Goal: Task Accomplishment & Management: Complete application form

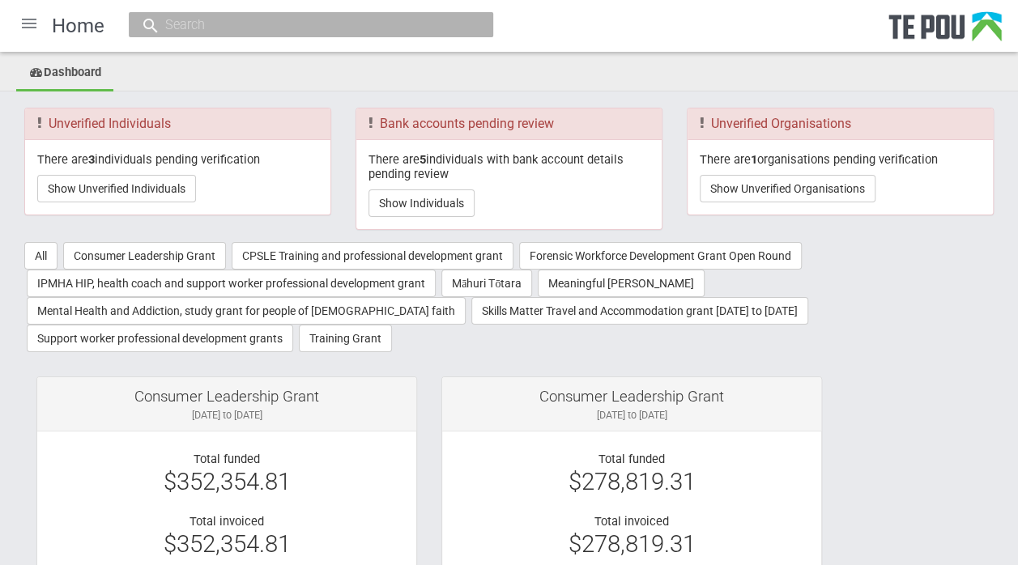
click at [27, 24] on div at bounding box center [29, 23] width 39 height 39
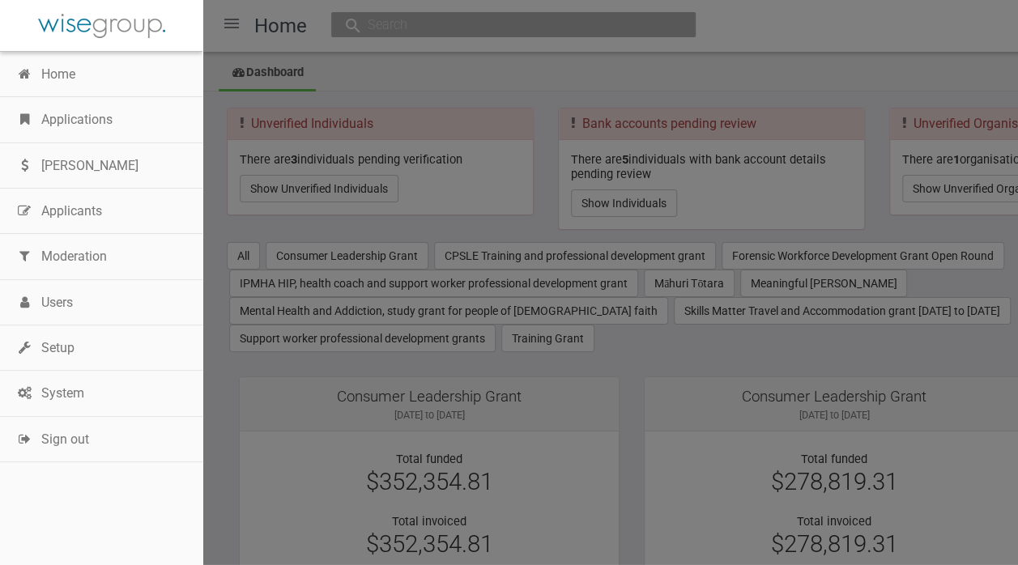
click at [100, 121] on link "Applications" at bounding box center [101, 119] width 202 height 45
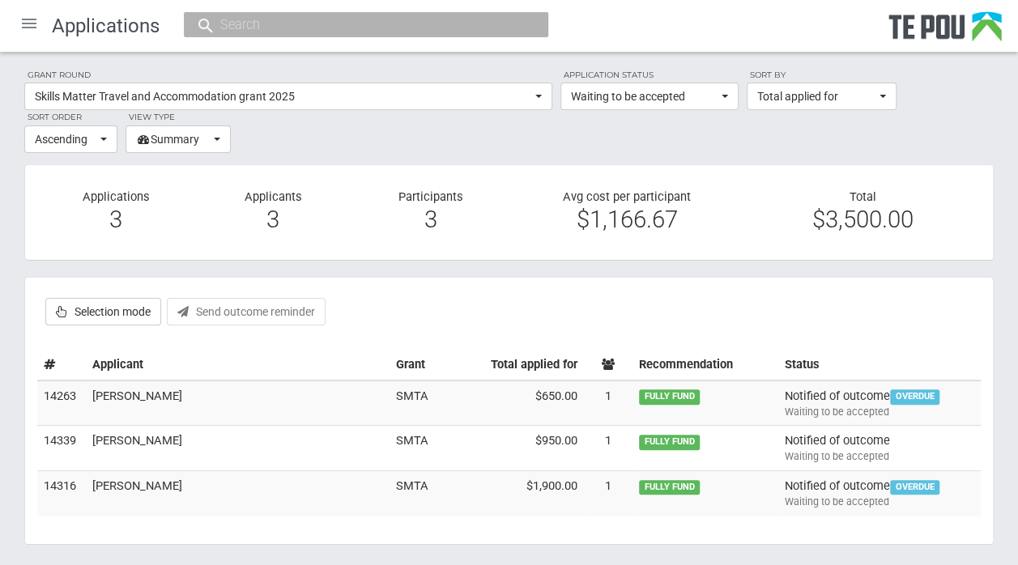
click at [123, 393] on td "Nathan Harrison" at bounding box center [238, 402] width 304 height 45
click at [727, 96] on span "button" at bounding box center [724, 96] width 6 height 3
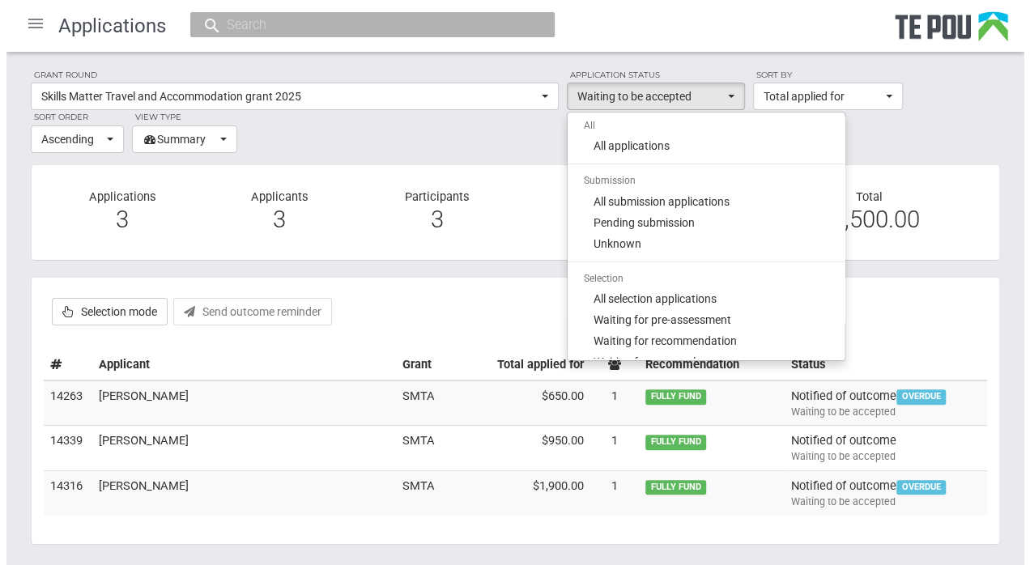
scroll to position [187, 0]
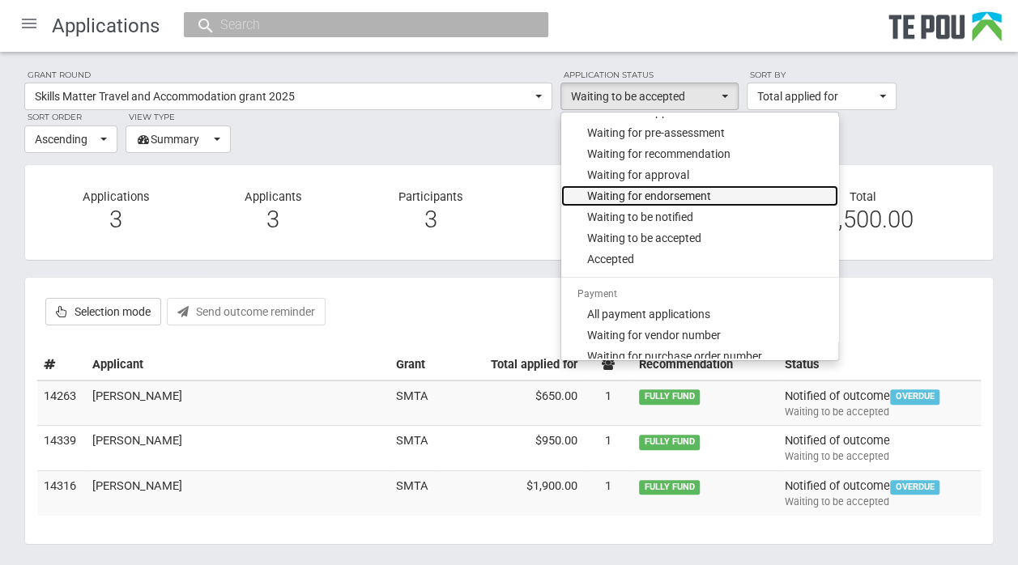
click at [683, 188] on span "Waiting for endorsement" at bounding box center [649, 196] width 124 height 16
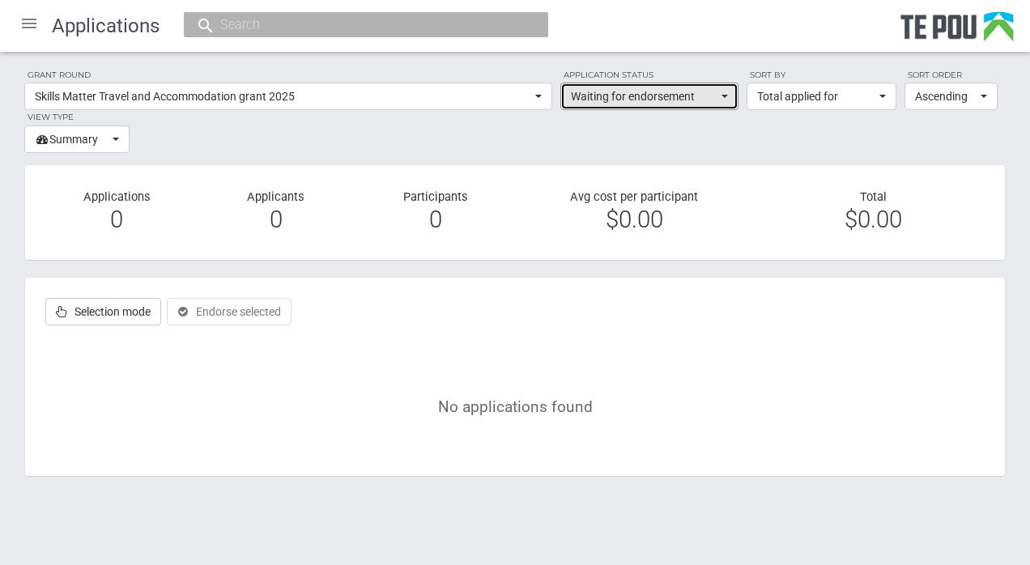
click at [728, 94] on button "Waiting for endorsement" at bounding box center [649, 97] width 178 height 28
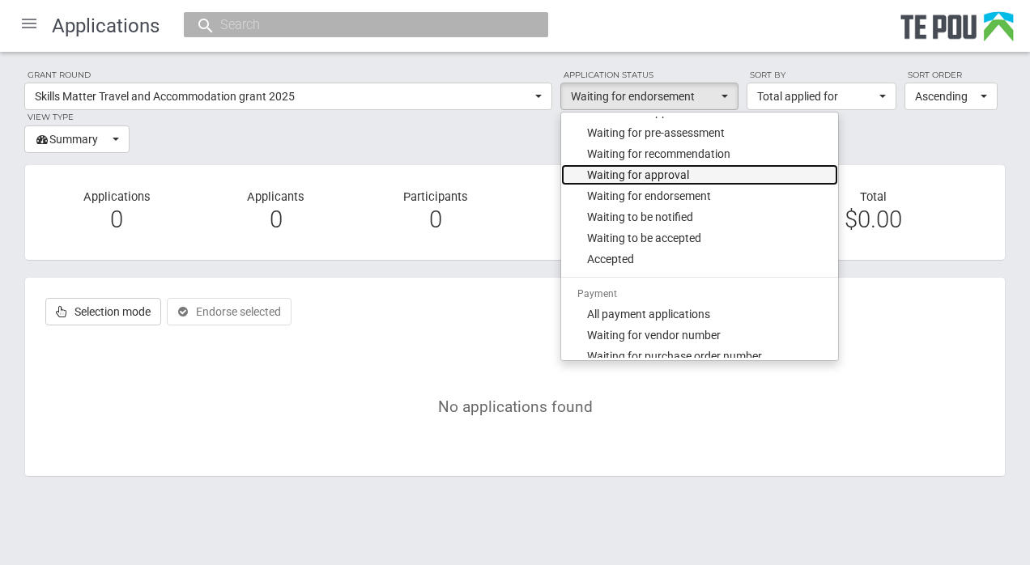
click at [688, 173] on link "Waiting for approval" at bounding box center [699, 174] width 277 height 21
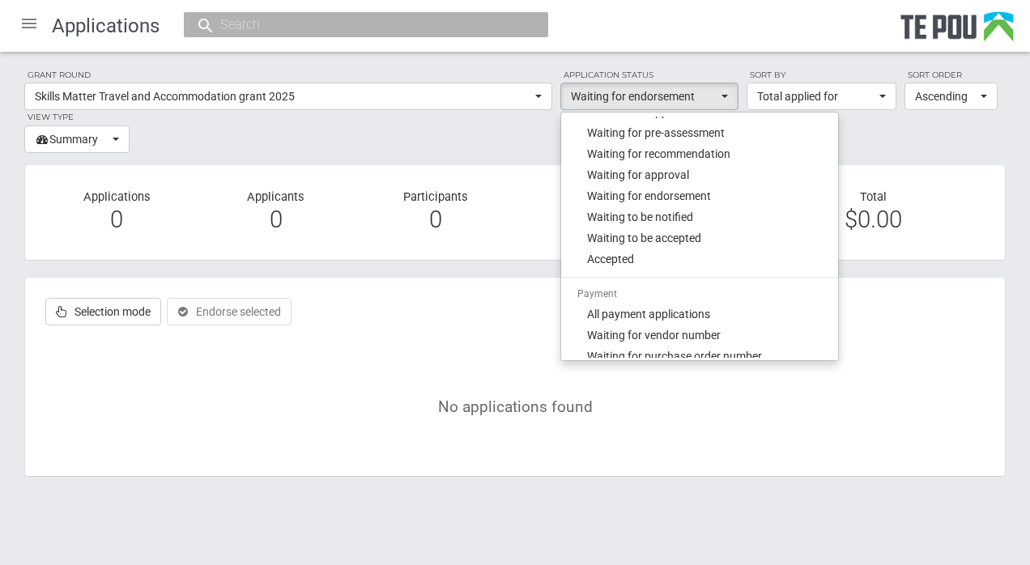
select select "120"
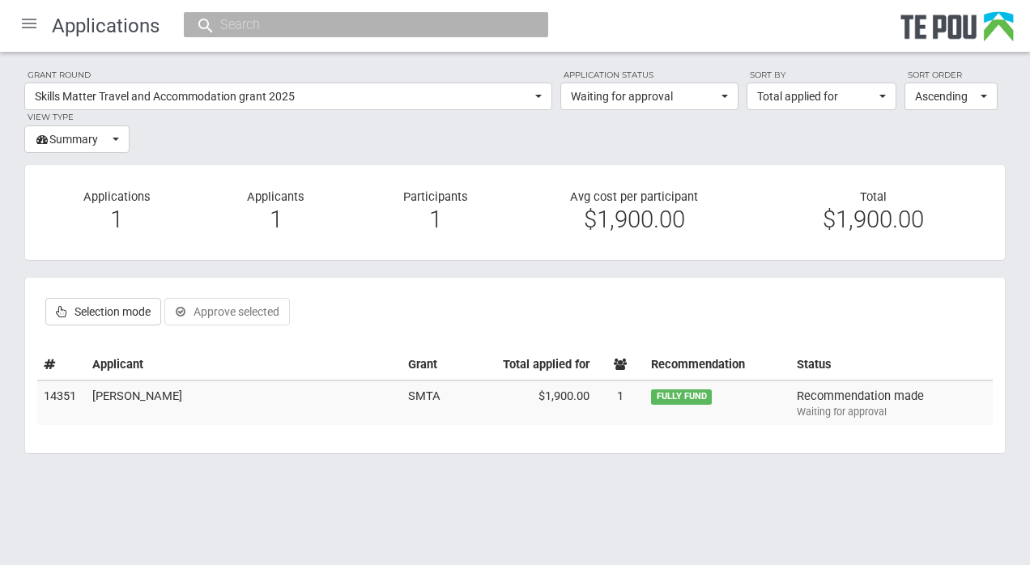
click at [120, 389] on td "Maile Ellis" at bounding box center [244, 402] width 316 height 45
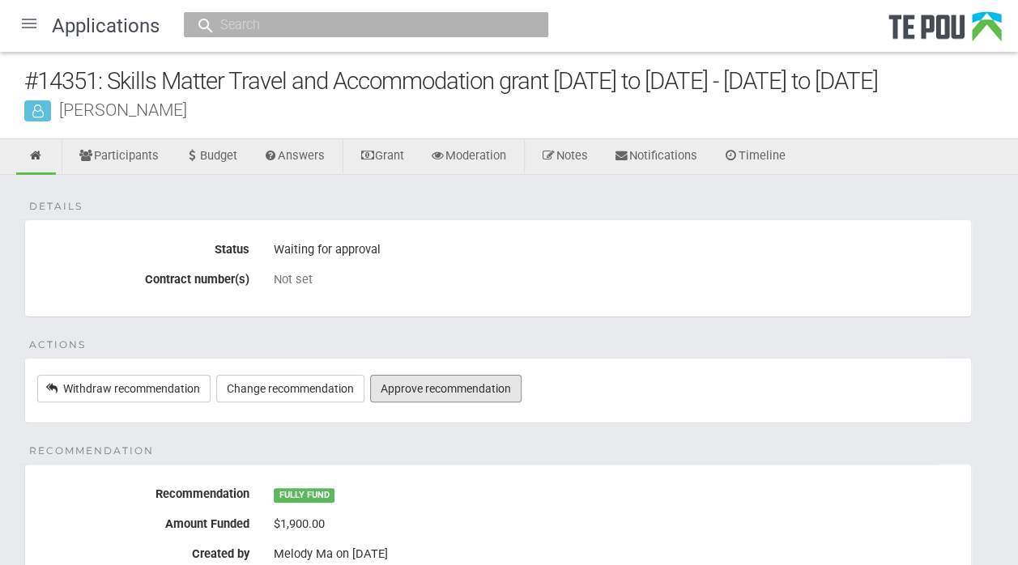
click at [463, 385] on link "Approve recommendation" at bounding box center [445, 389] width 151 height 28
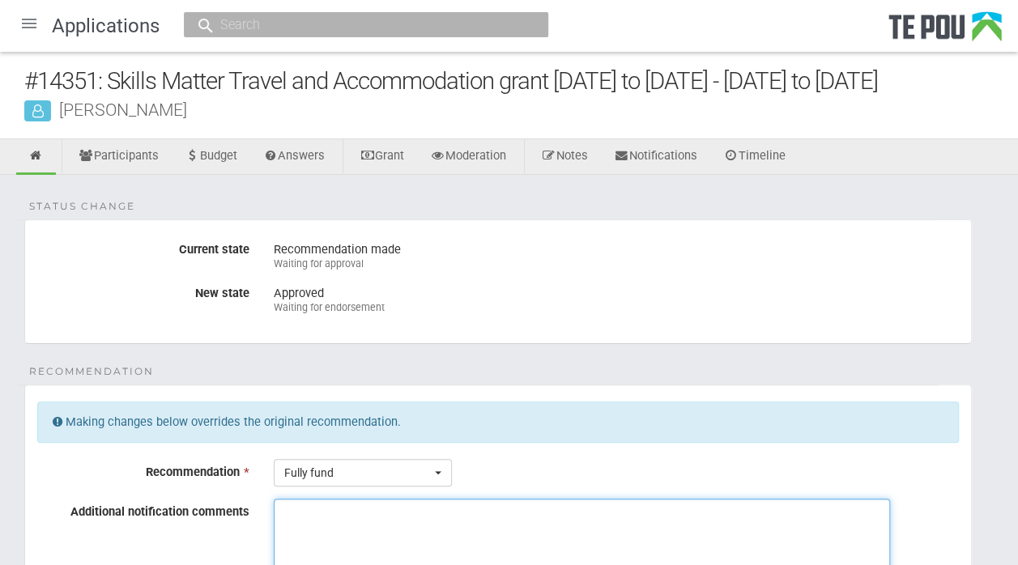
click at [309, 508] on textarea "Additional notification comments" at bounding box center [582, 559] width 616 height 121
drag, startPoint x: 453, startPoint y: 512, endPoint x: 277, endPoint y: 504, distance: 175.9
click at [277, 504] on textarea "Maile is a Skills Matter student" at bounding box center [582, 559] width 616 height 121
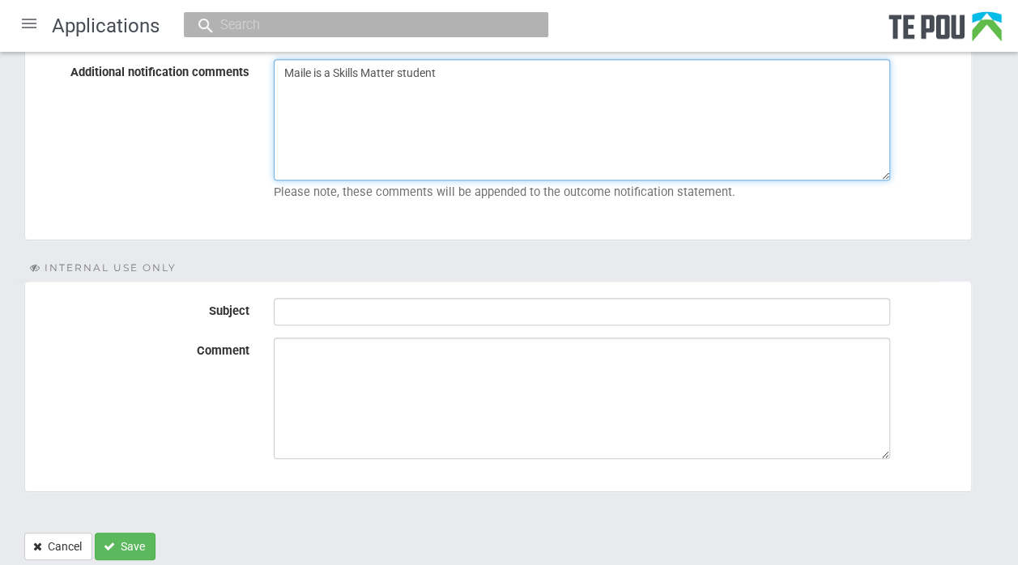
scroll to position [445, 0]
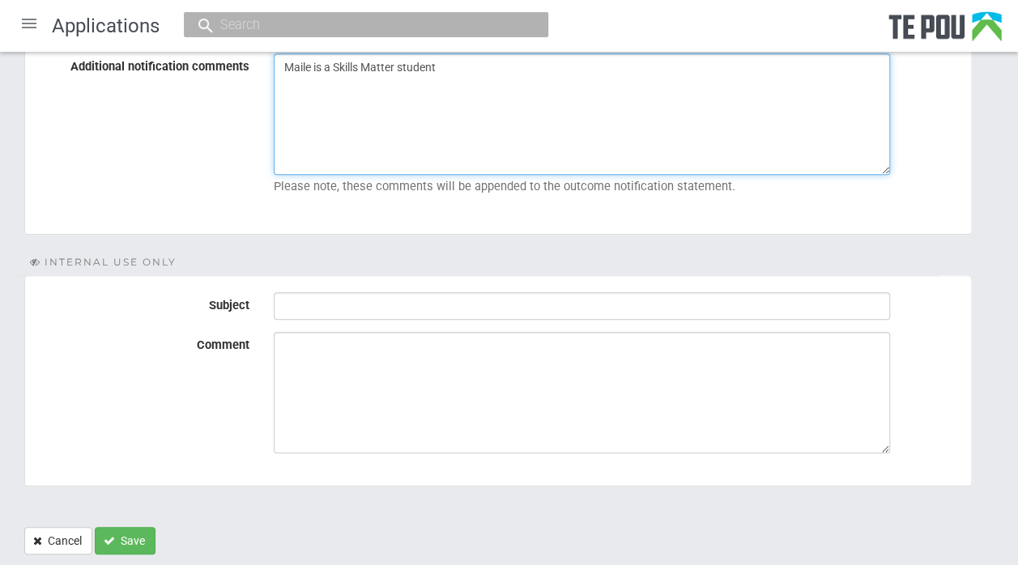
type textarea "Maile is a Skills Matter student"
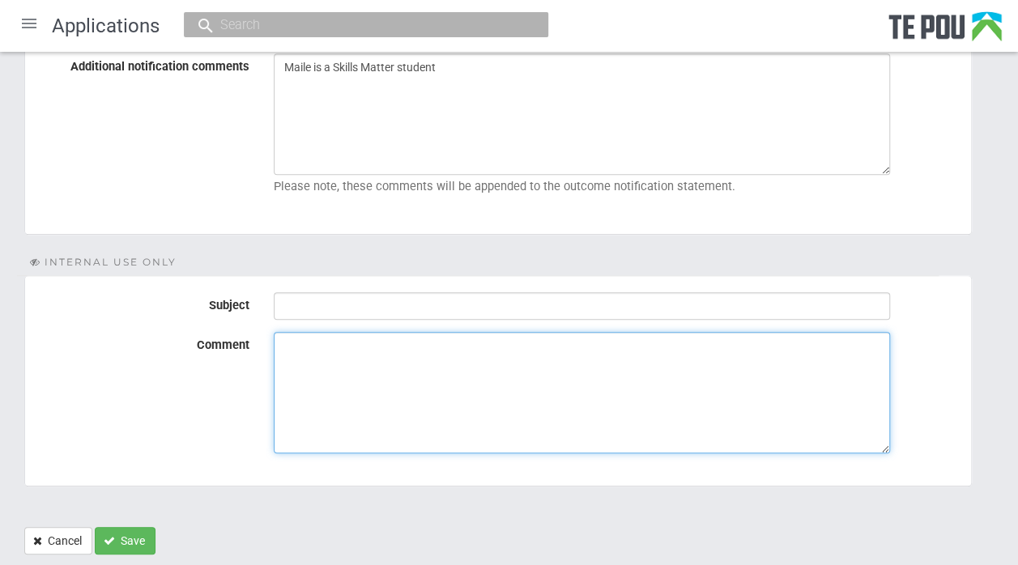
click at [332, 359] on textarea "Comment" at bounding box center [582, 392] width 616 height 121
paste textarea "Maile is a Skills Matter student"
type textarea "Maile is a Skills Matter student"
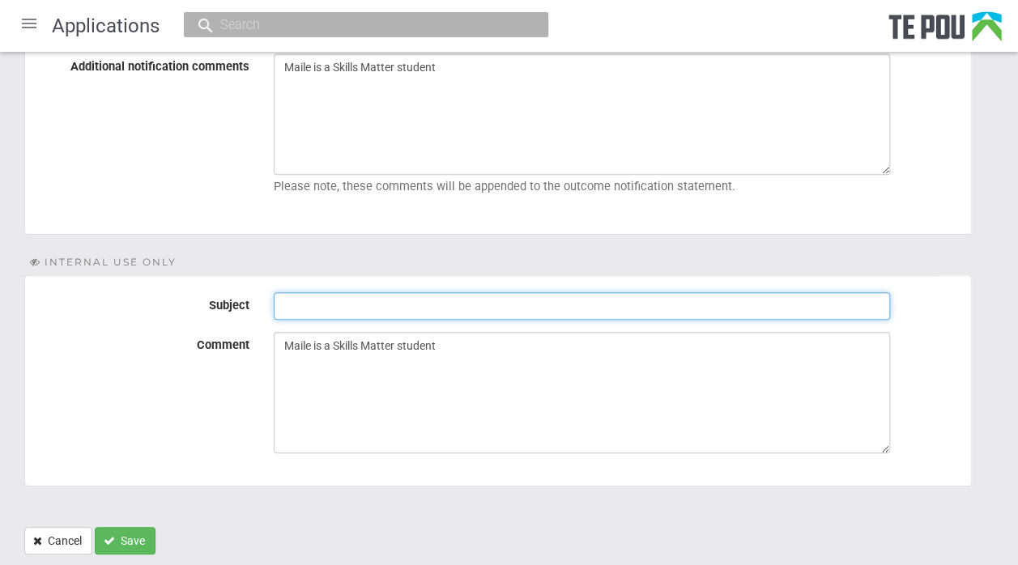
click at [303, 297] on input "Subject" at bounding box center [582, 306] width 616 height 28
type input "Ready for endorsement"
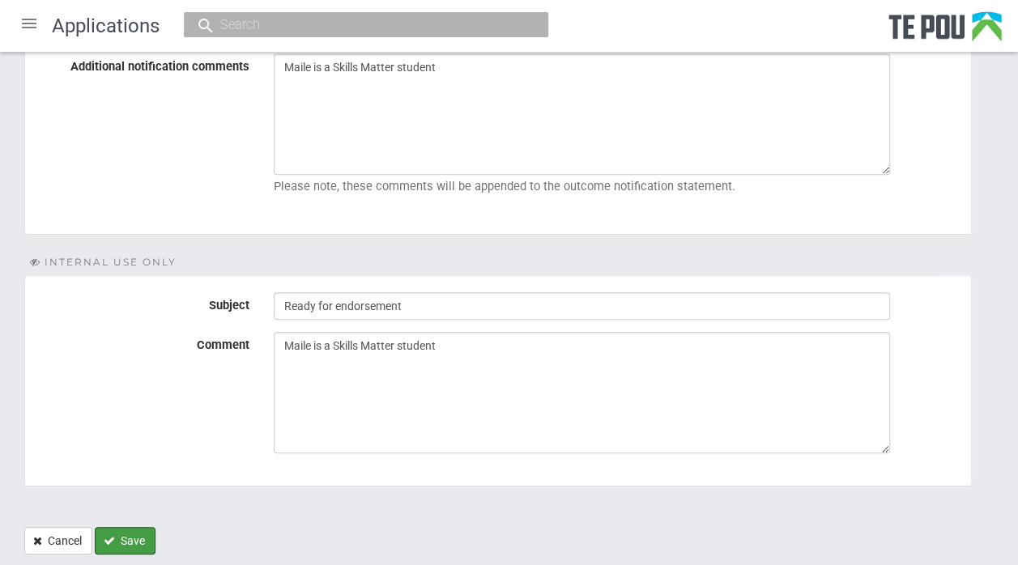
click at [122, 538] on button "Save" at bounding box center [125, 541] width 61 height 28
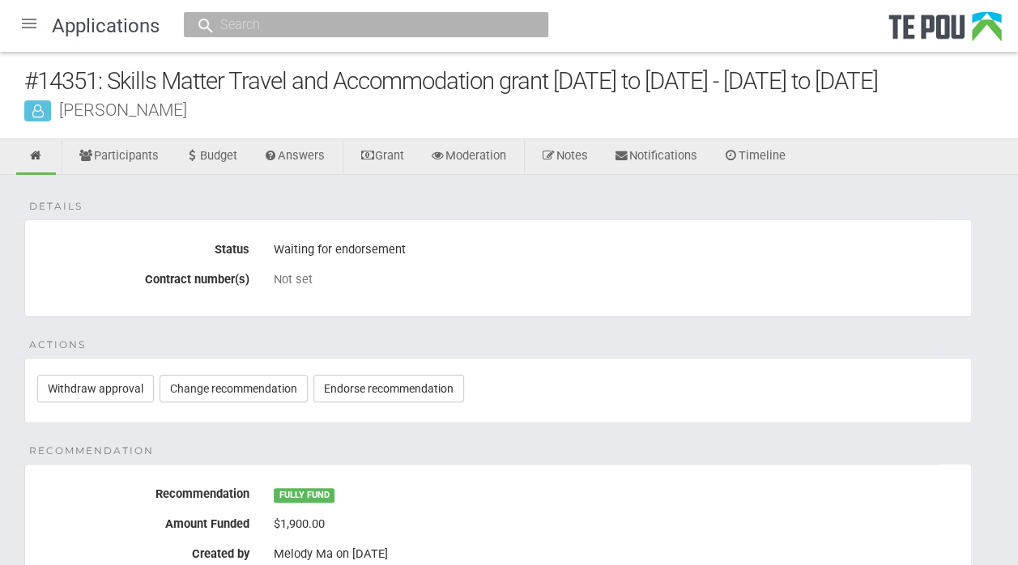
click at [31, 19] on div at bounding box center [29, 23] width 39 height 39
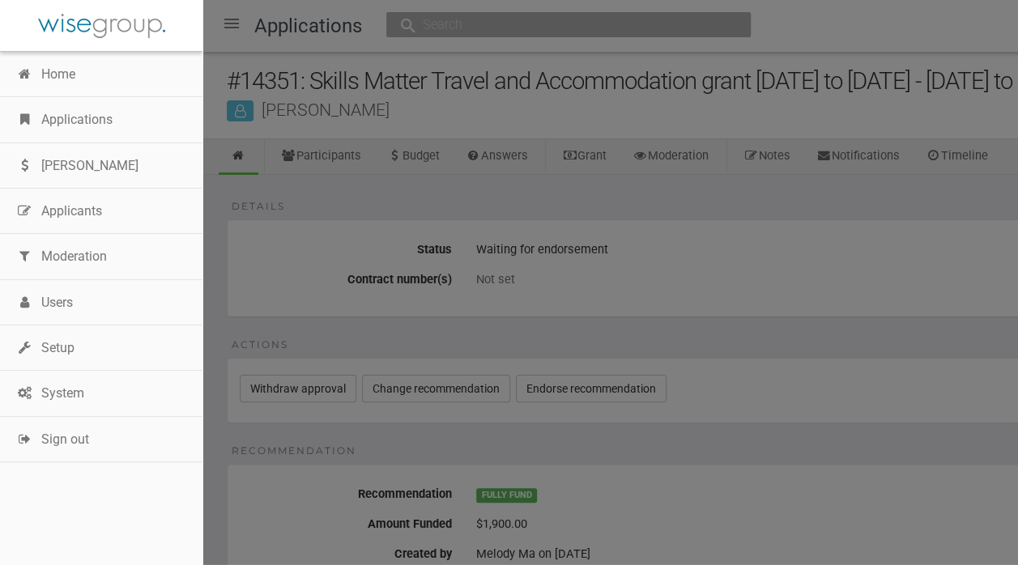
click at [55, 126] on link "Applications" at bounding box center [101, 119] width 202 height 45
click at [64, 115] on link "Applications" at bounding box center [101, 119] width 202 height 45
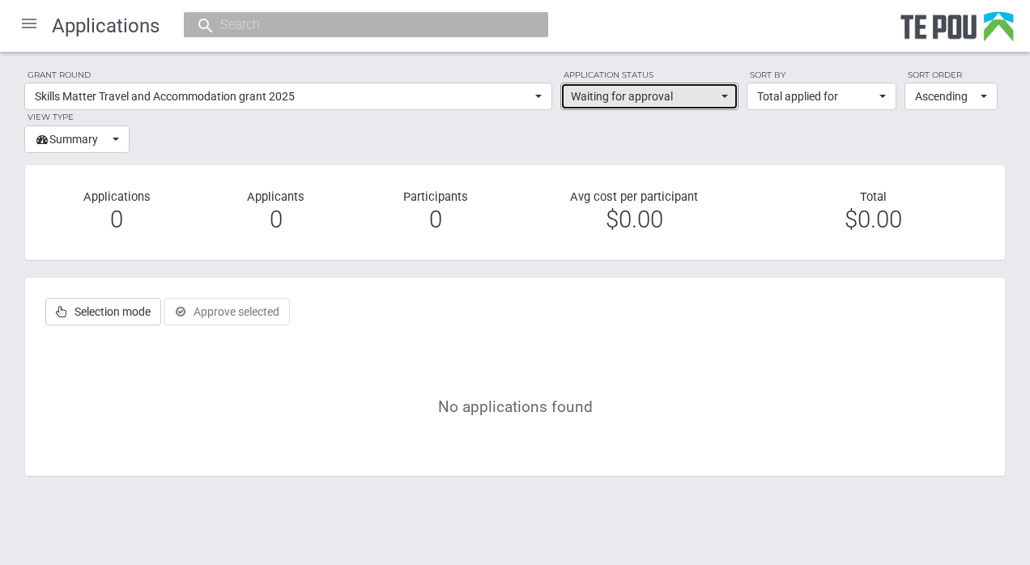
click at [727, 96] on span "button" at bounding box center [724, 96] width 6 height 3
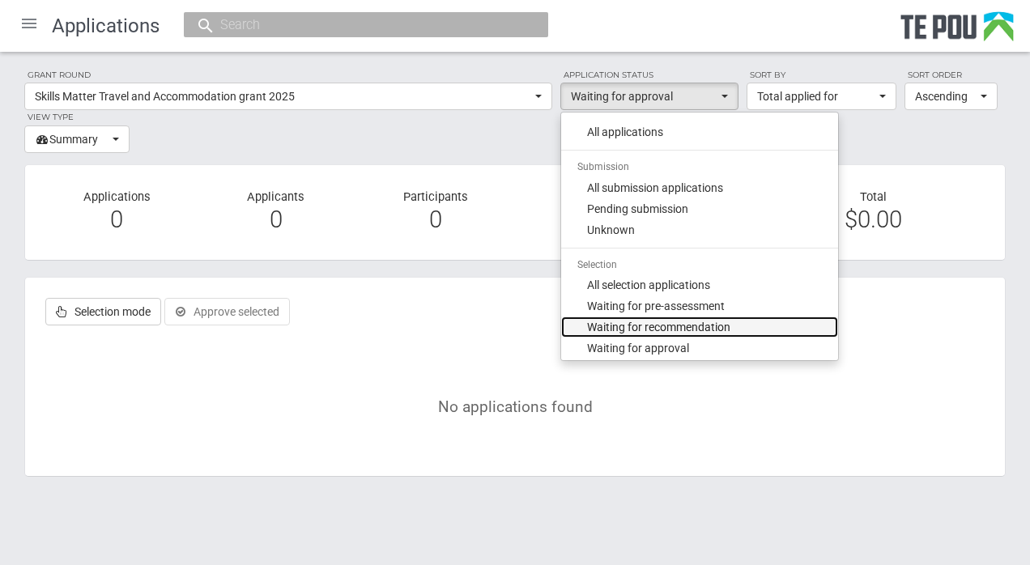
click at [686, 323] on span "Waiting for recommendation" at bounding box center [658, 327] width 143 height 16
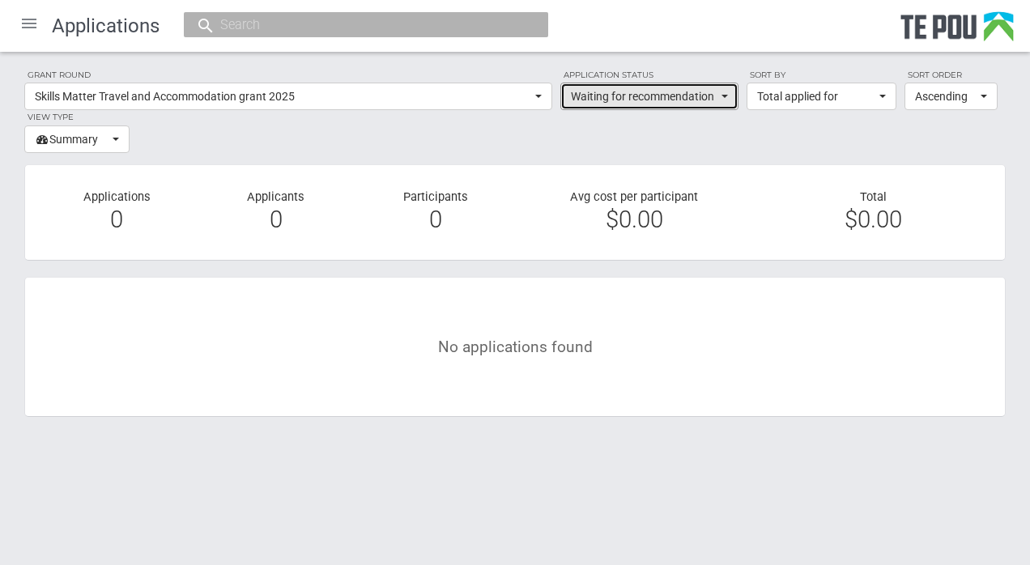
click at [721, 96] on span "button" at bounding box center [724, 96] width 6 height 3
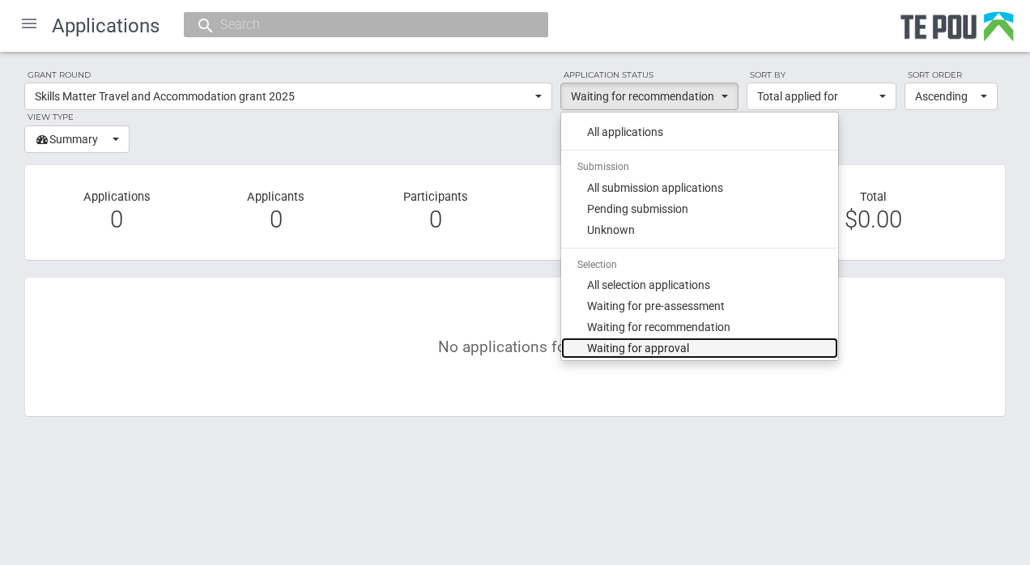
click at [679, 345] on span "Waiting for approval" at bounding box center [638, 348] width 102 height 16
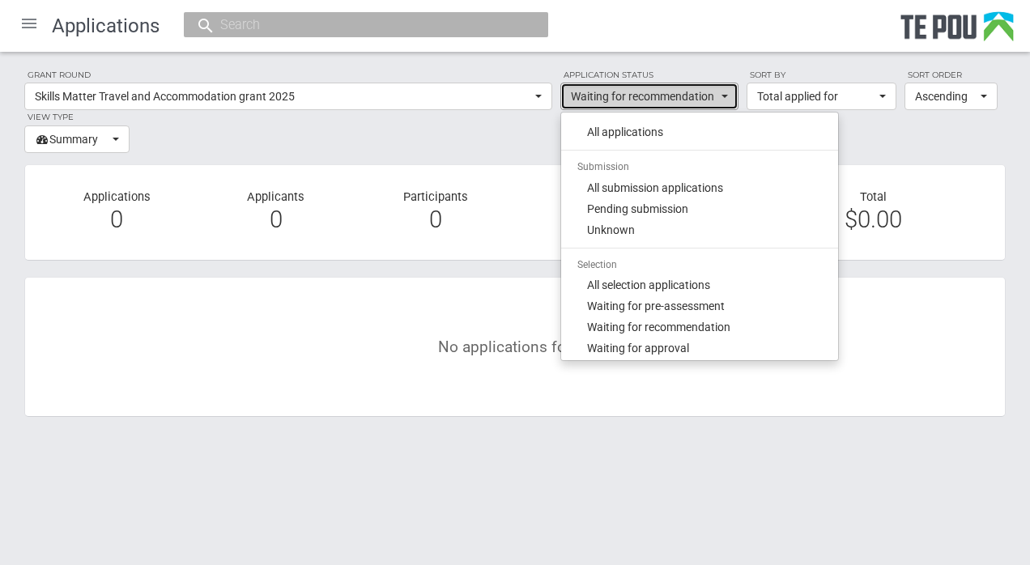
select select "120"
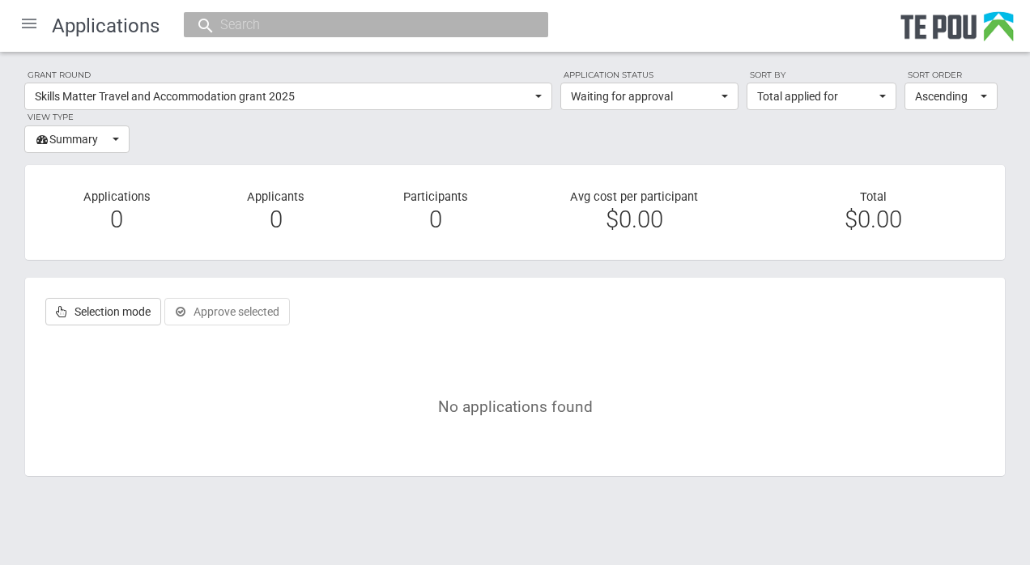
click at [678, 536] on body "Home Applications Grant rounds Applicants Organisations Individuals Moderation …" at bounding box center [515, 275] width 1030 height 550
click at [21, 21] on div at bounding box center [29, 23] width 39 height 39
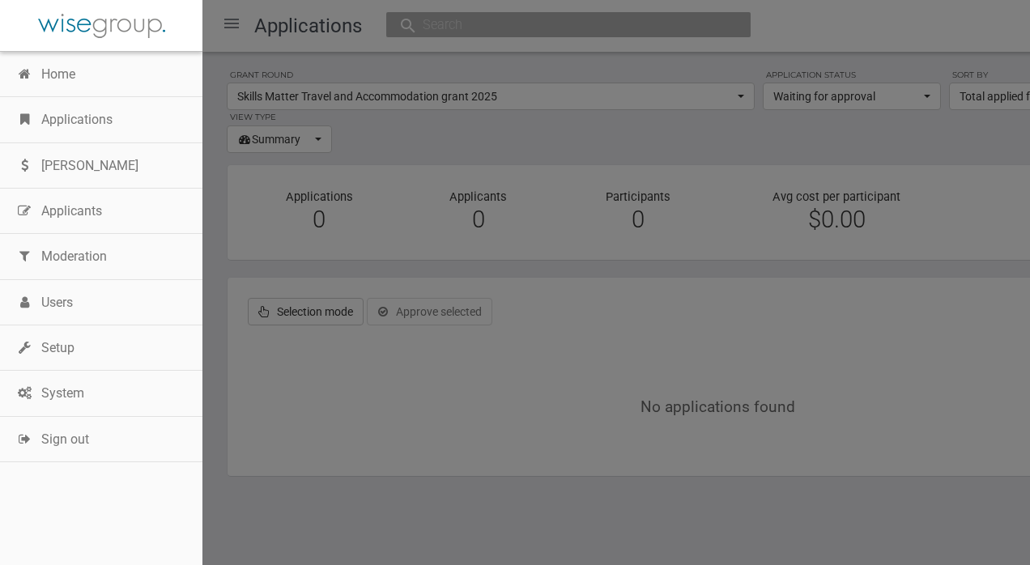
click at [66, 113] on link "Applications" at bounding box center [101, 119] width 202 height 45
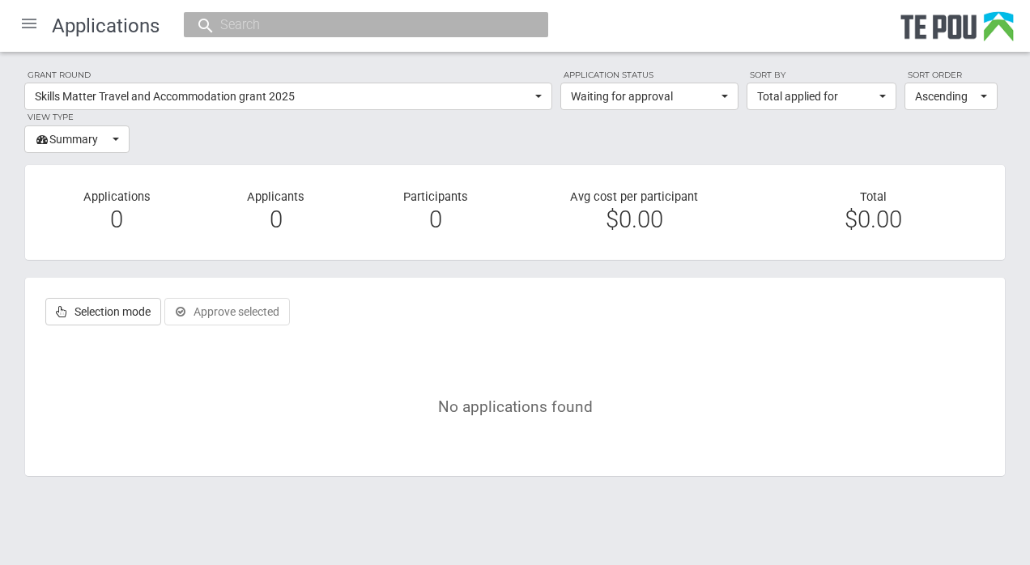
click at [28, 22] on div at bounding box center [29, 23] width 39 height 39
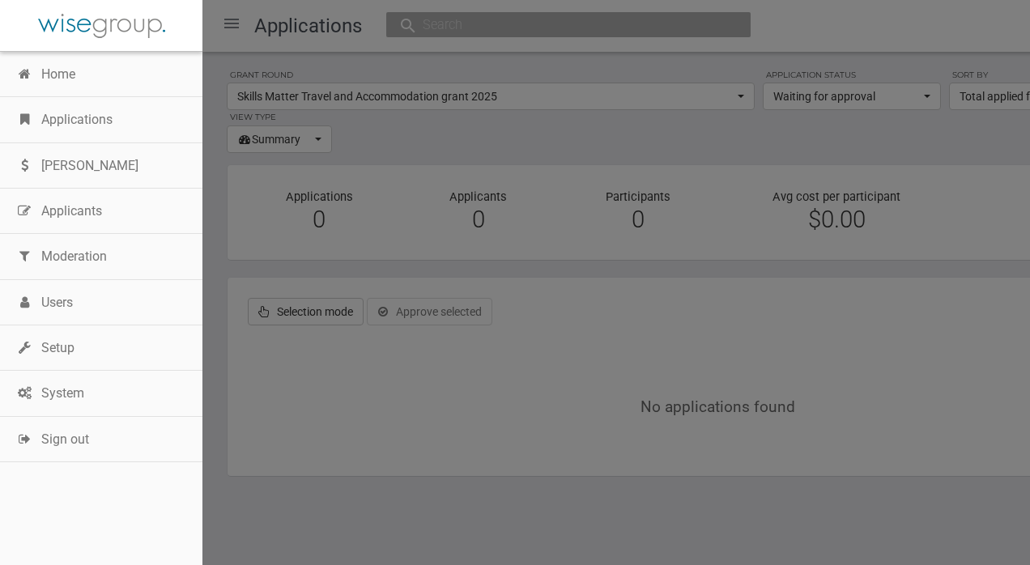
click at [57, 123] on link "Applications" at bounding box center [101, 119] width 202 height 45
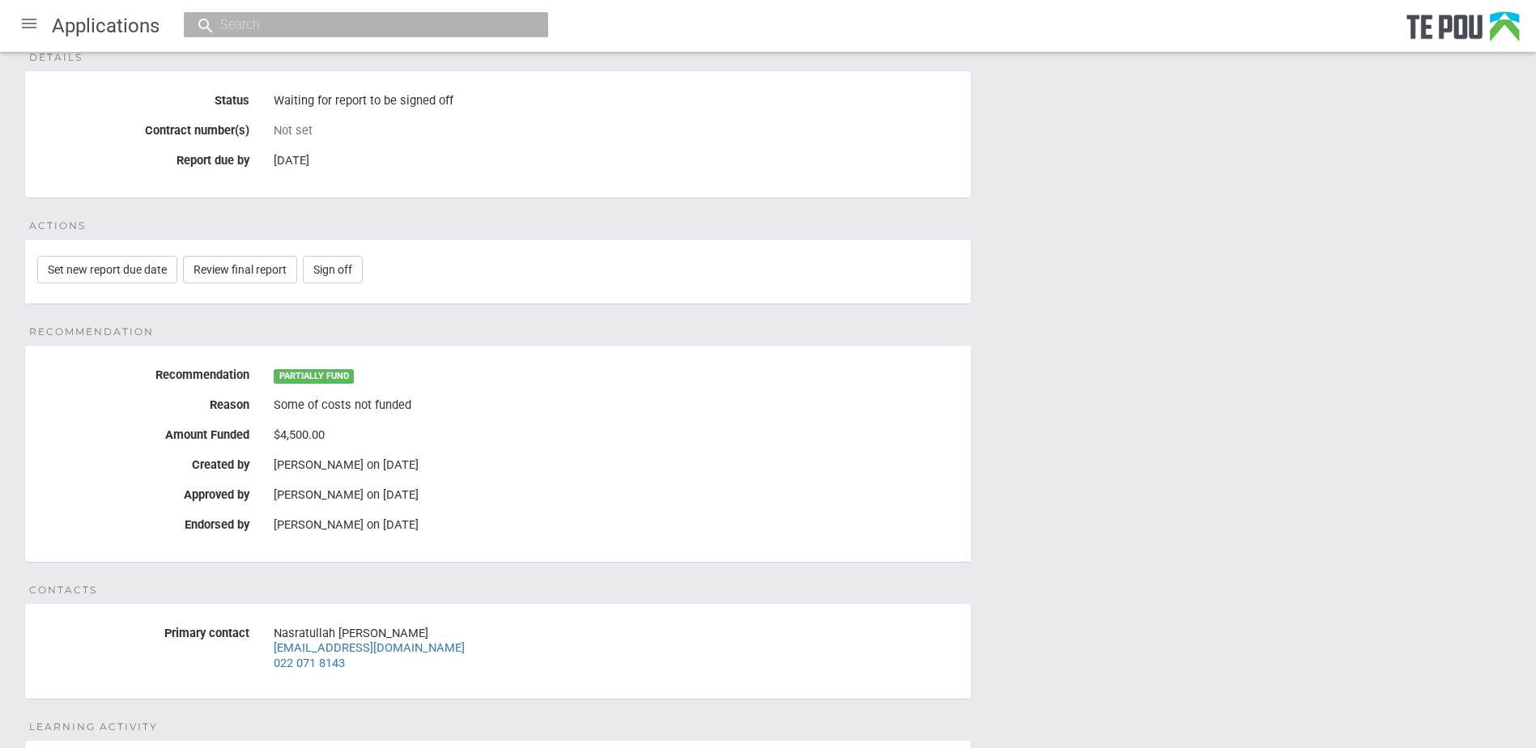
scroll to position [131, 0]
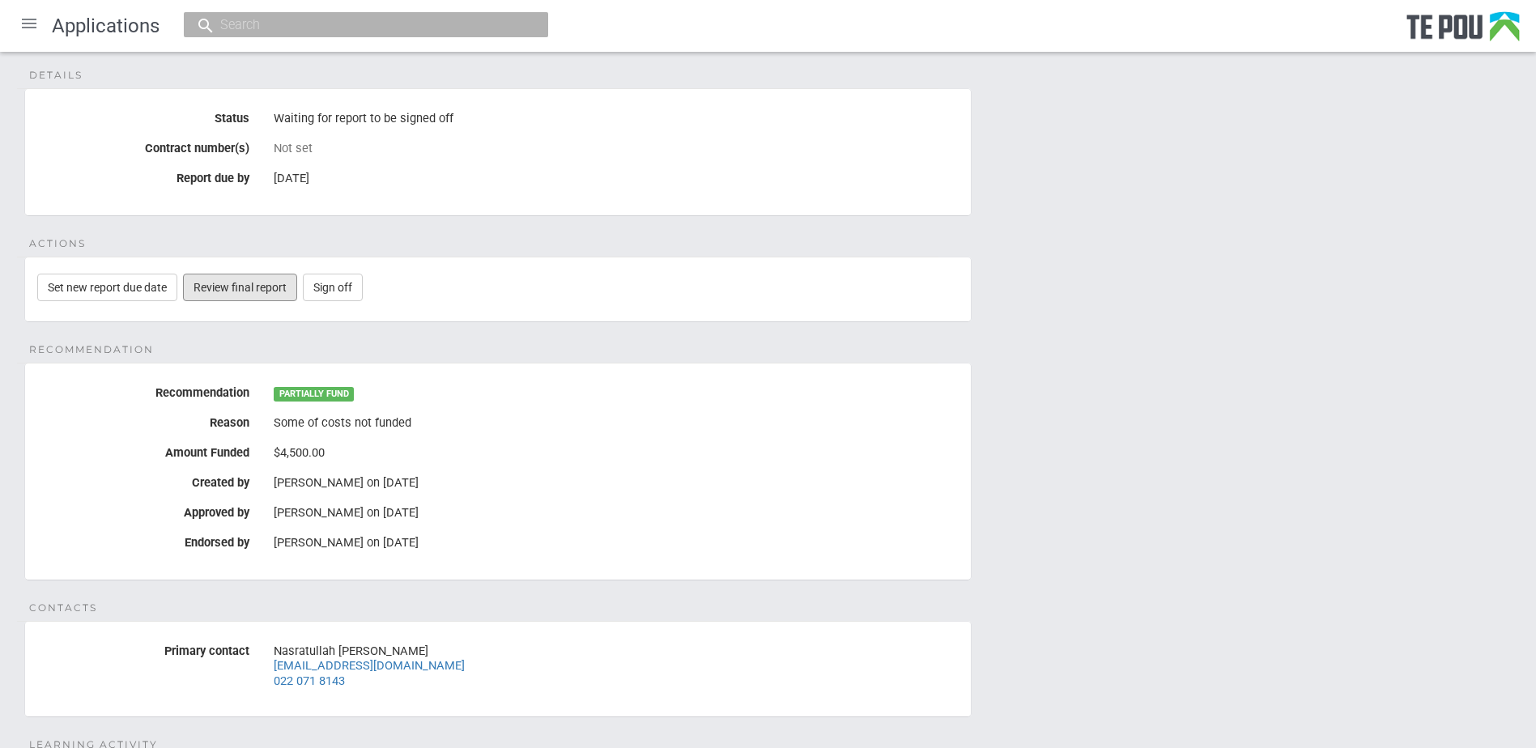
click at [247, 279] on link "Review final report" at bounding box center [240, 288] width 114 height 28
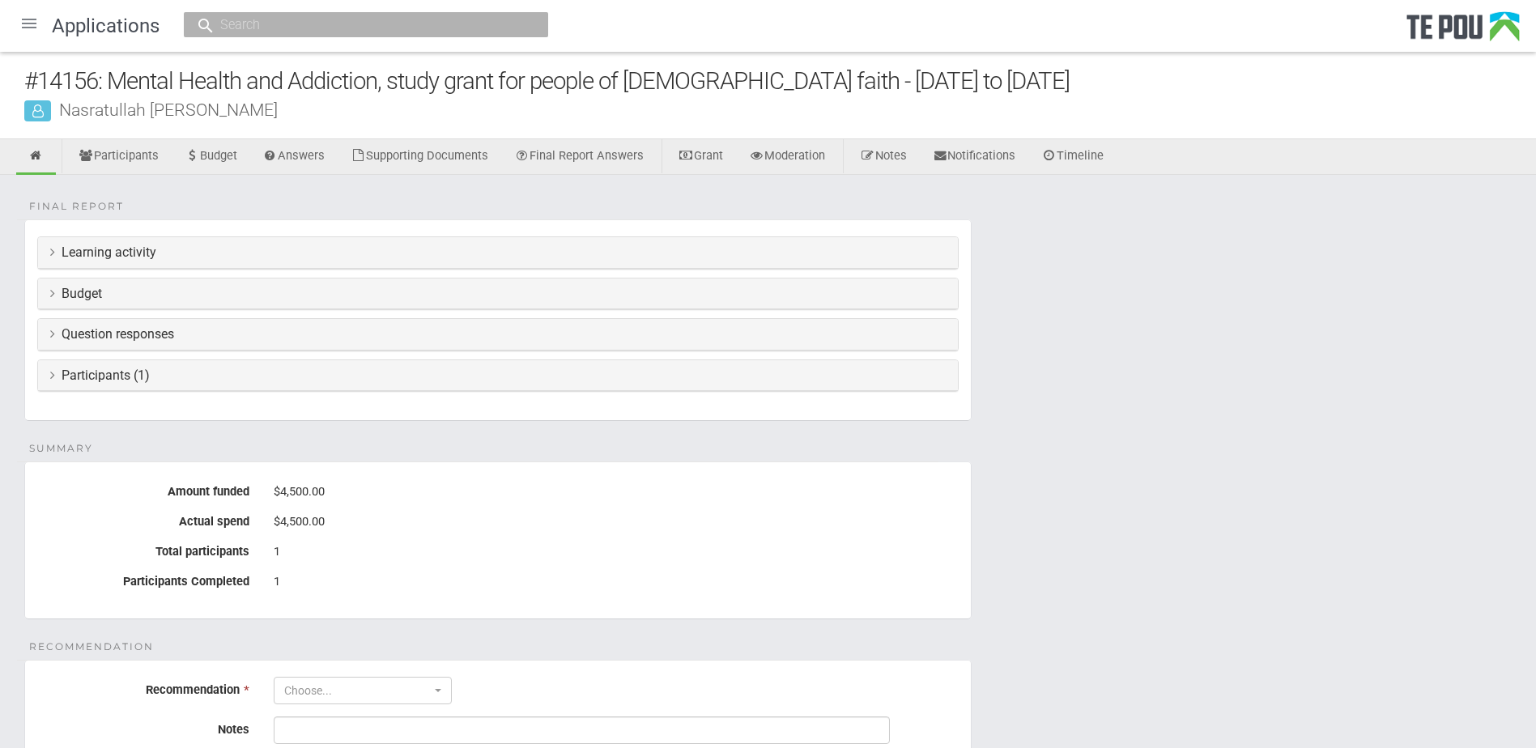
click at [61, 253] on h3 "Learning activity" at bounding box center [497, 252] width 895 height 15
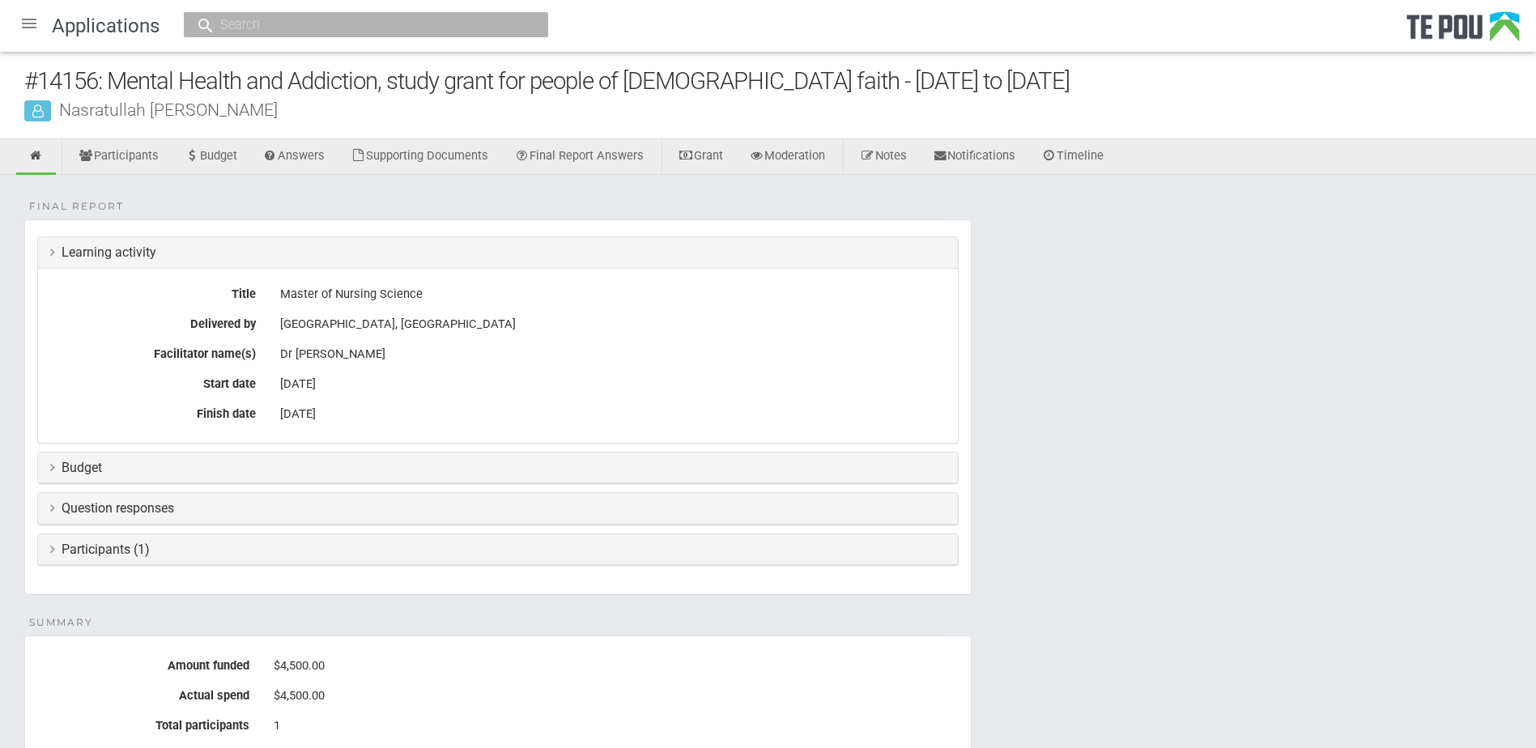
click at [53, 469] on icon at bounding box center [52, 467] width 5 height 13
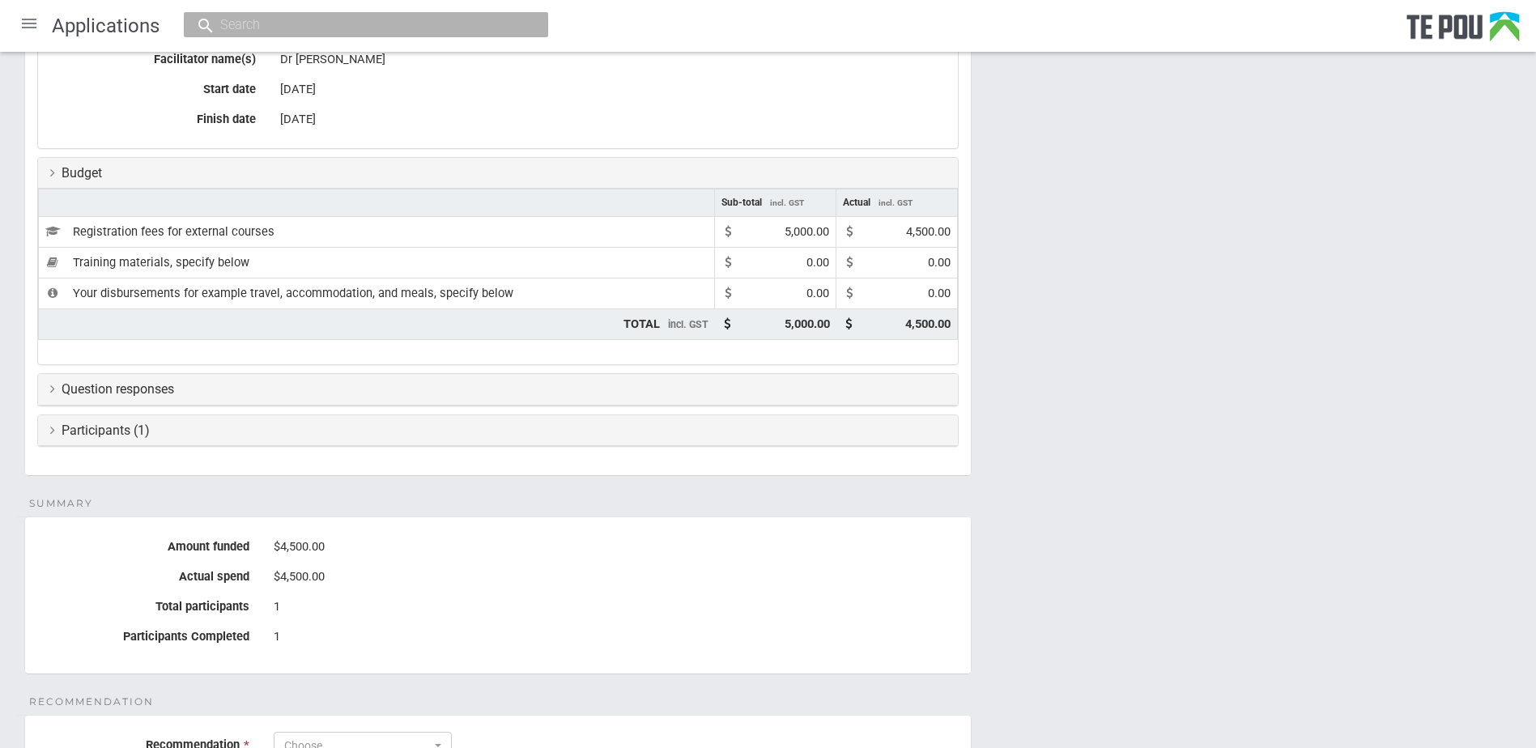
scroll to position [302, 0]
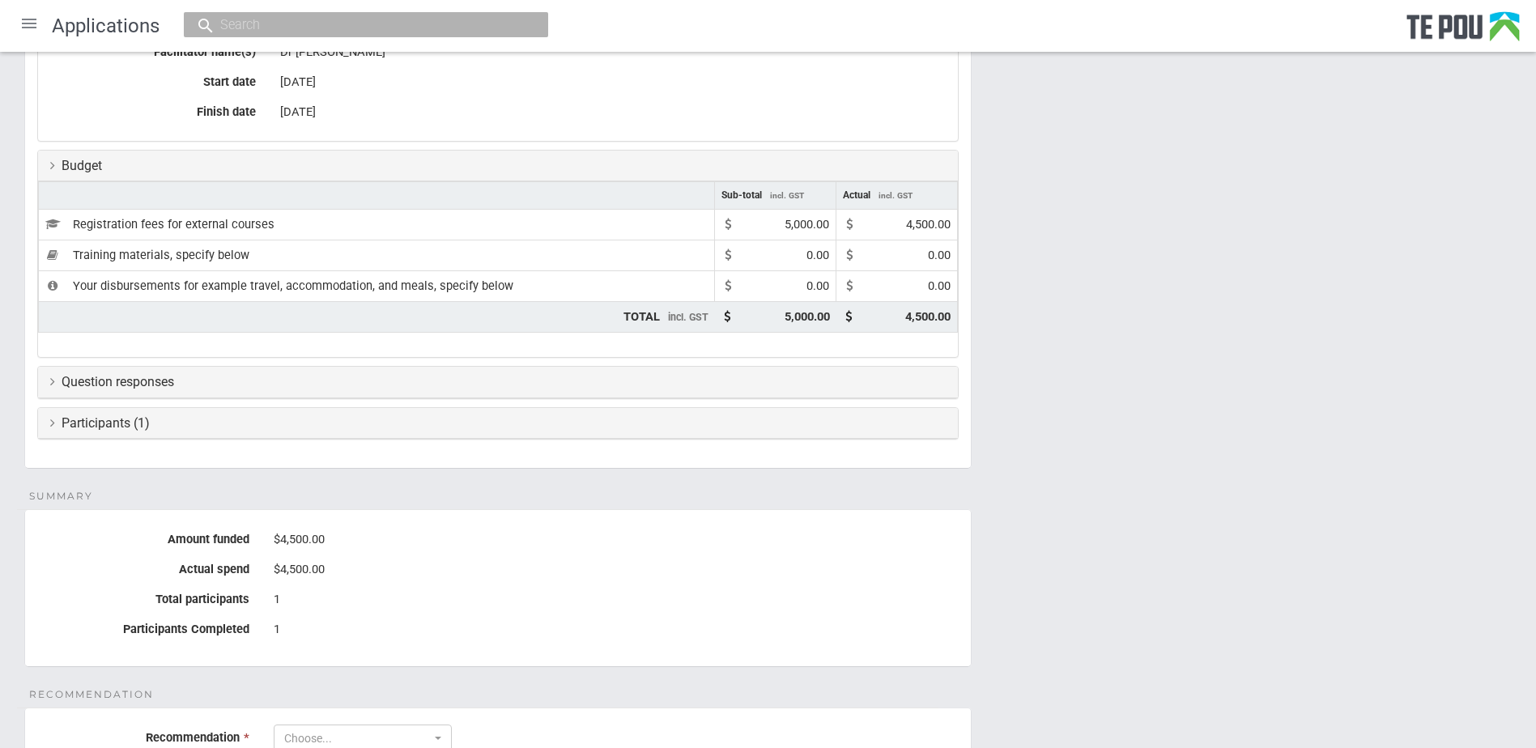
click at [49, 384] on div "Question responses" at bounding box center [498, 383] width 920 height 32
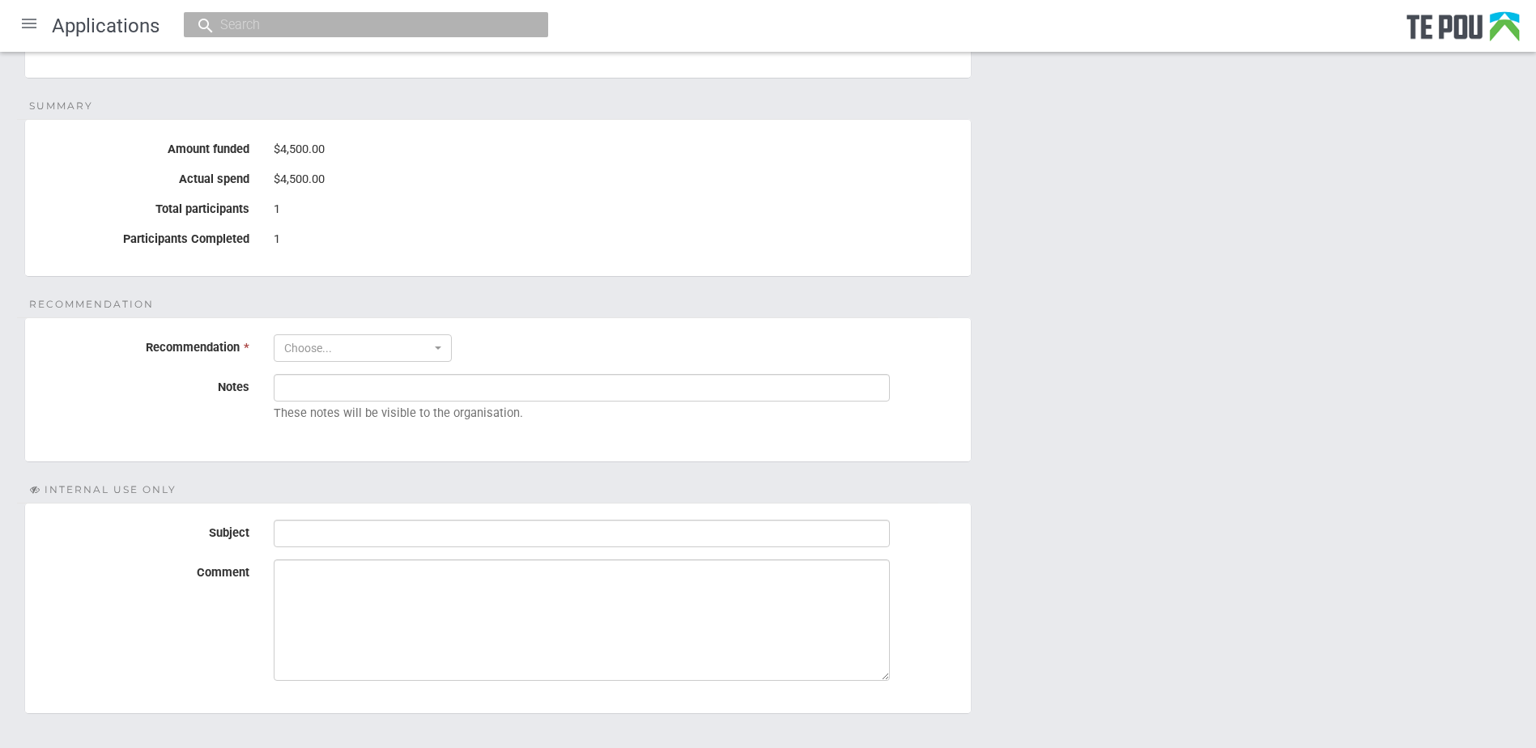
scroll to position [1753, 0]
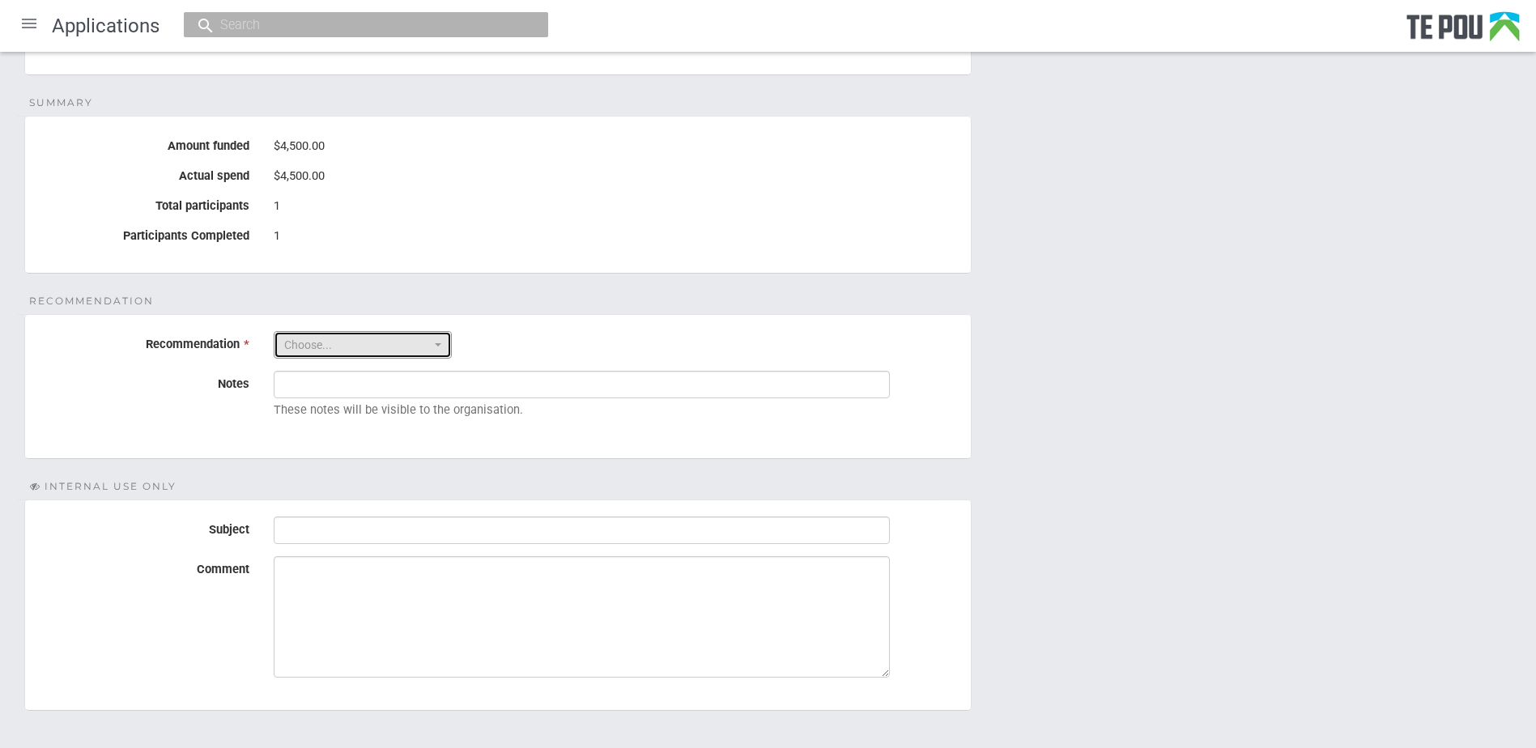
click at [440, 343] on span "button" at bounding box center [438, 344] width 6 height 3
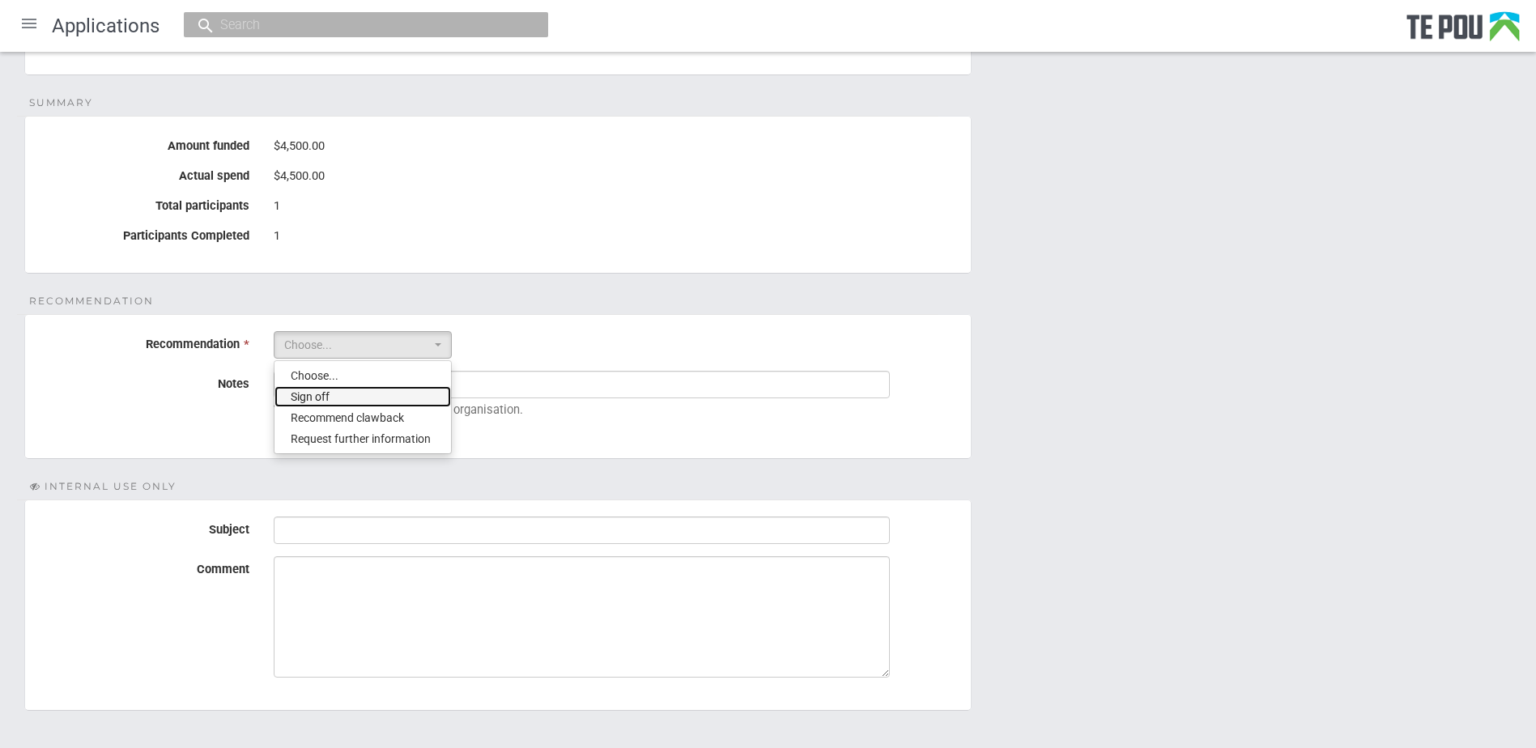
click at [380, 400] on link "Sign off" at bounding box center [362, 396] width 176 height 21
select select "1"
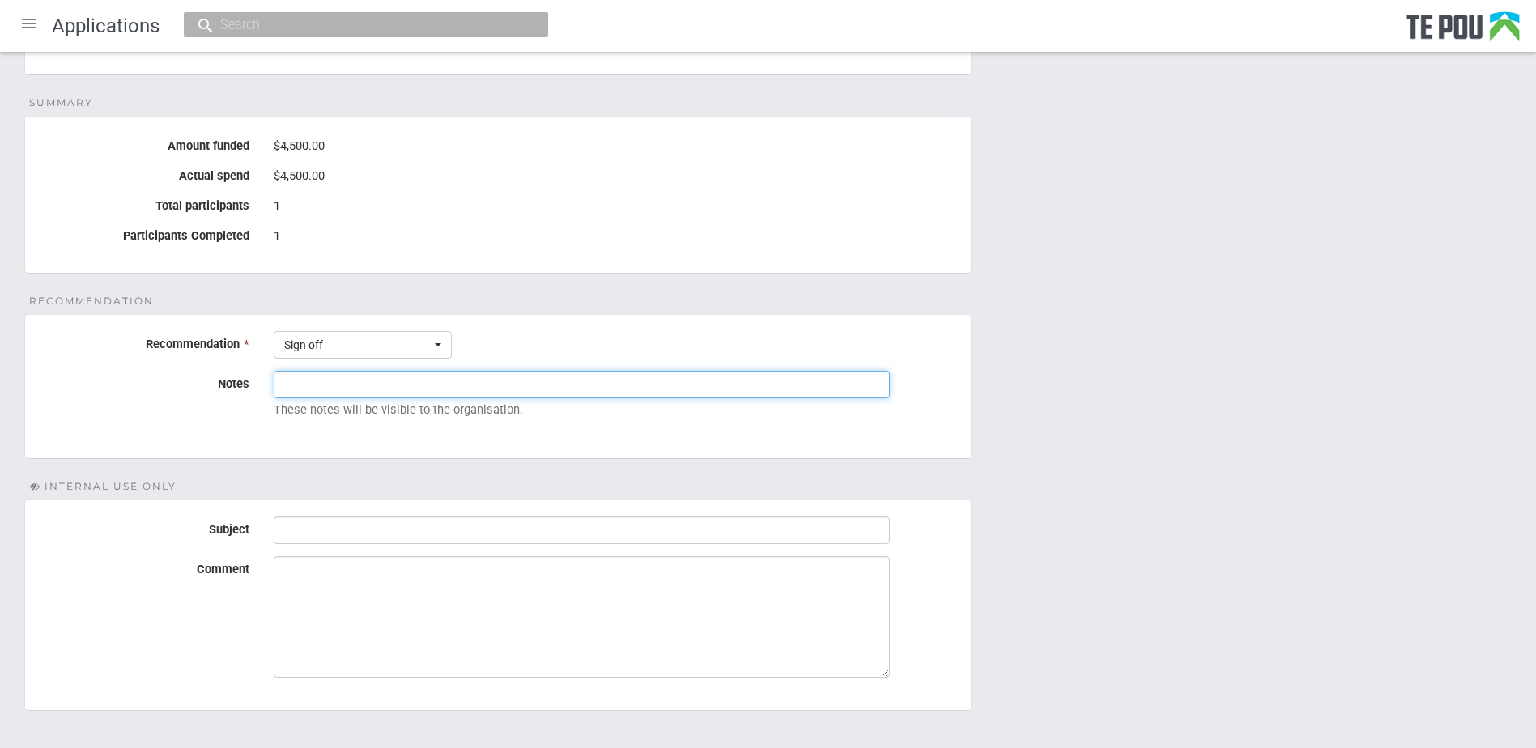
click at [339, 388] on input "Notes" at bounding box center [582, 385] width 616 height 28
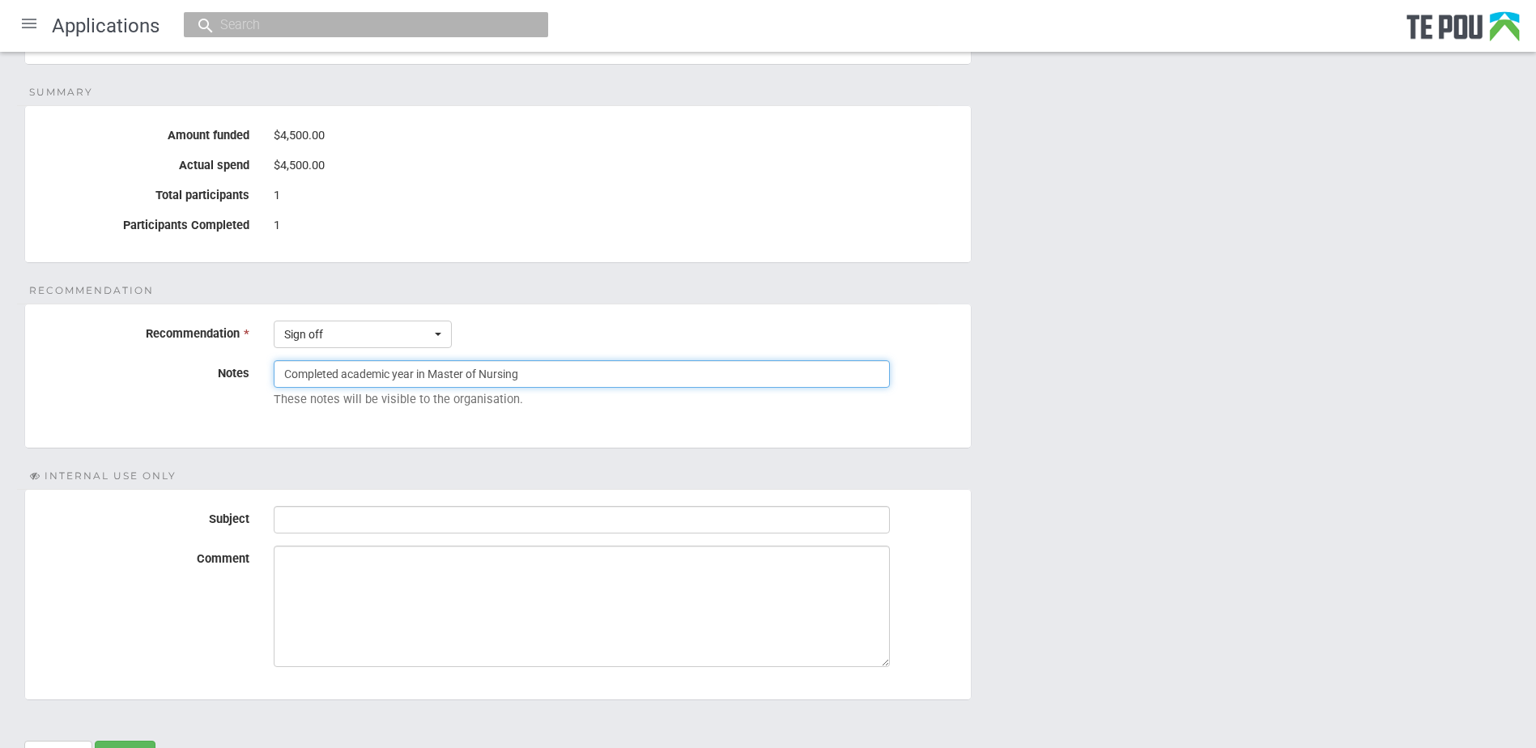
type input "Completed academic year in Master of Nursing"
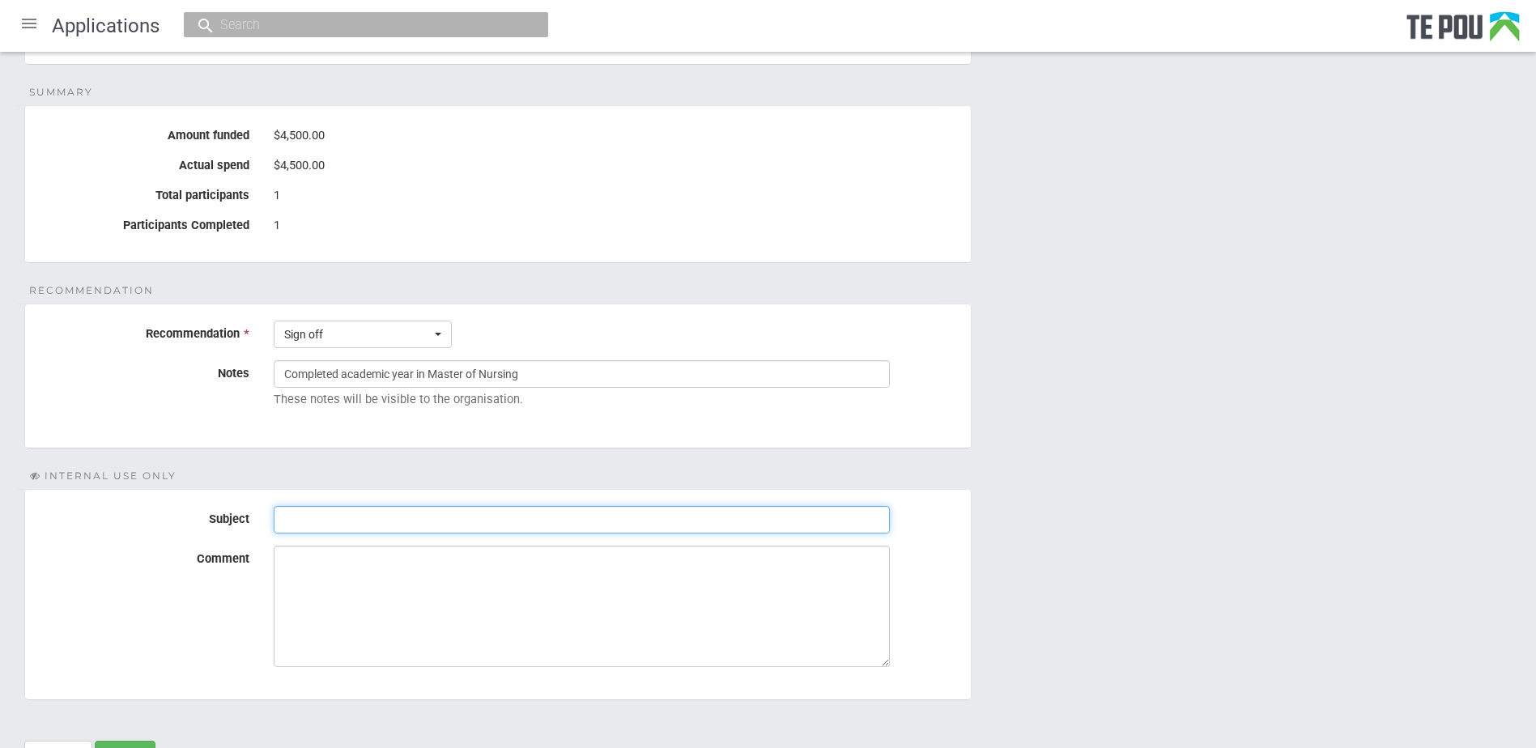
click at [337, 508] on input "Subject" at bounding box center [582, 520] width 616 height 28
click at [290, 525] on input "Subject" at bounding box center [582, 520] width 616 height 28
type input "Sign off final report"
click at [292, 558] on textarea "Comment" at bounding box center [582, 606] width 616 height 121
type textarea "K"
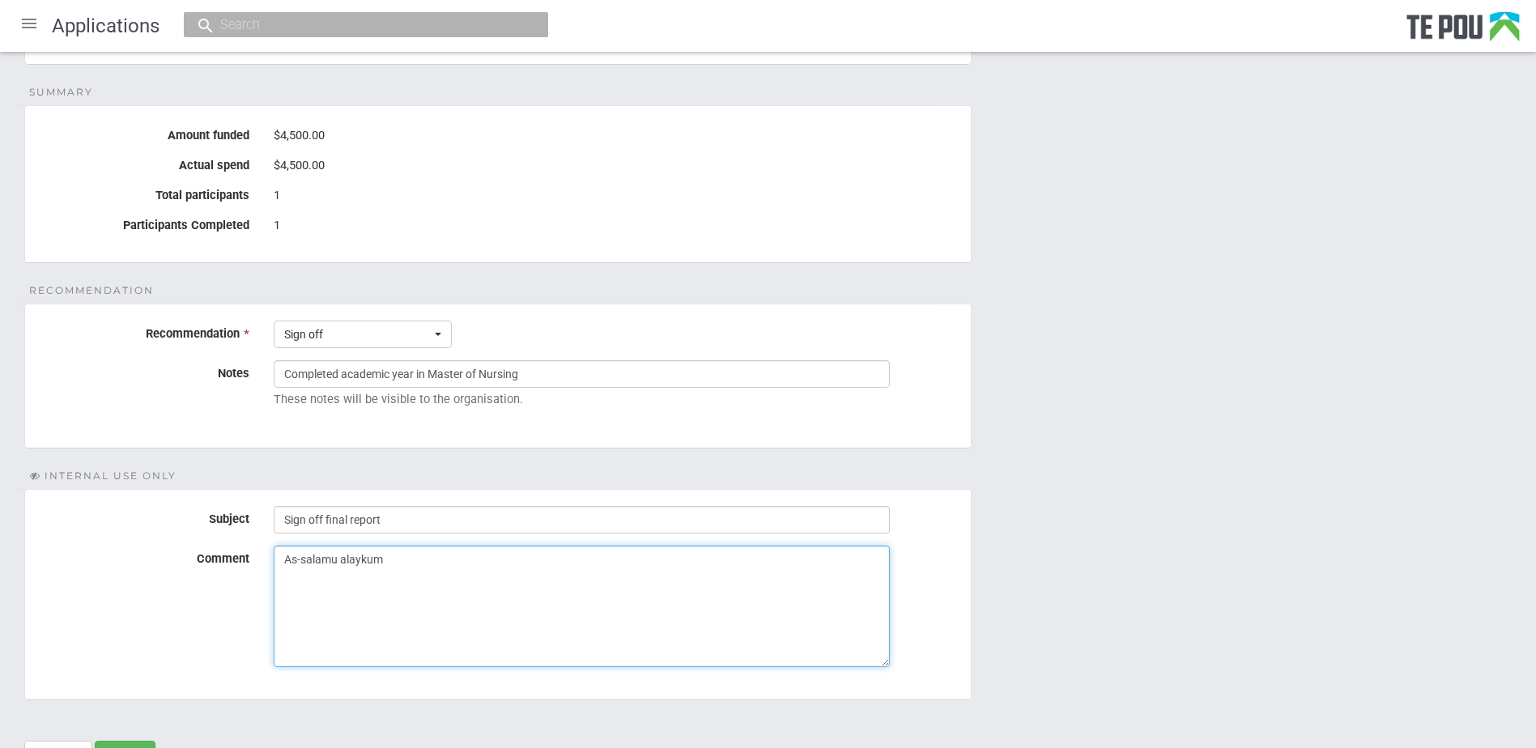
click at [385, 558] on textarea "As-salamu alaykum" at bounding box center [582, 606] width 616 height 121
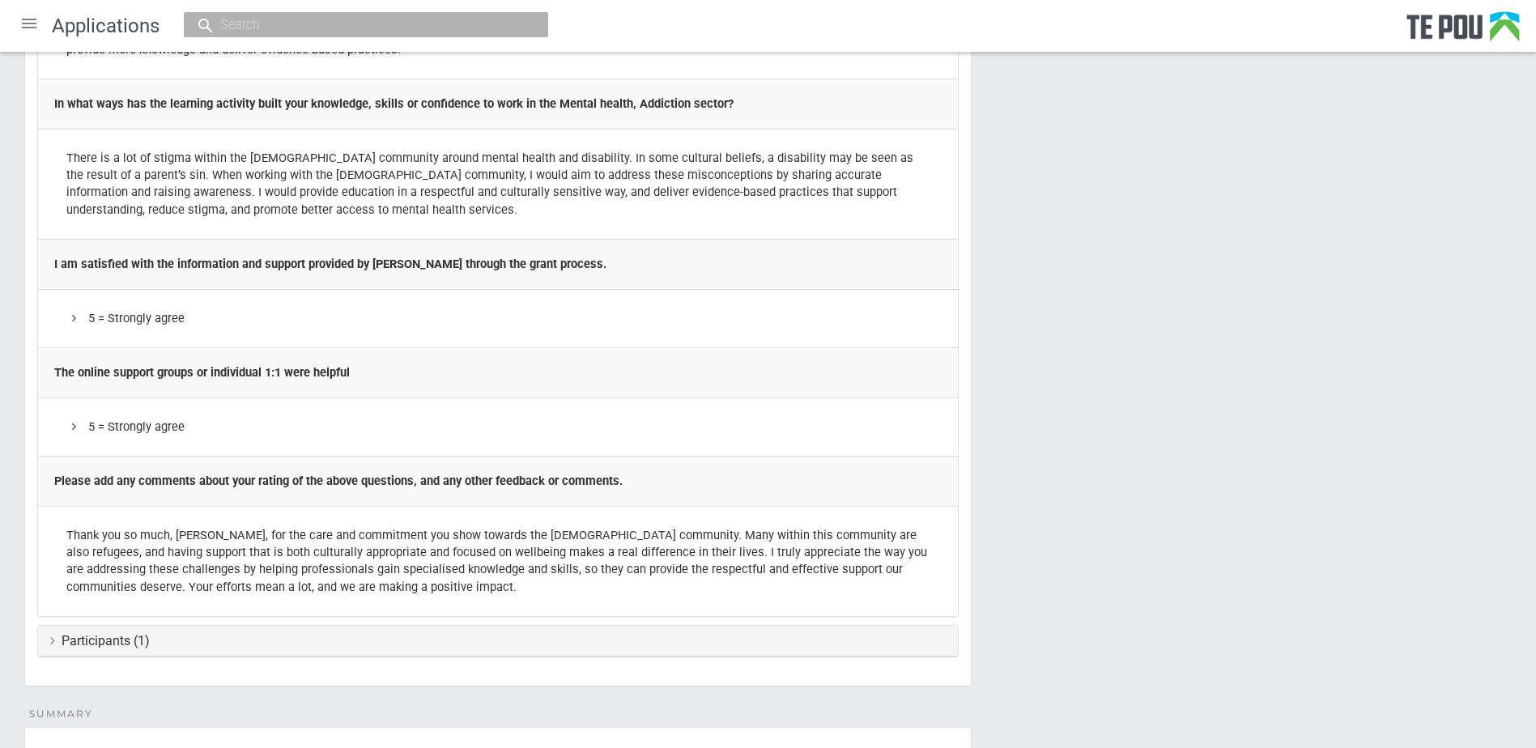
scroll to position [1840, 0]
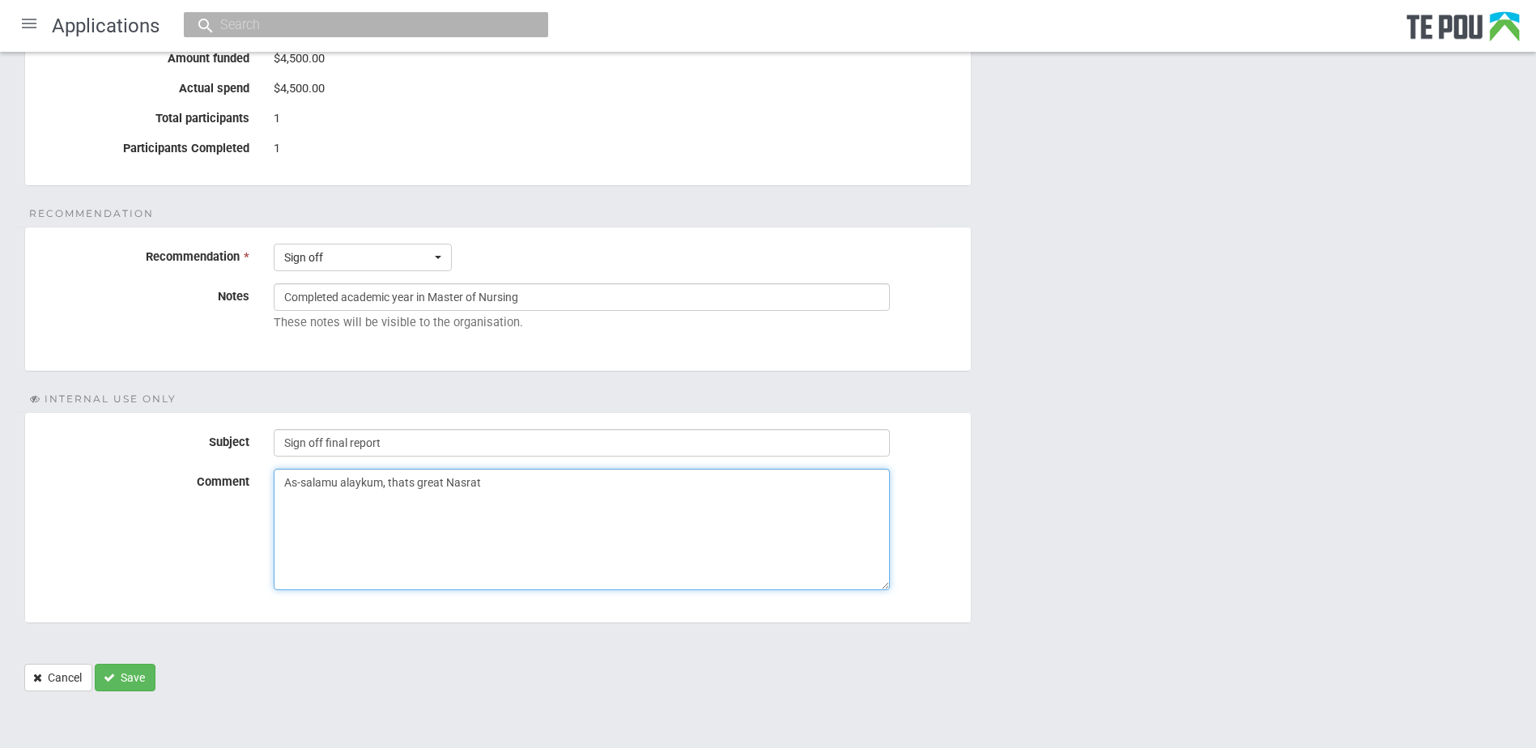
click at [489, 486] on textarea "As-salamu alaykum, thats great Nasrat" at bounding box center [582, 529] width 616 height 121
click at [651, 483] on textarea "As-salamu alaykum, congratulations on completing the academic course, and thank…" at bounding box center [582, 529] width 616 height 121
click at [680, 479] on textarea "As-salamu alaykum, congratulations on completing the academic course. and thank…" at bounding box center [582, 529] width 616 height 121
click at [717, 501] on textarea "As-salamu alaykum, congratulations on completing the academic course. Thank you…" at bounding box center [582, 529] width 616 height 121
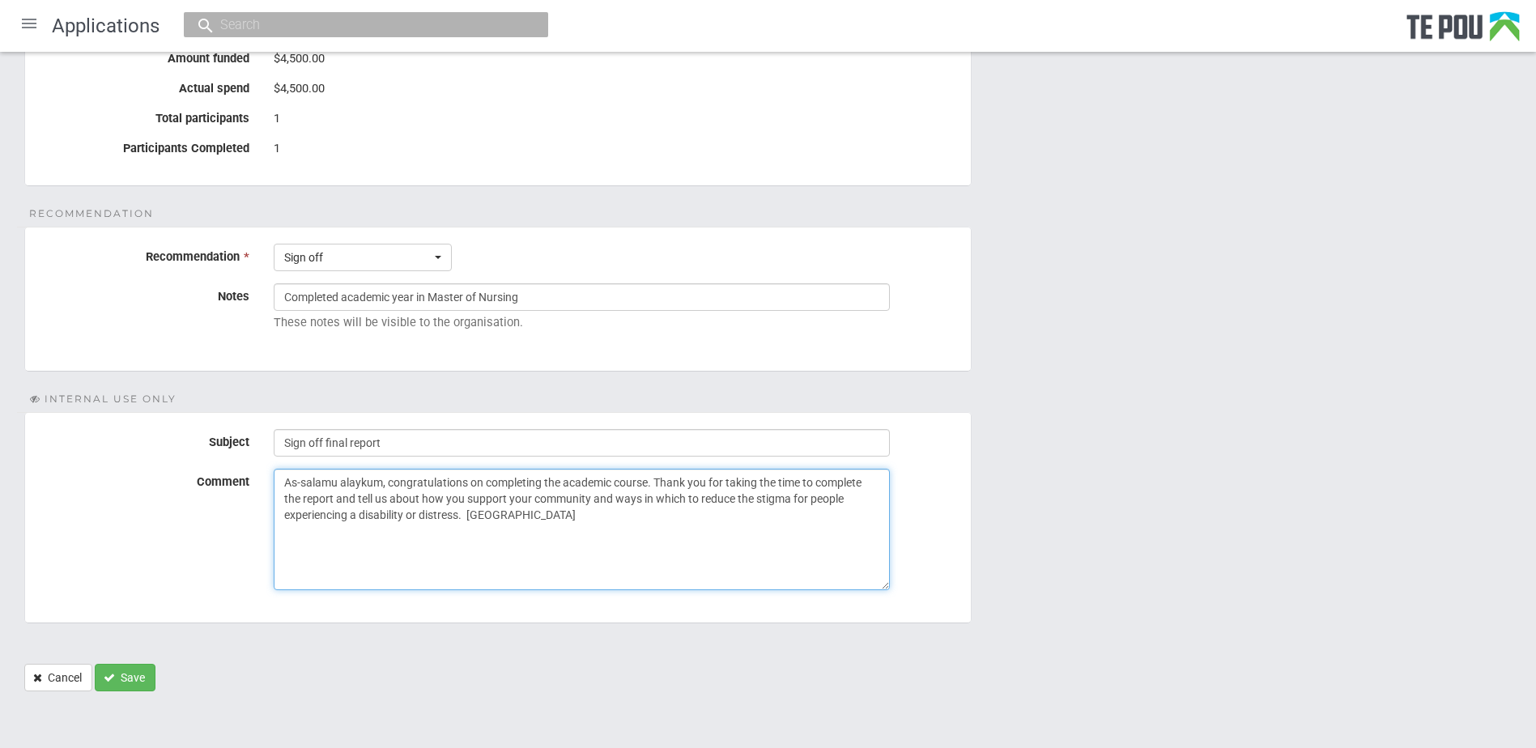
type textarea "As-salamu alaykum, congratulations on completing the academic course. Thank you…"
click at [127, 684] on button "Save" at bounding box center [125, 678] width 61 height 28
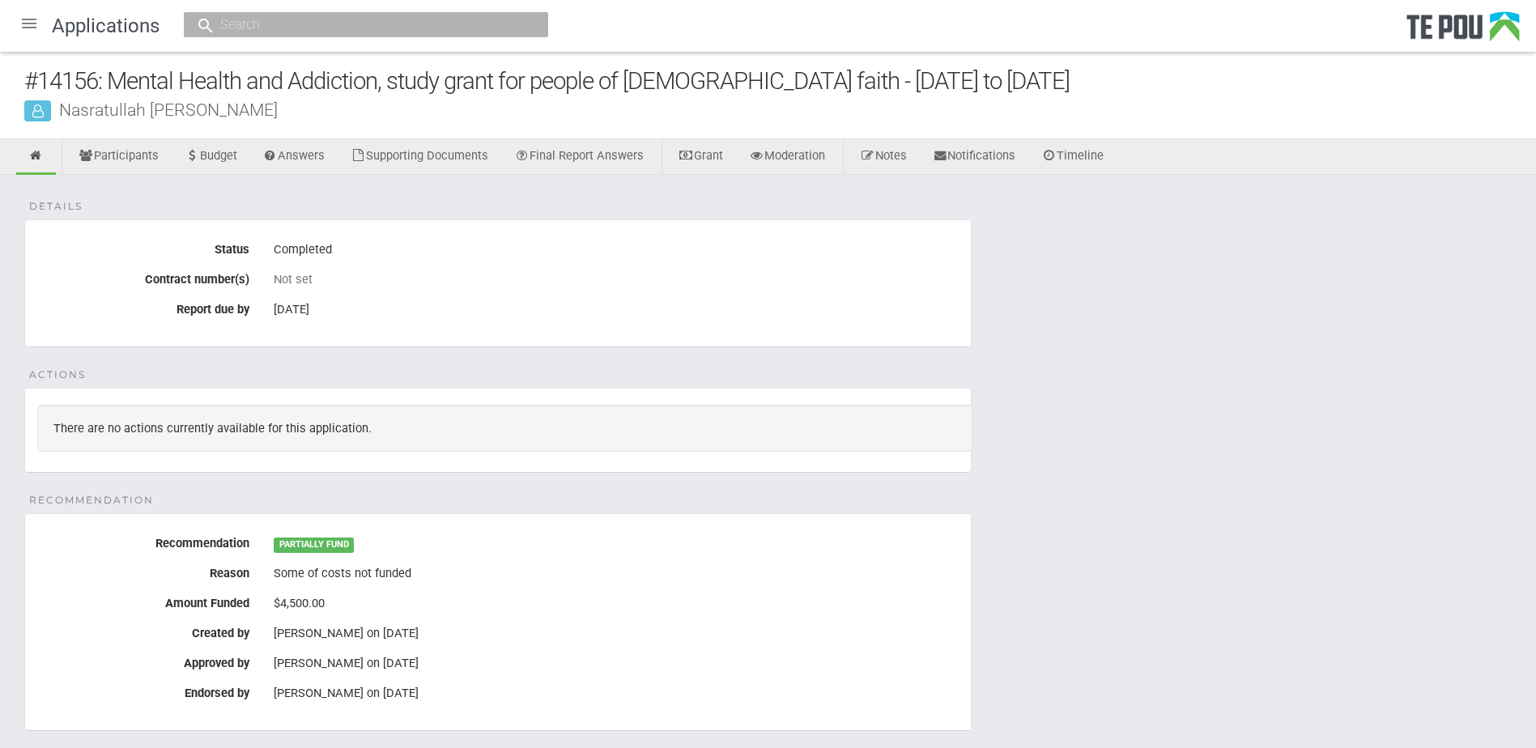
click at [23, 27] on div at bounding box center [29, 23] width 39 height 39
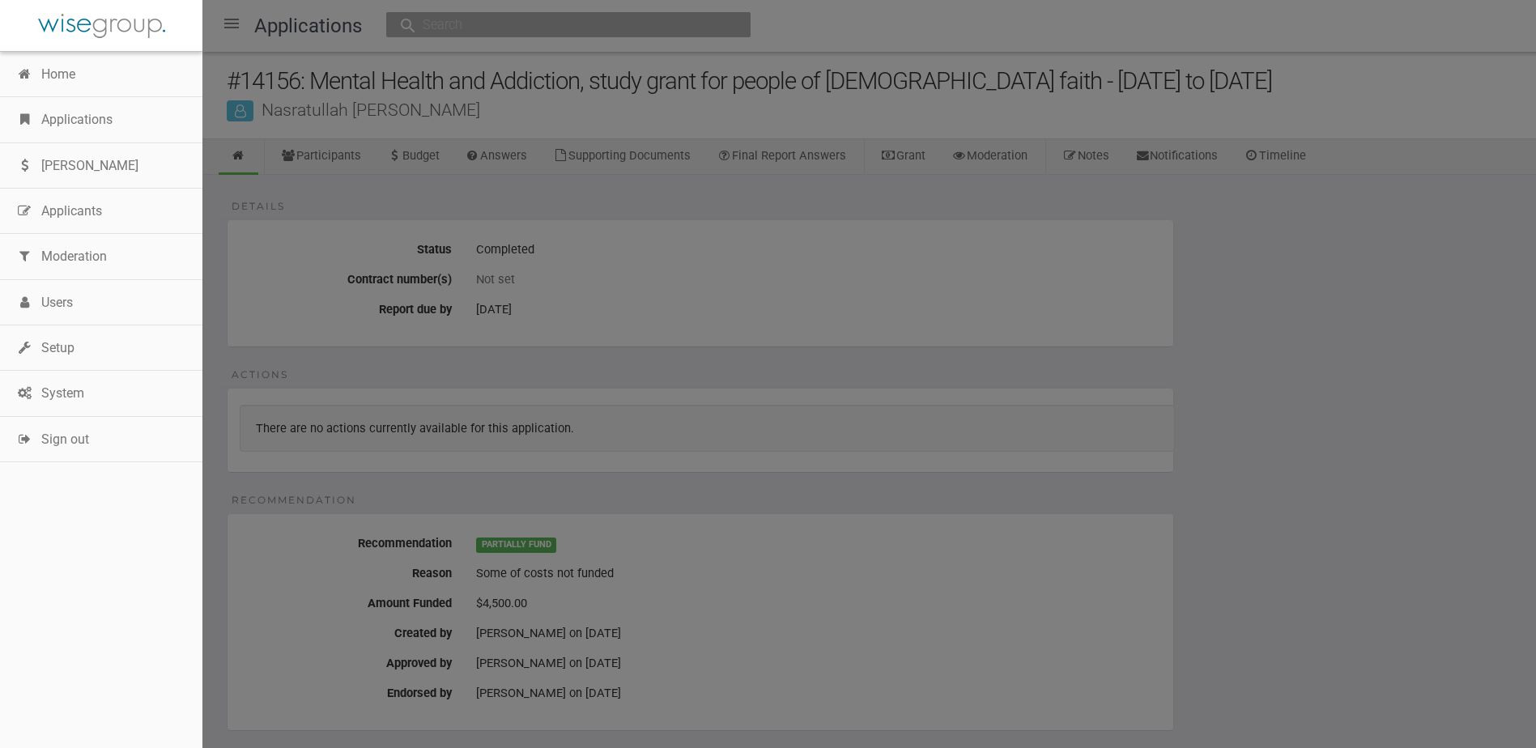
click at [87, 128] on link "Applications" at bounding box center [101, 119] width 202 height 45
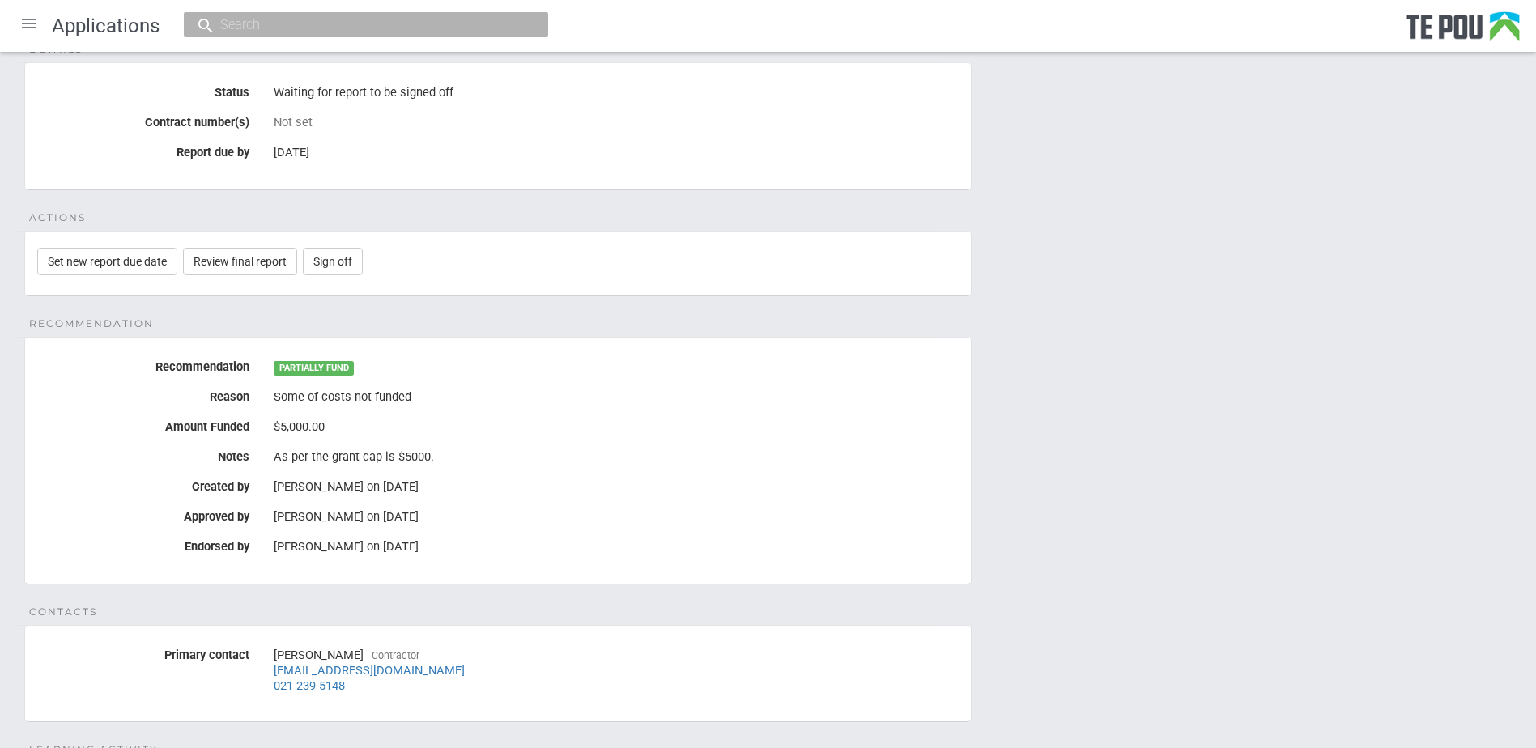
scroll to position [198, 0]
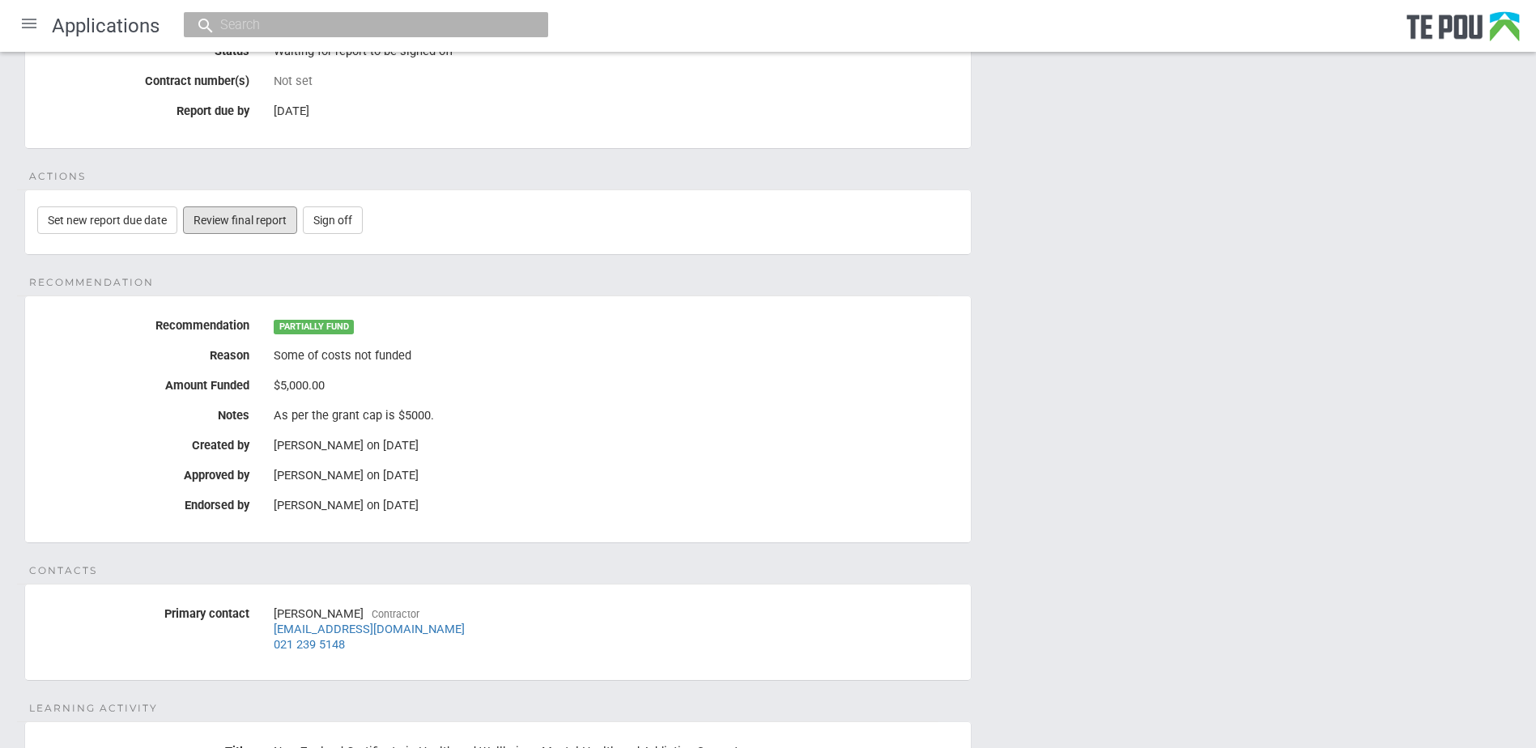
click at [229, 218] on link "Review final report" at bounding box center [240, 220] width 114 height 28
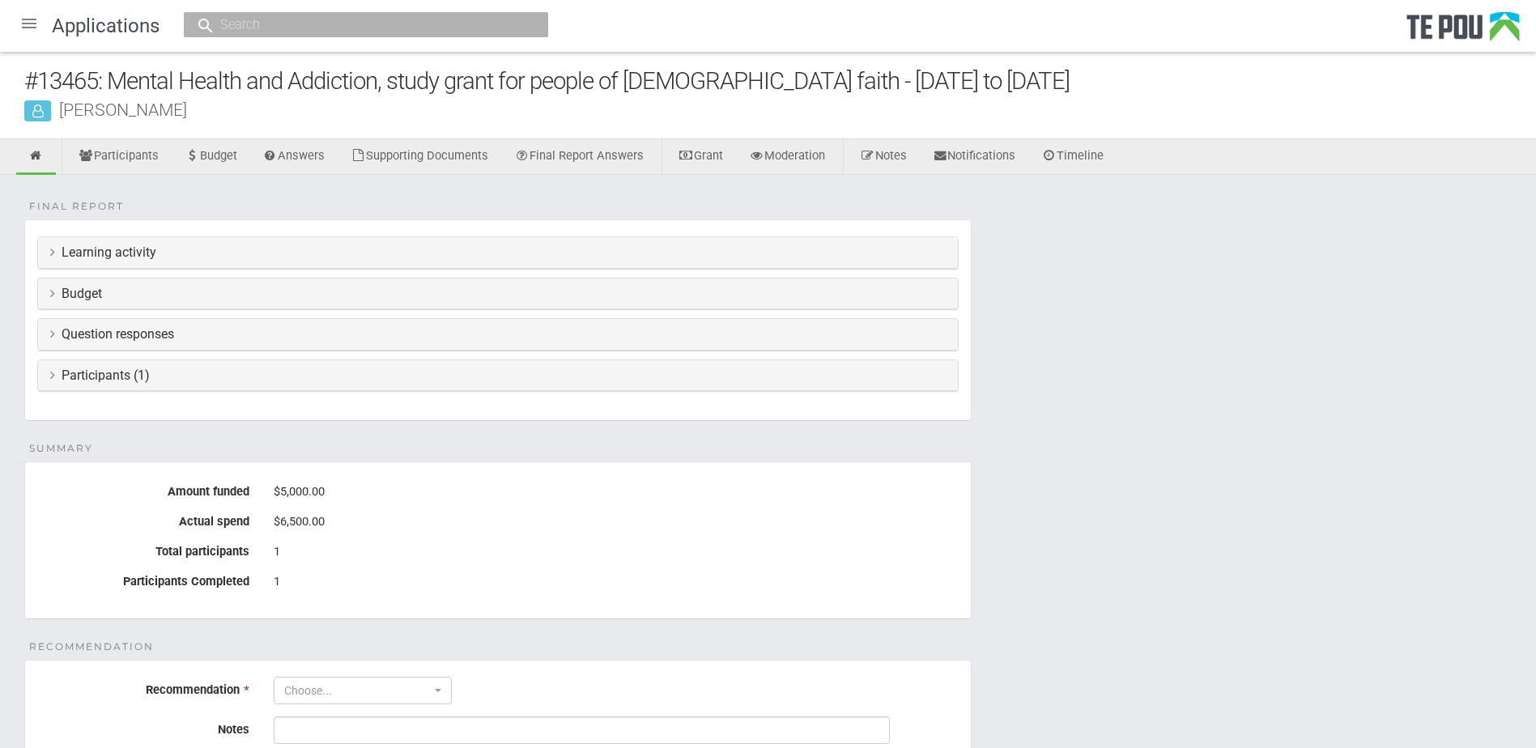
click at [91, 254] on h3 "Learning activity" at bounding box center [497, 252] width 895 height 15
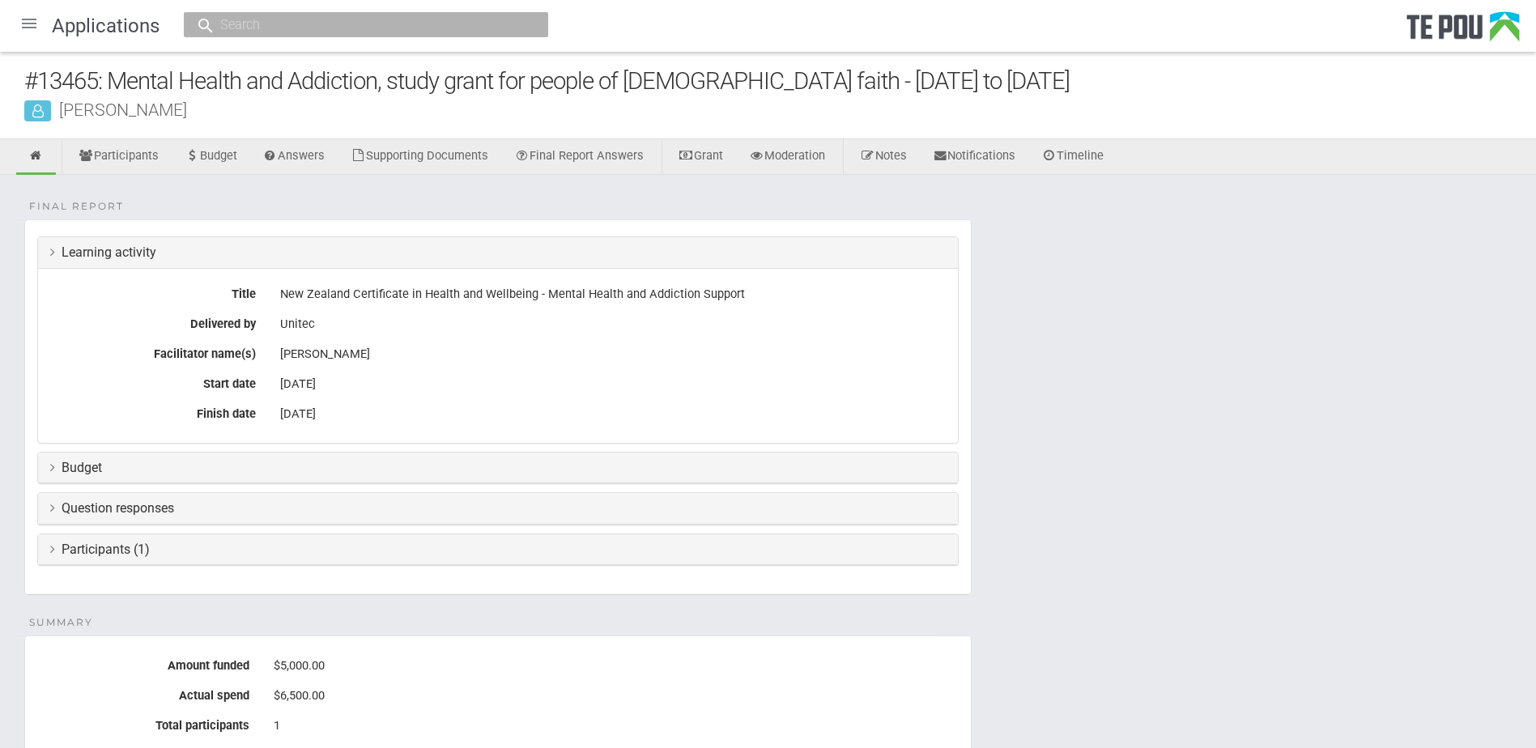
click at [89, 469] on h3 "Budget" at bounding box center [497, 468] width 895 height 15
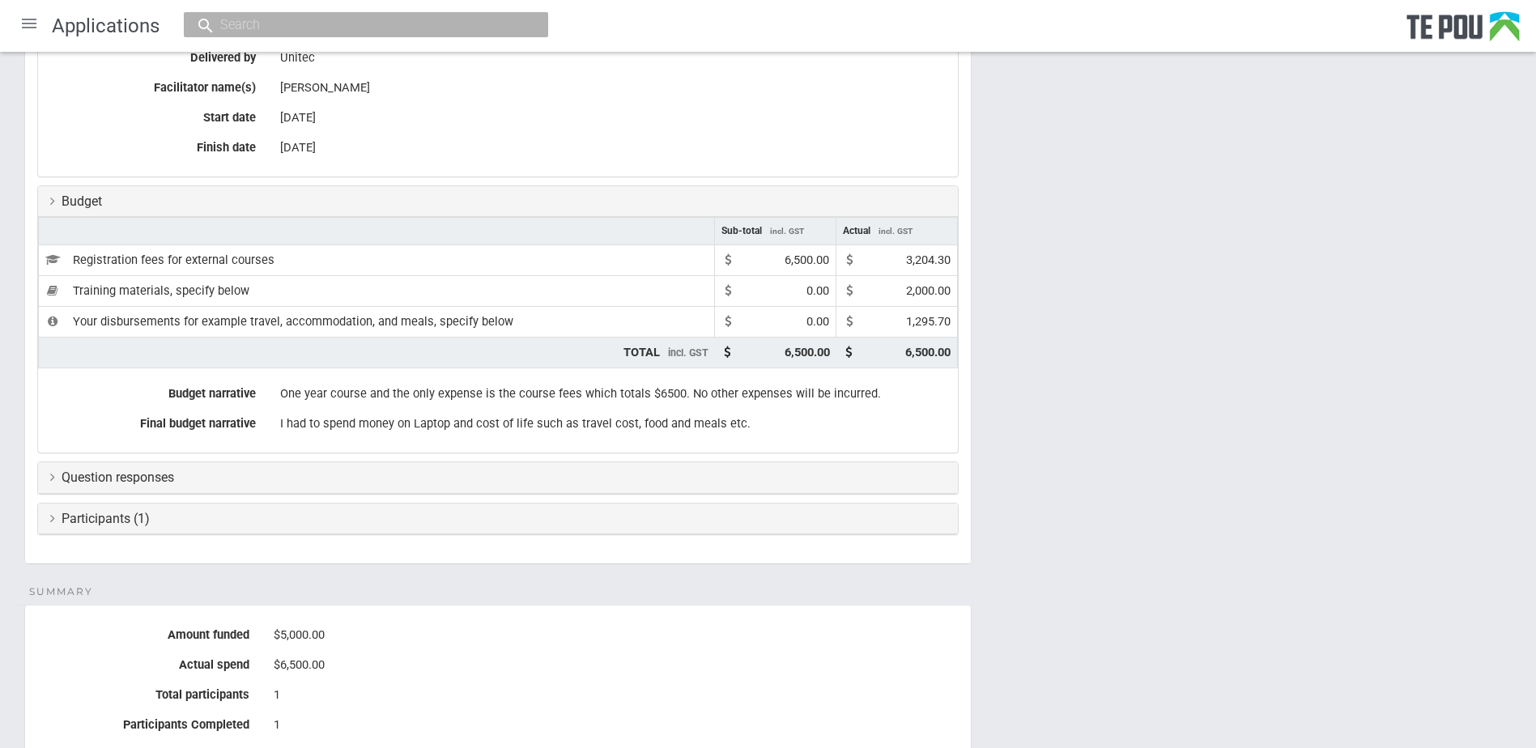
scroll to position [268, 0]
click at [148, 470] on h3 "Question responses" at bounding box center [497, 476] width 895 height 15
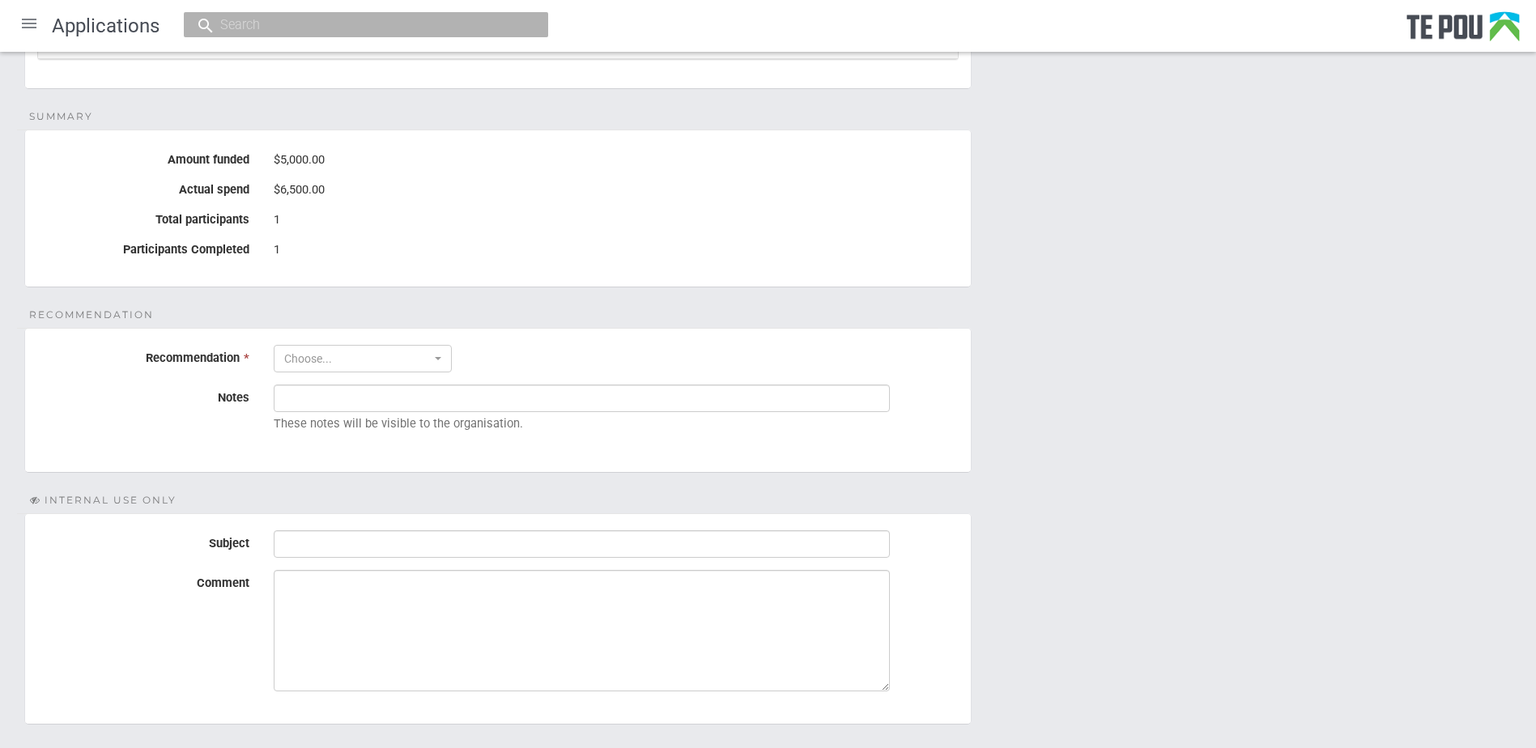
scroll to position [1932, 0]
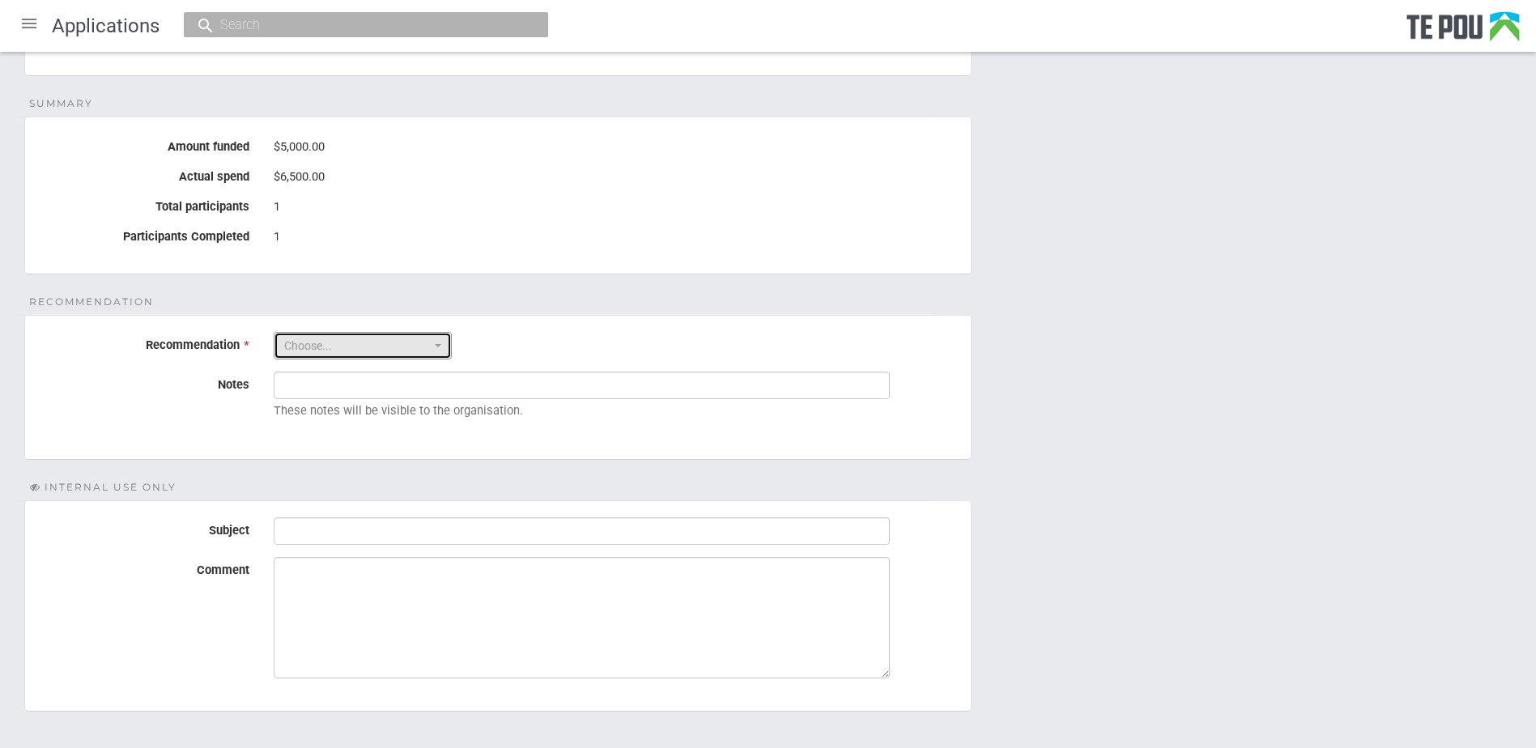
click at [436, 343] on button "Choose..." at bounding box center [363, 346] width 178 height 28
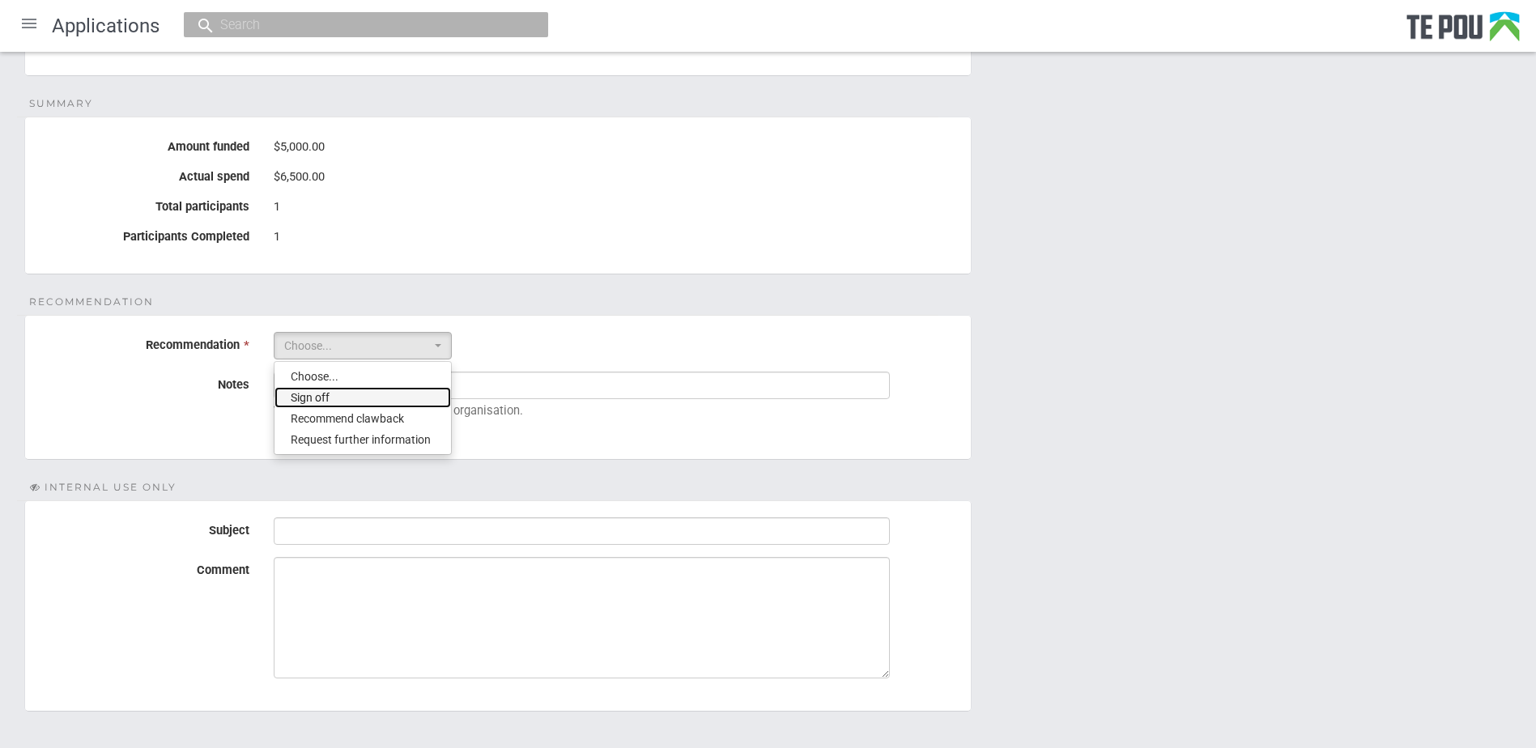
click at [302, 397] on span "Sign off" at bounding box center [310, 397] width 39 height 16
select select "1"
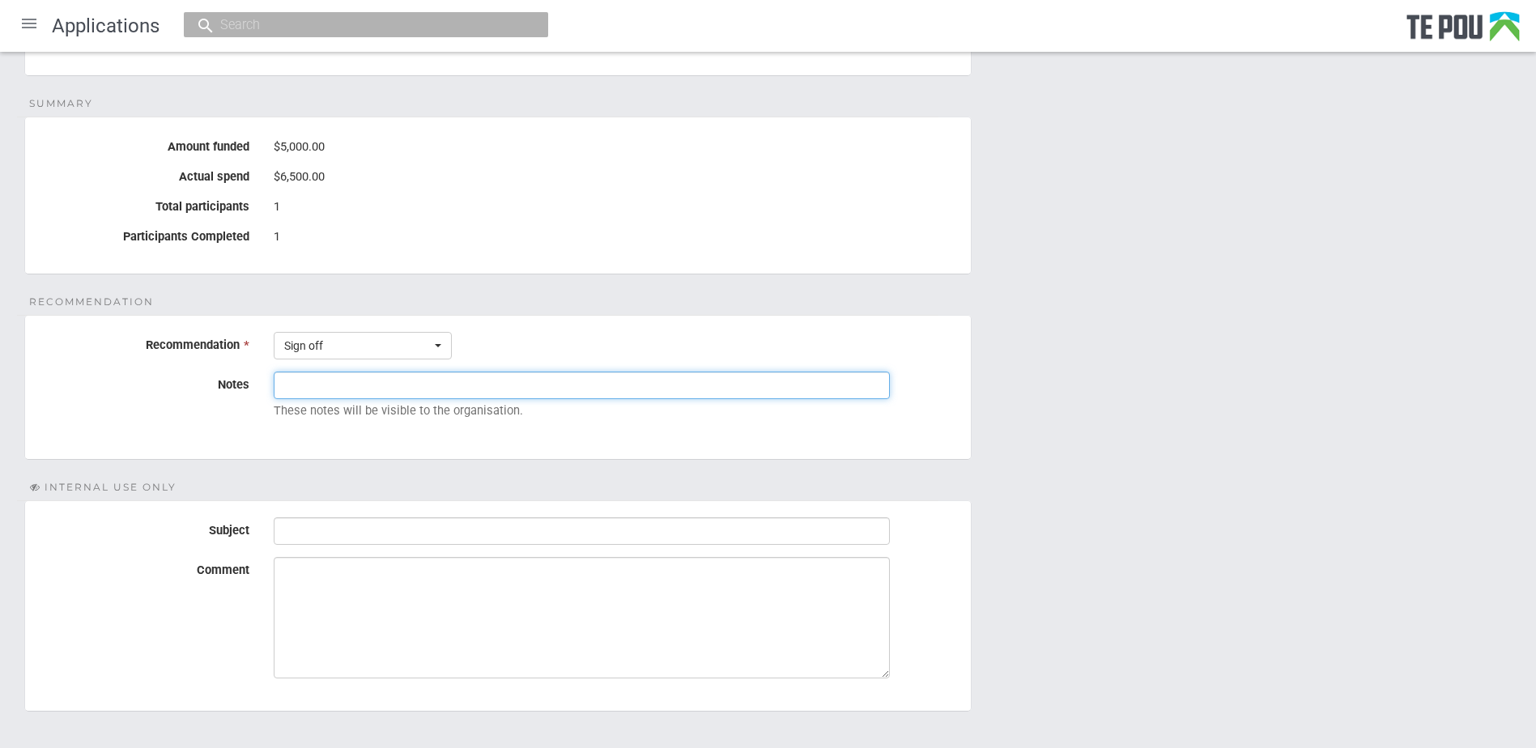
click at [303, 389] on input "Notes" at bounding box center [582, 386] width 616 height 28
type input "K"
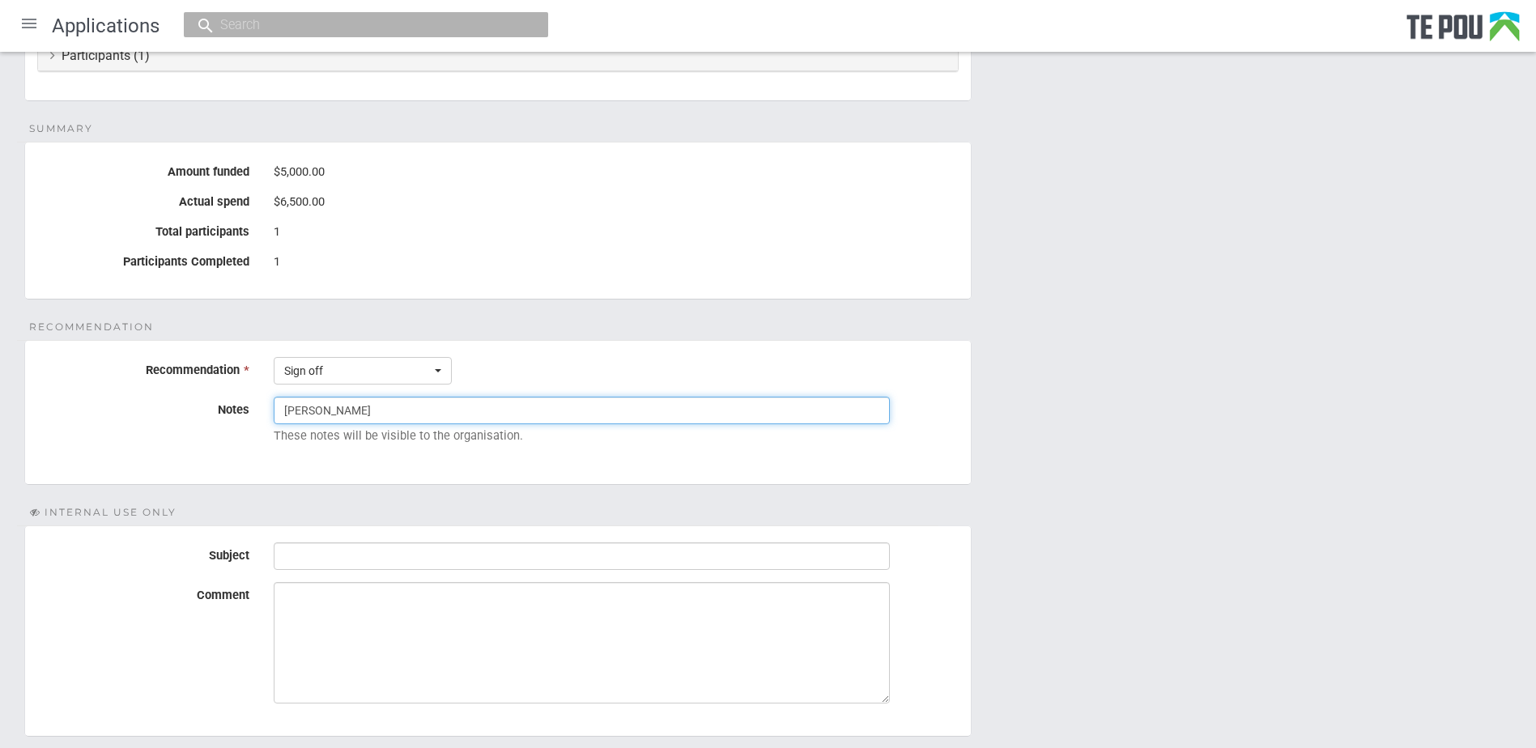
scroll to position [2021, 0]
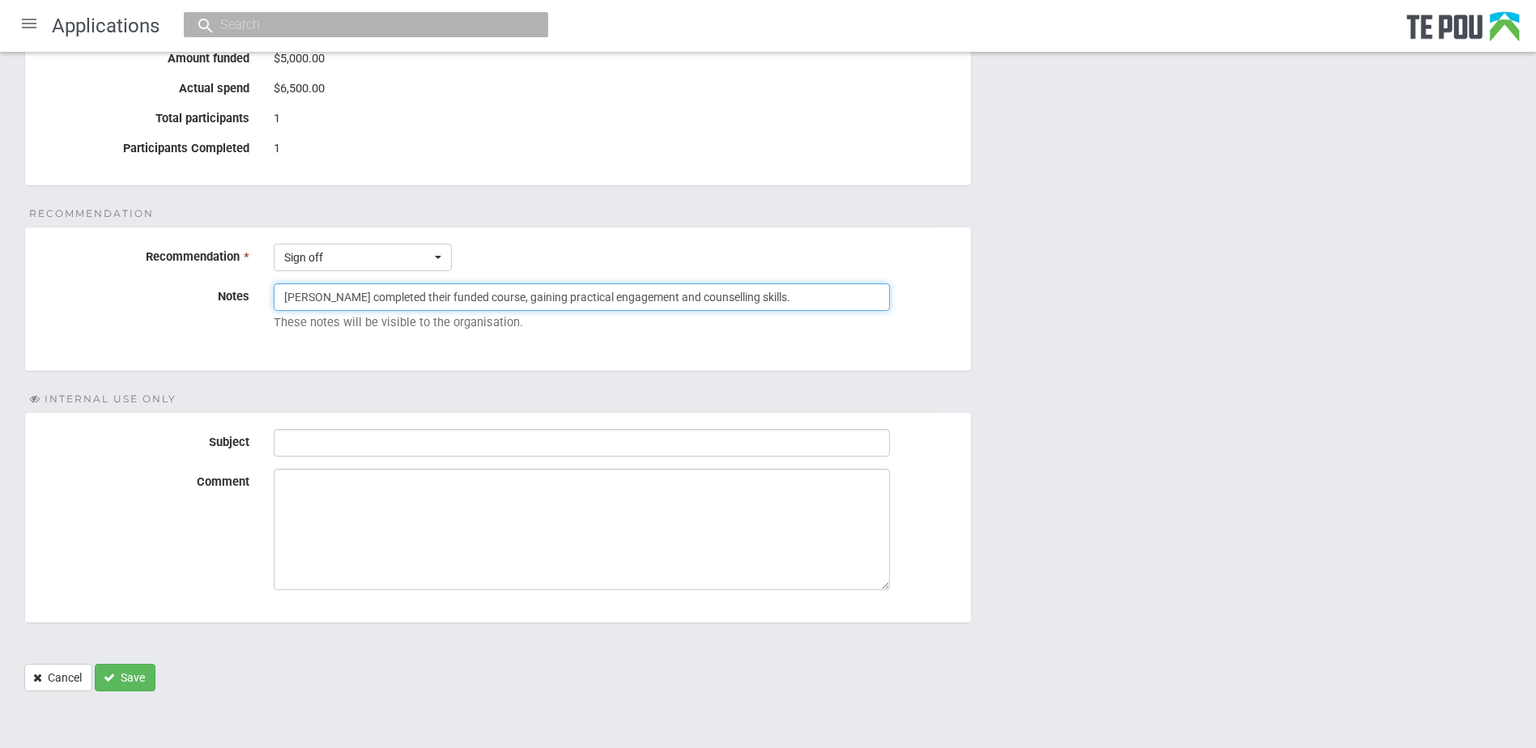
type input "Hakim completed their funded course, gaining practical engagement and counselli…"
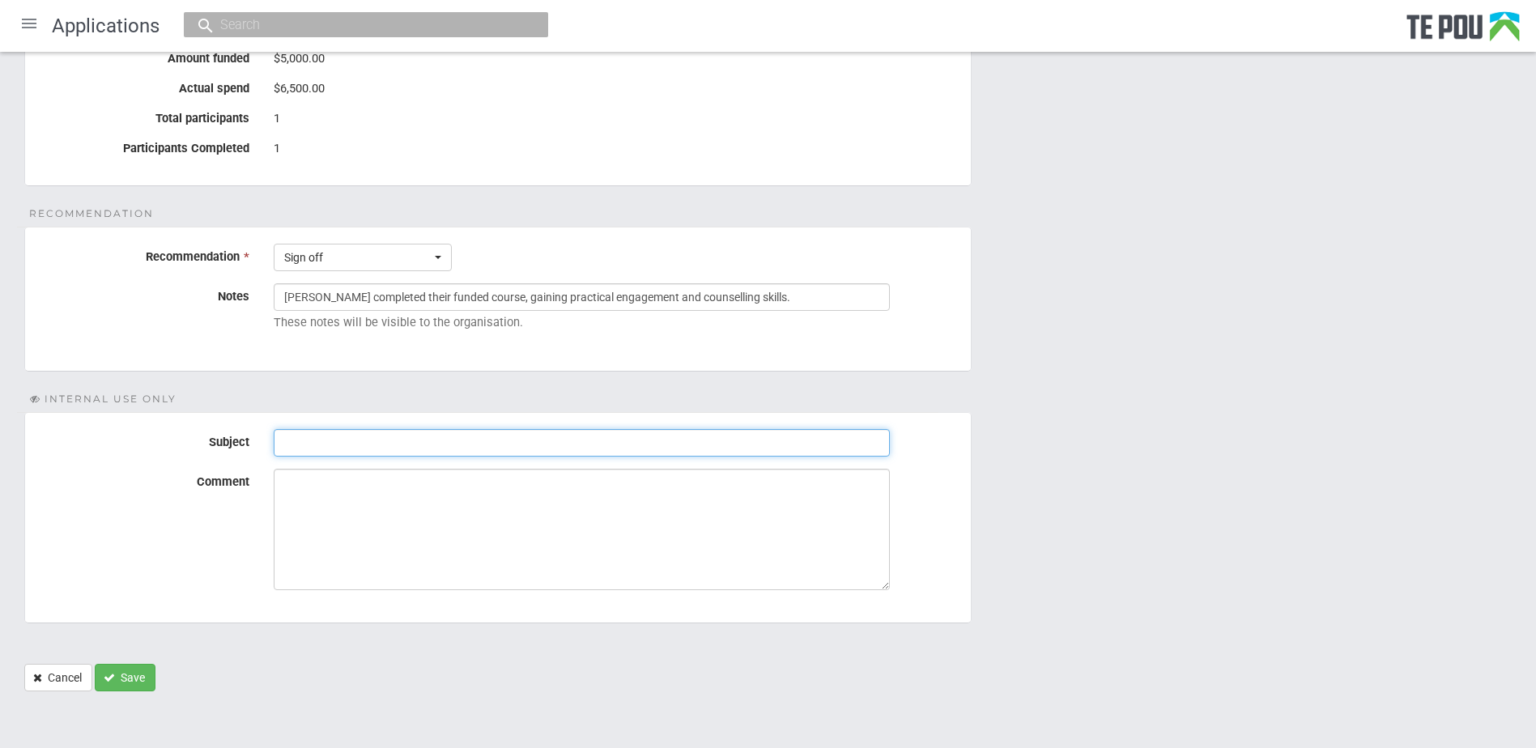
click at [457, 440] on input "Subject" at bounding box center [582, 443] width 616 height 28
type input "Sign off final report"
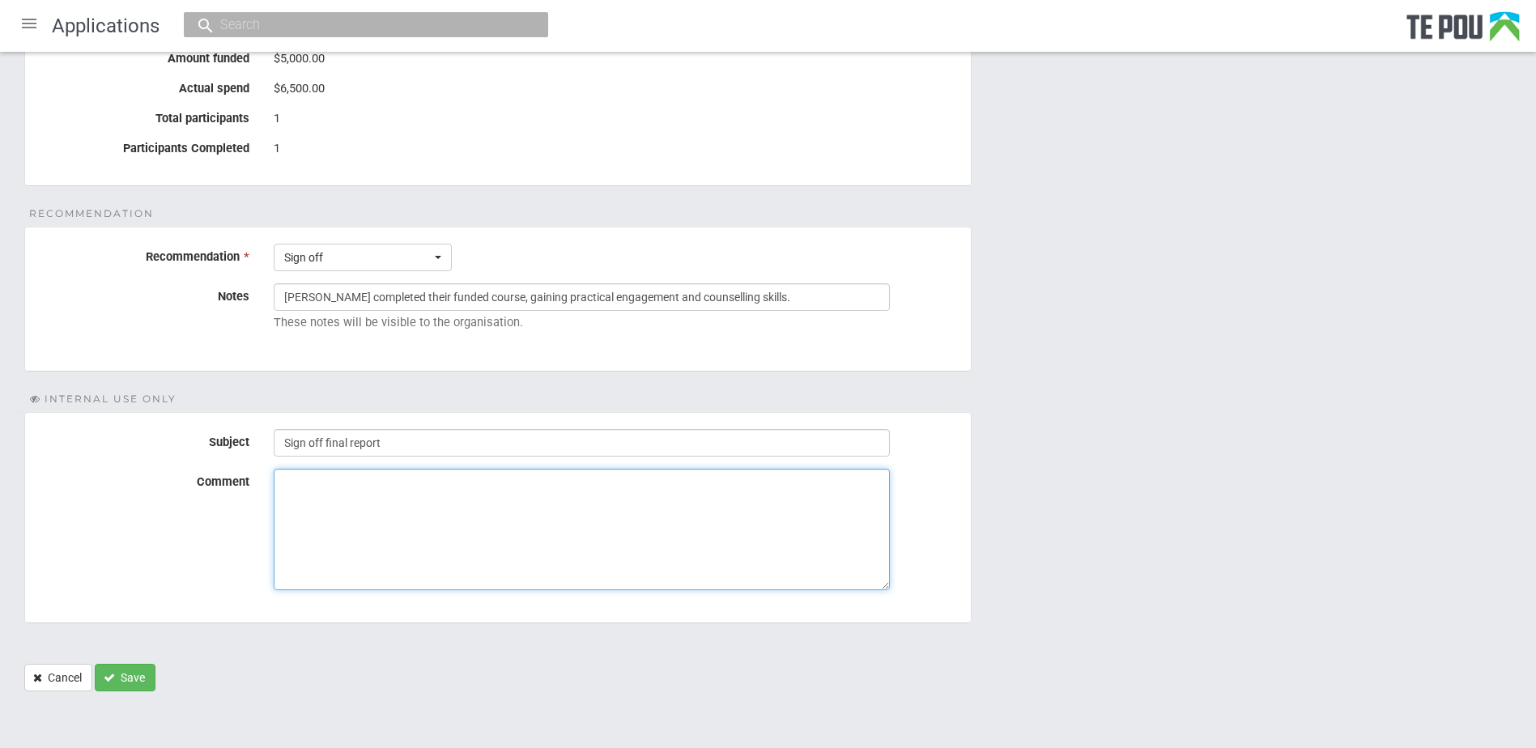
click at [308, 487] on textarea "Comment" at bounding box center [582, 529] width 616 height 121
click at [411, 487] on textarea "As-salamu alaykum" at bounding box center [582, 529] width 616 height 121
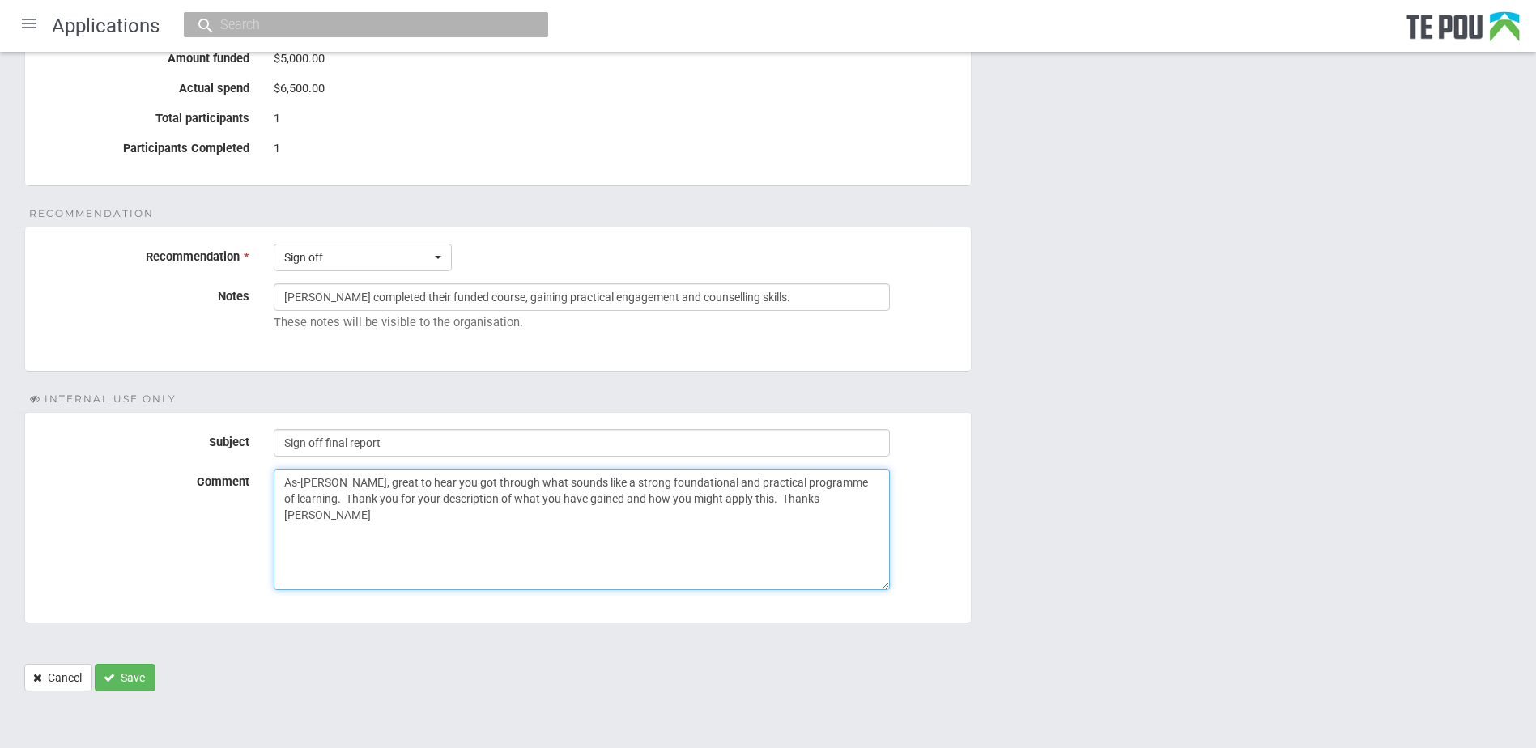
type textarea "As-salamu alaykum Hakim, great to hear you got through what sounds like a stron…"
click at [129, 671] on button "Save" at bounding box center [125, 678] width 61 height 28
drag, startPoint x: 364, startPoint y: 516, endPoint x: 282, endPoint y: 482, distance: 89.6
click at [282, 482] on textarea "As-salamu alaykum Hakim, great to hear you got through what sounds like a stron…" at bounding box center [582, 529] width 616 height 121
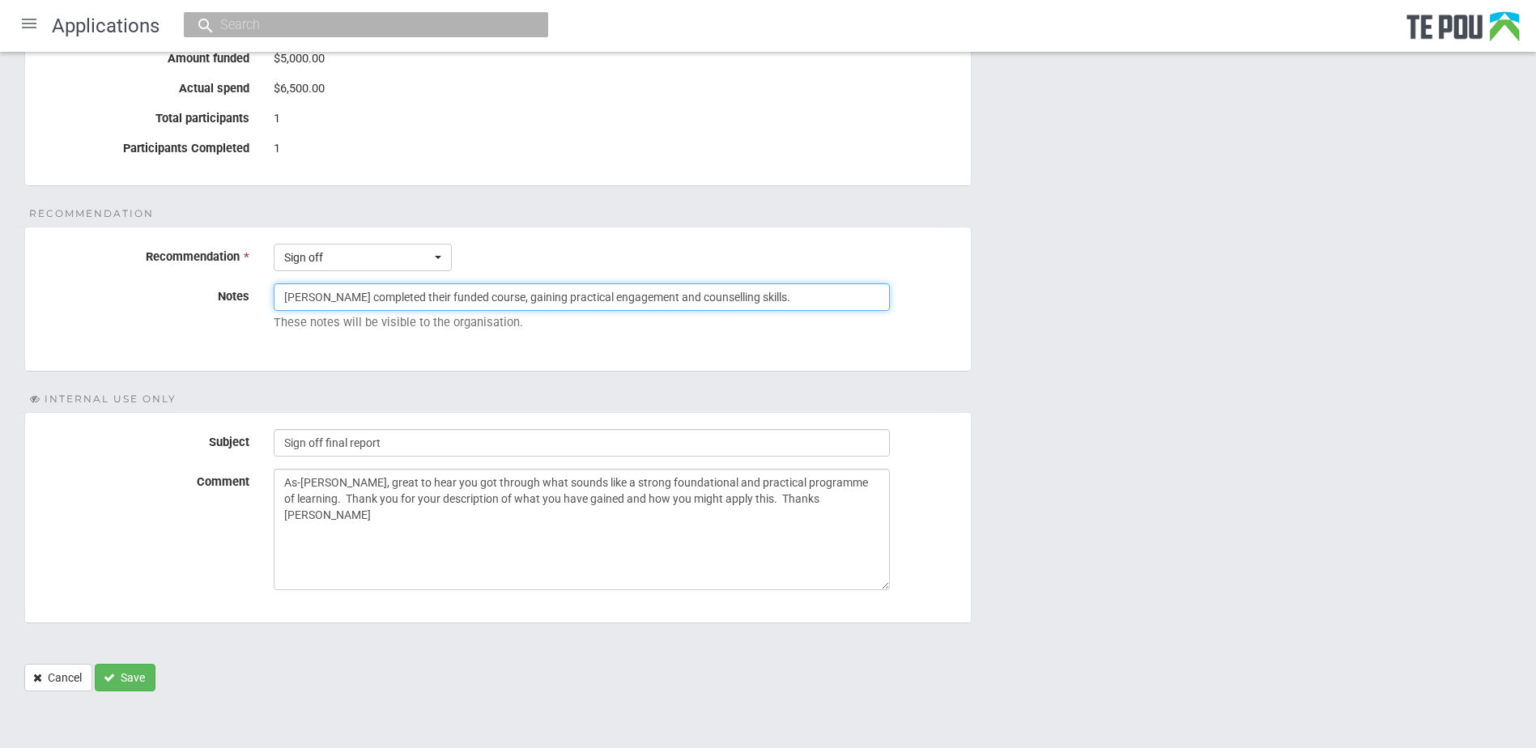
click at [750, 294] on input "Hakim completed their funded course, gaining practical engagement and counselli…" at bounding box center [582, 297] width 616 height 28
paste input "As-salamu alaykum Hakim, great to hear you got through what sounds like a stron…"
type input "Hakim completed their funded course, gaining practical engagement and counselli…"
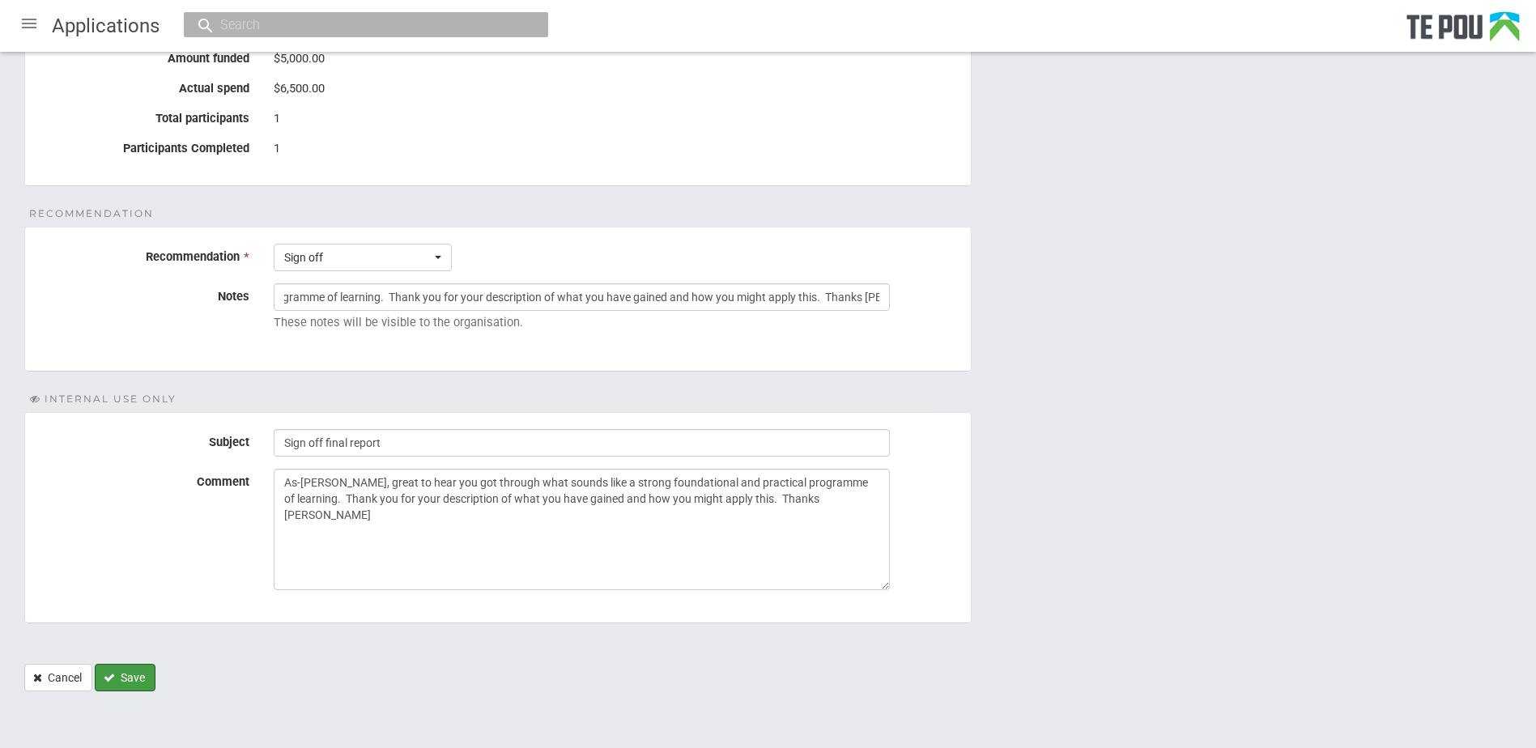
click at [142, 681] on button "Save" at bounding box center [125, 678] width 61 height 28
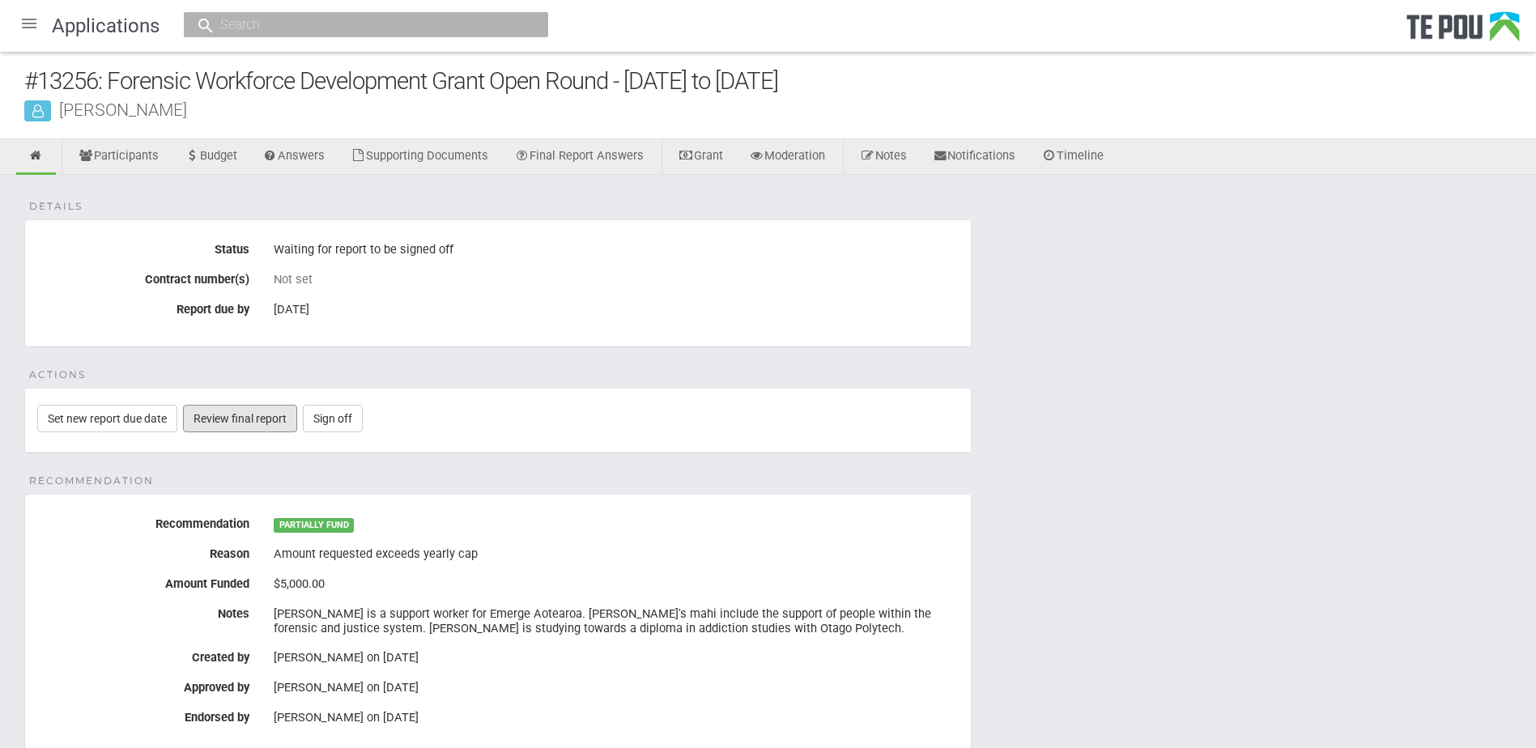
click at [218, 423] on link "Review final report" at bounding box center [240, 419] width 114 height 28
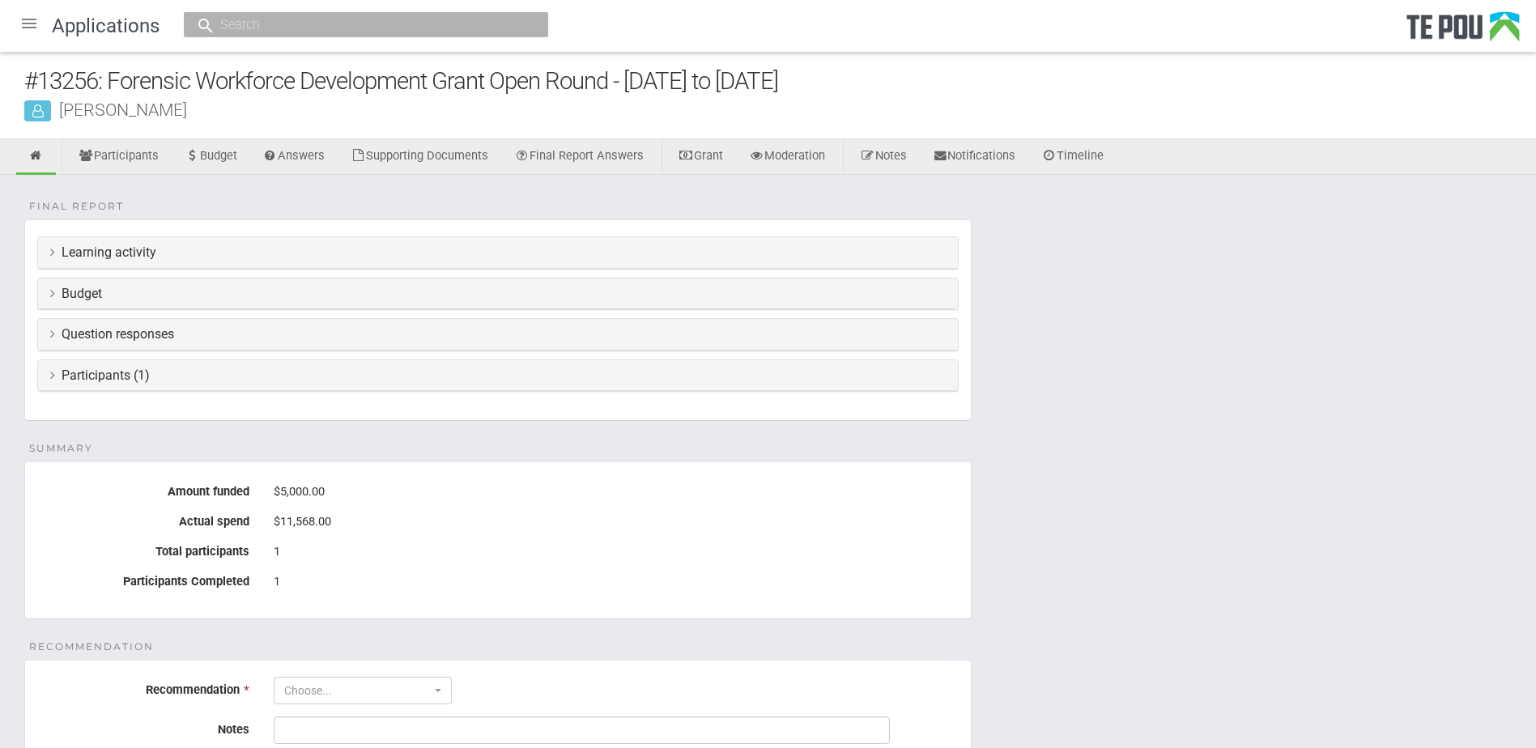
click at [121, 254] on h3 "Learning activity" at bounding box center [497, 252] width 895 height 15
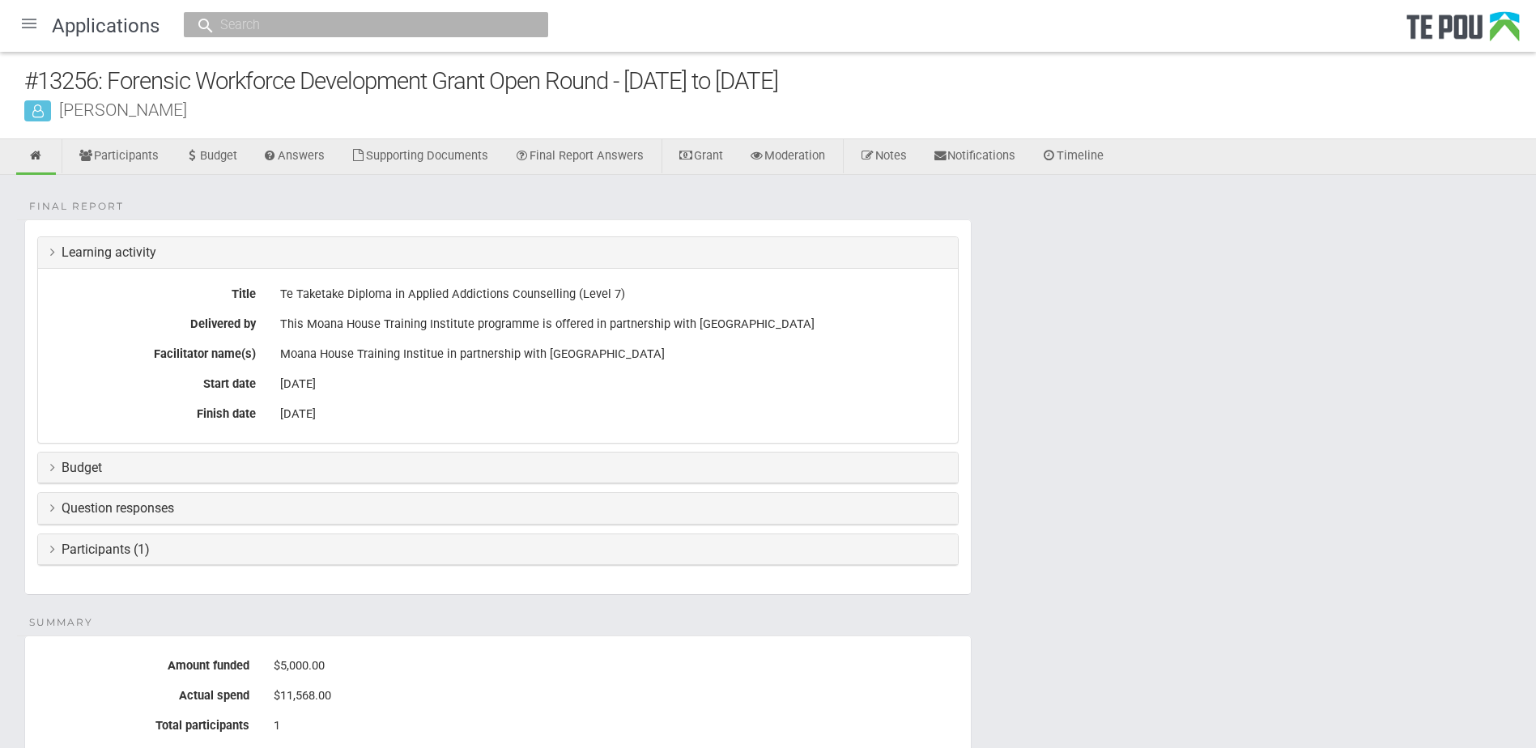
click at [53, 469] on icon at bounding box center [52, 467] width 5 height 13
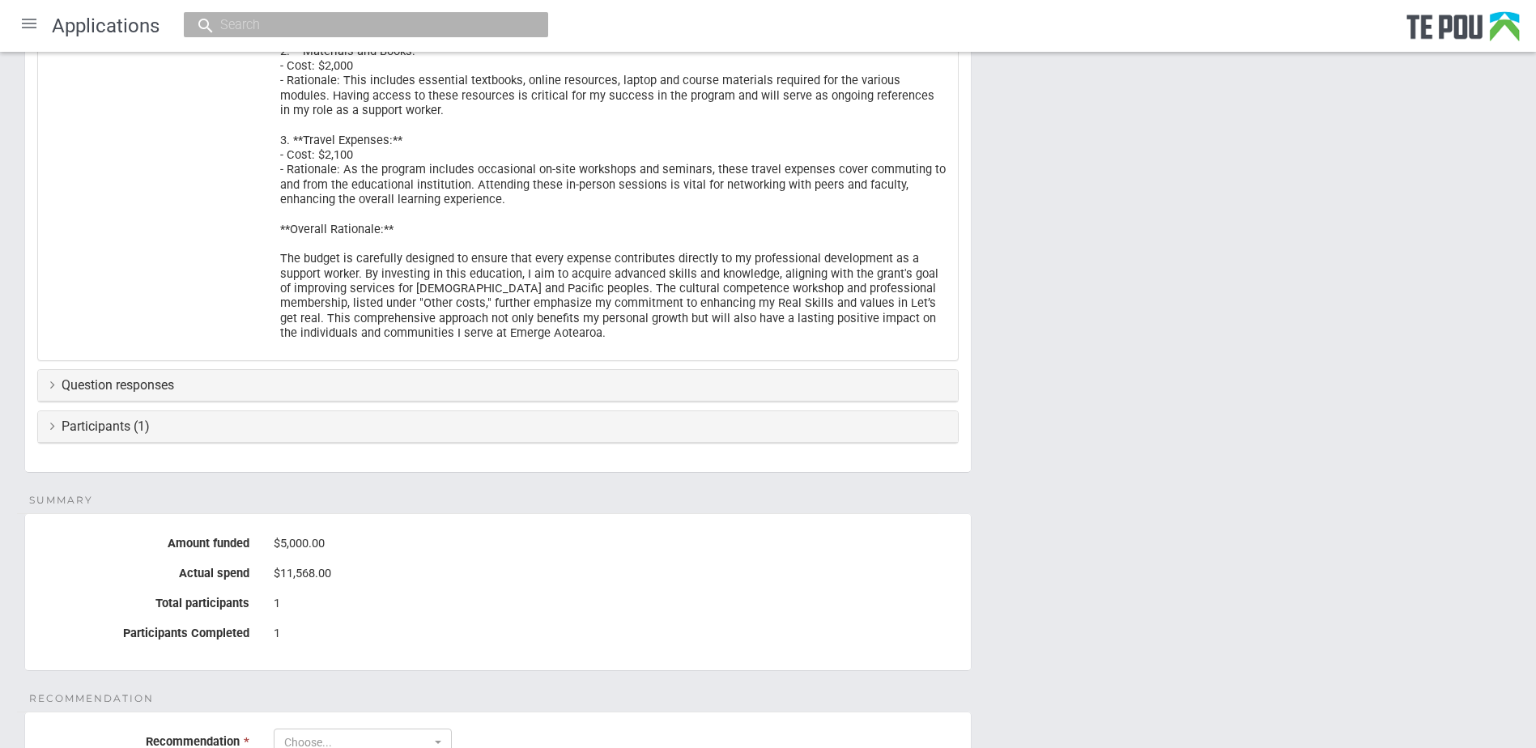
scroll to position [908, 0]
click at [53, 385] on icon at bounding box center [52, 382] width 5 height 13
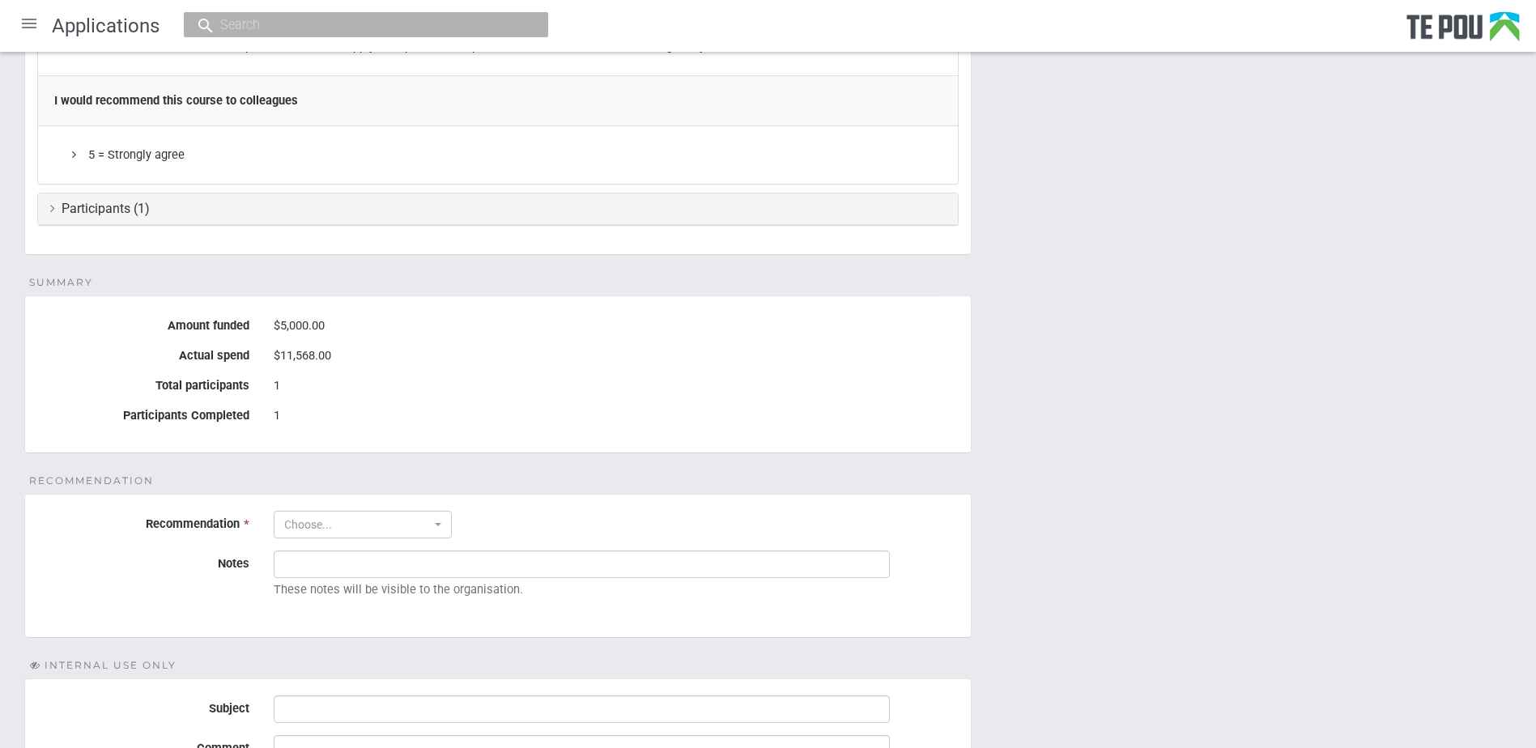
scroll to position [2063, 0]
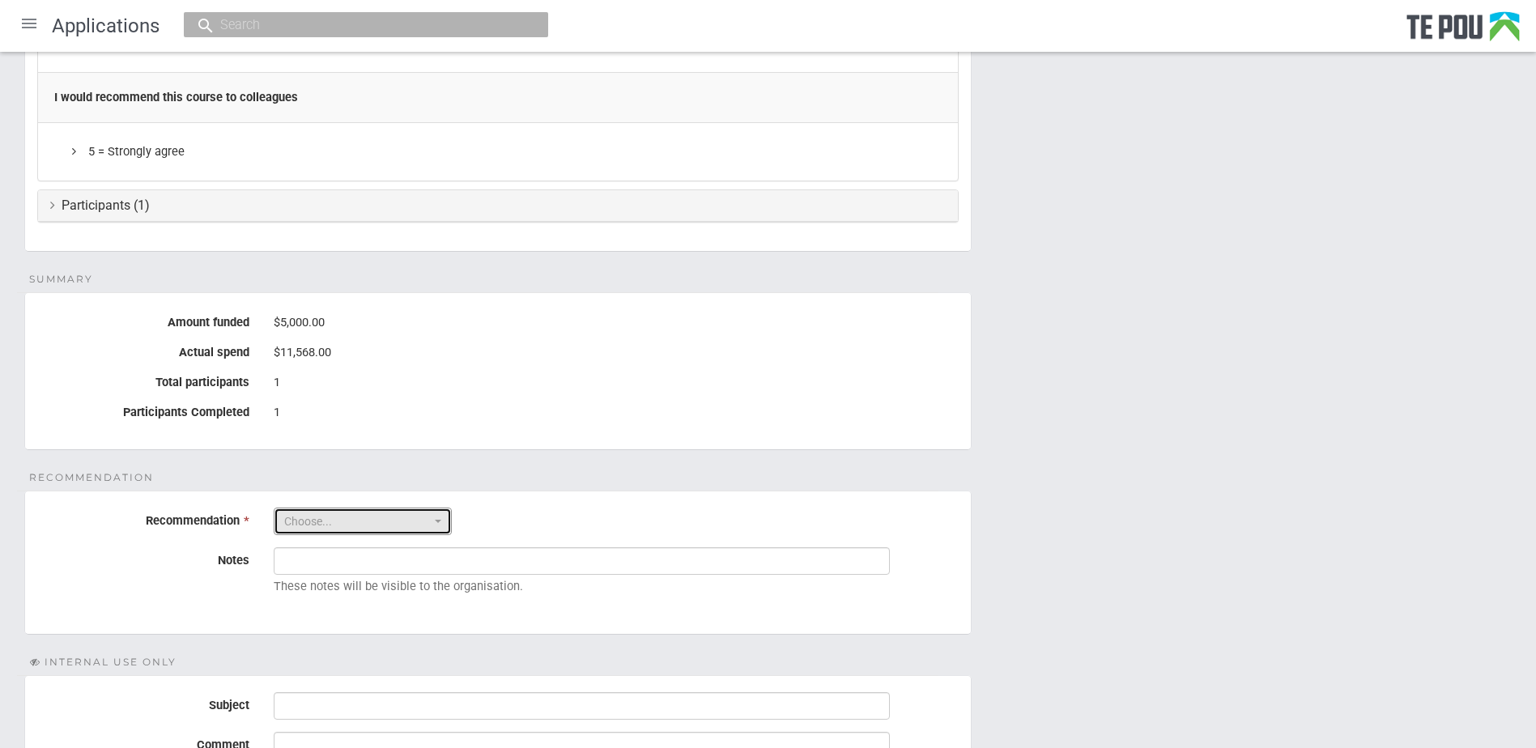
click at [444, 526] on button "Choose..." at bounding box center [363, 522] width 178 height 28
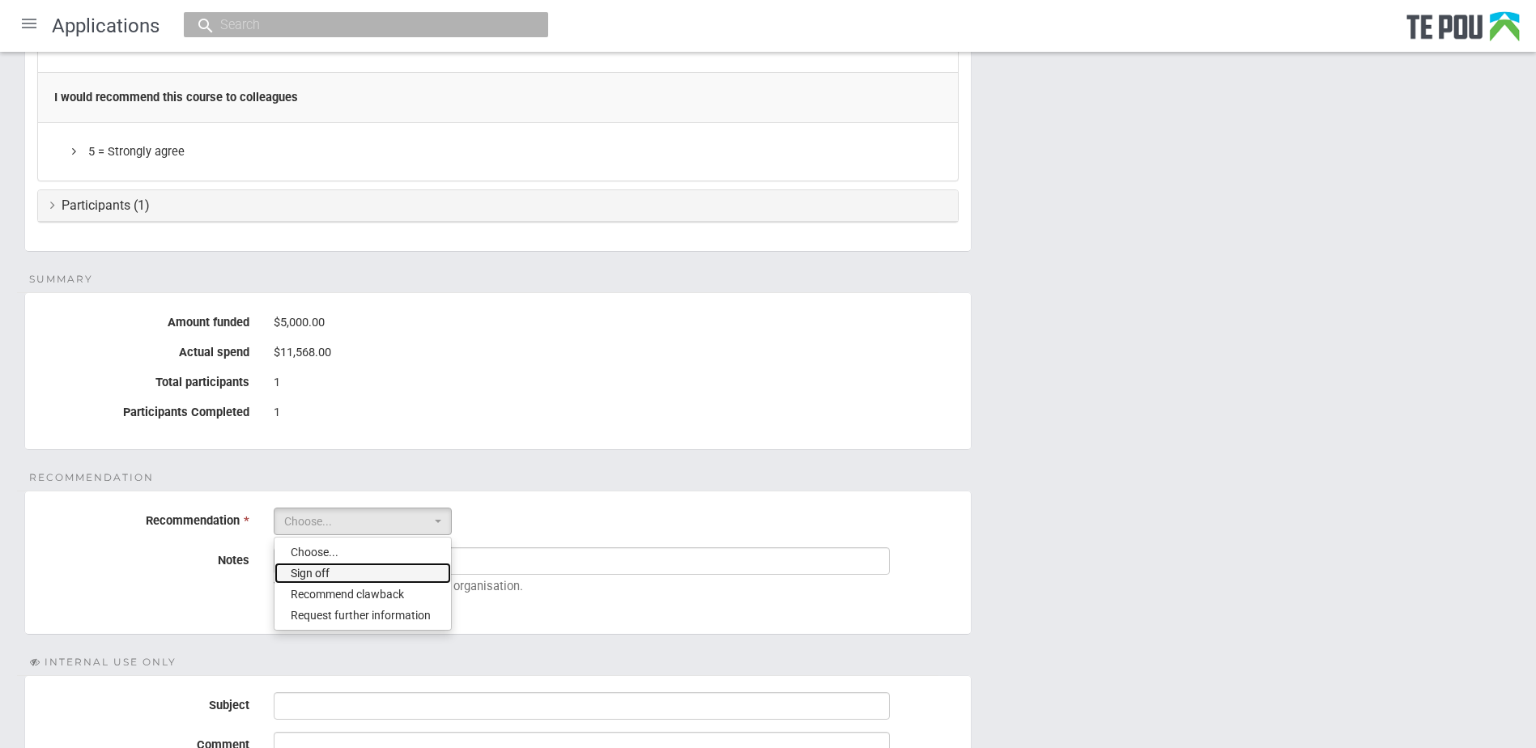
click at [381, 571] on link "Sign off" at bounding box center [362, 573] width 176 height 21
select select "1"
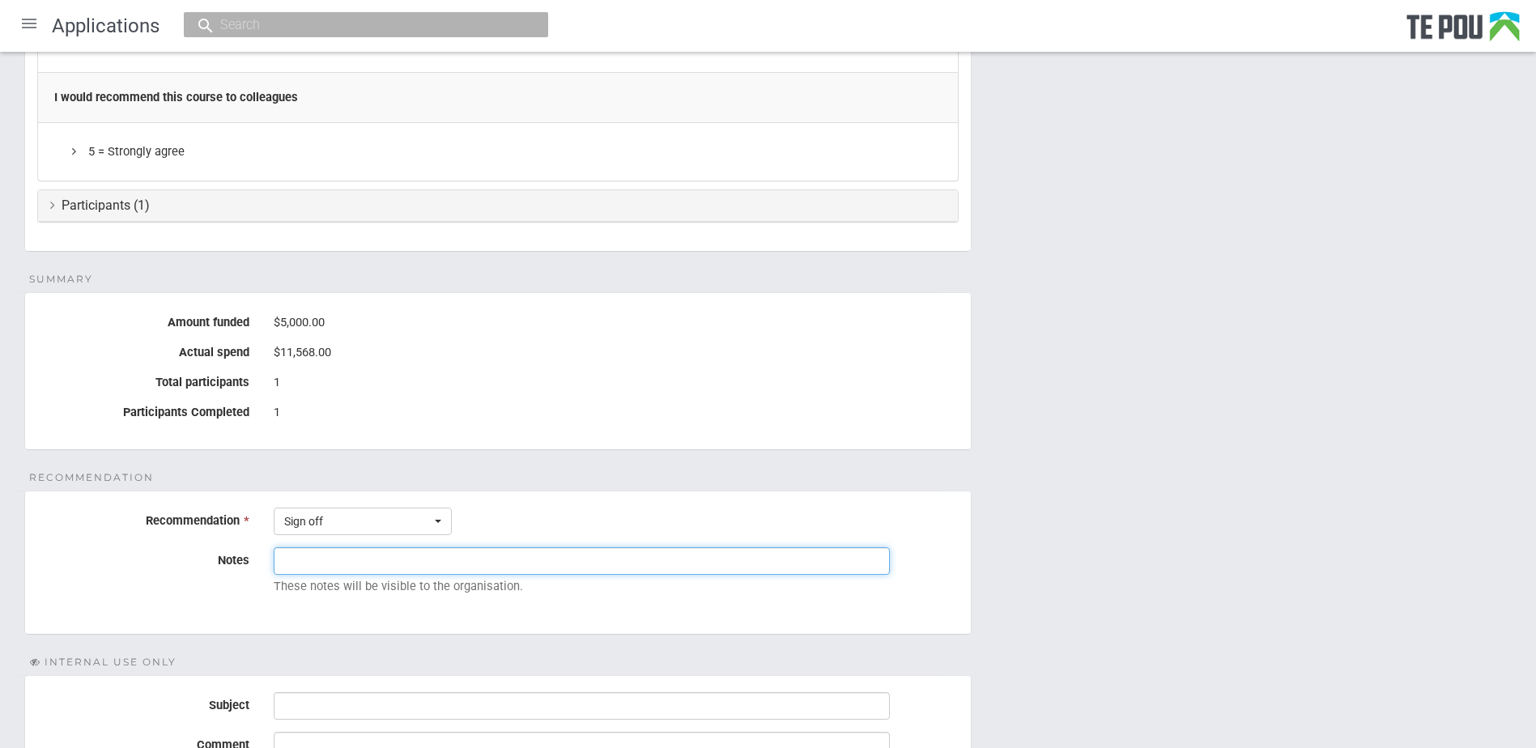
click at [359, 567] on input "Notes" at bounding box center [582, 561] width 616 height 28
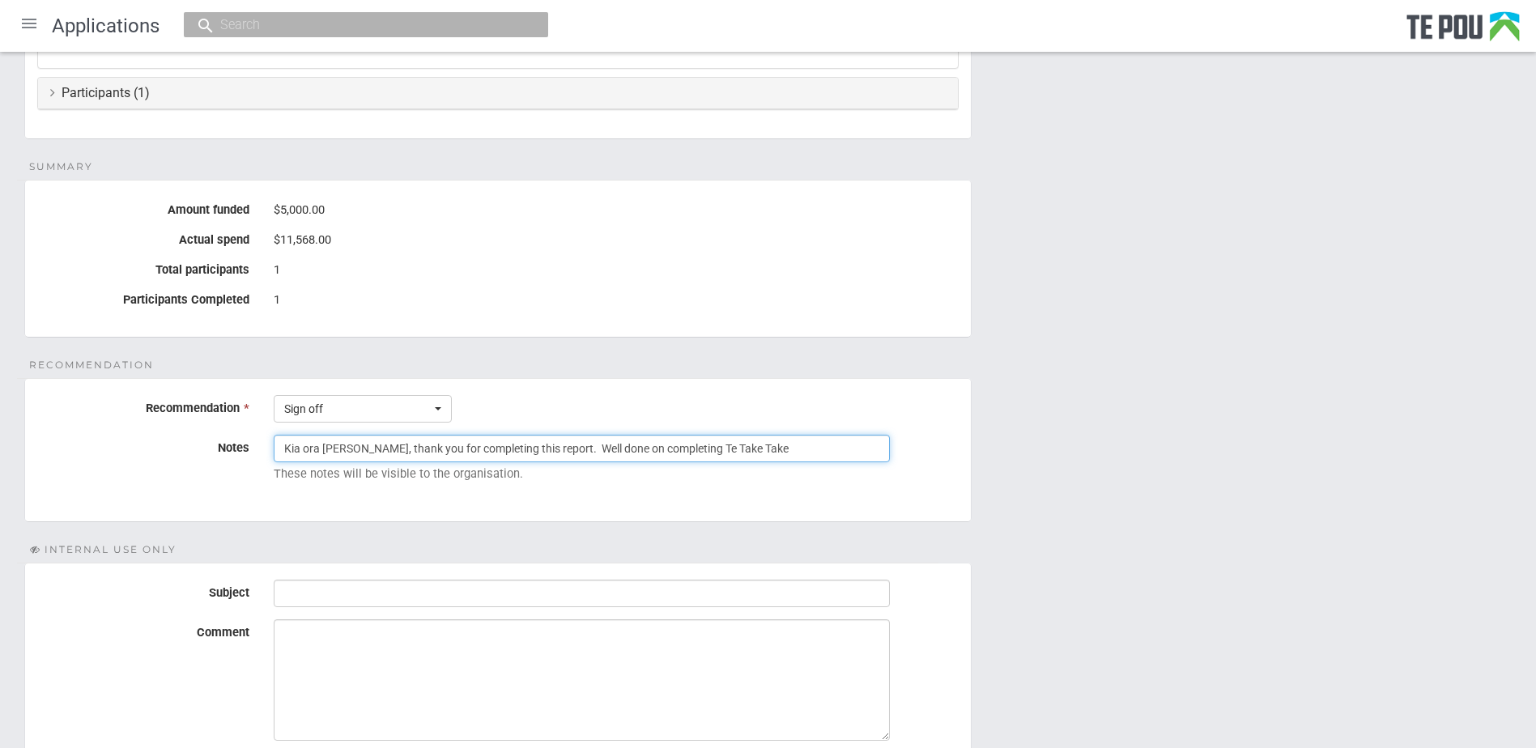
scroll to position [2204, 0]
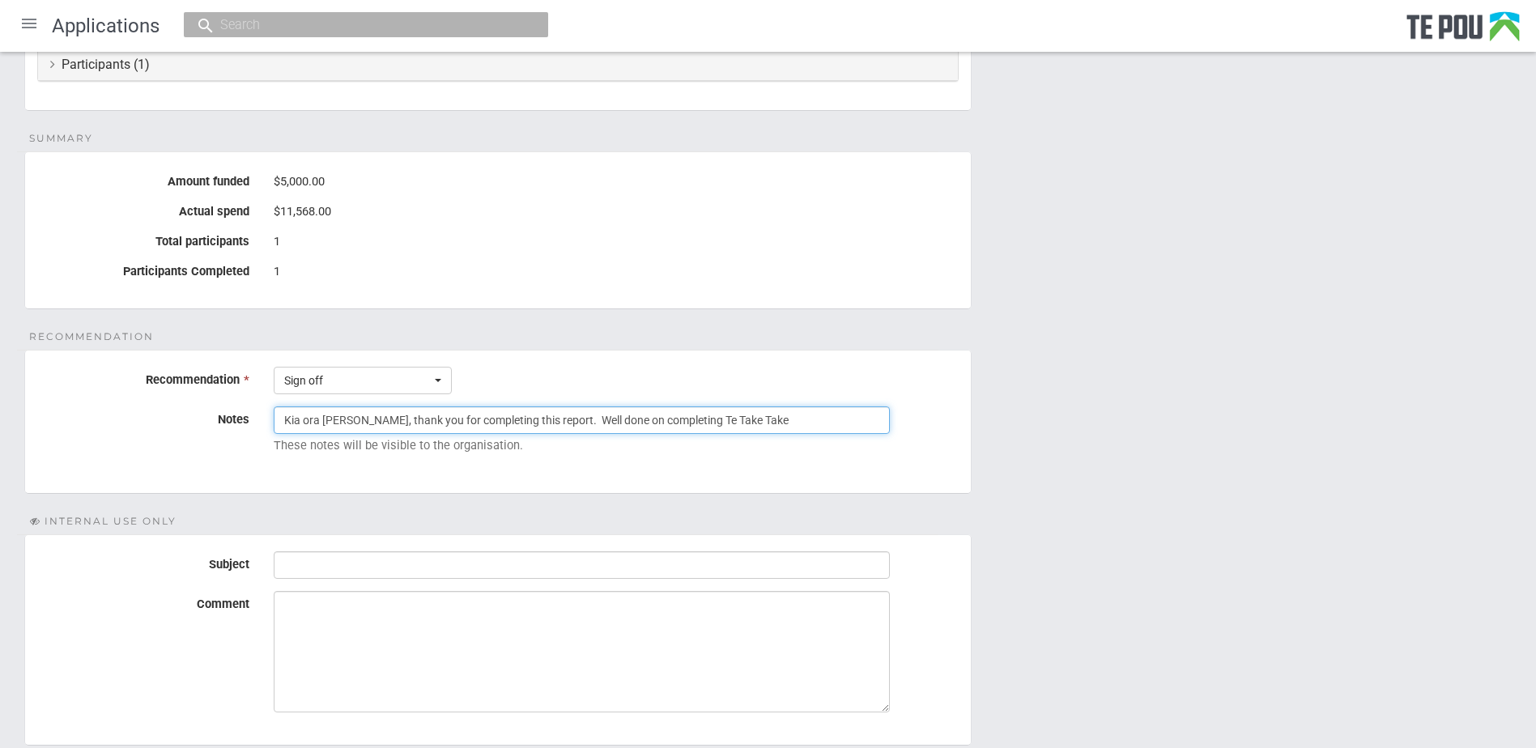
click at [767, 414] on input "Kia ora Nancy, thank you for completing this report. Well done on completing Te…" at bounding box center [582, 420] width 616 height 28
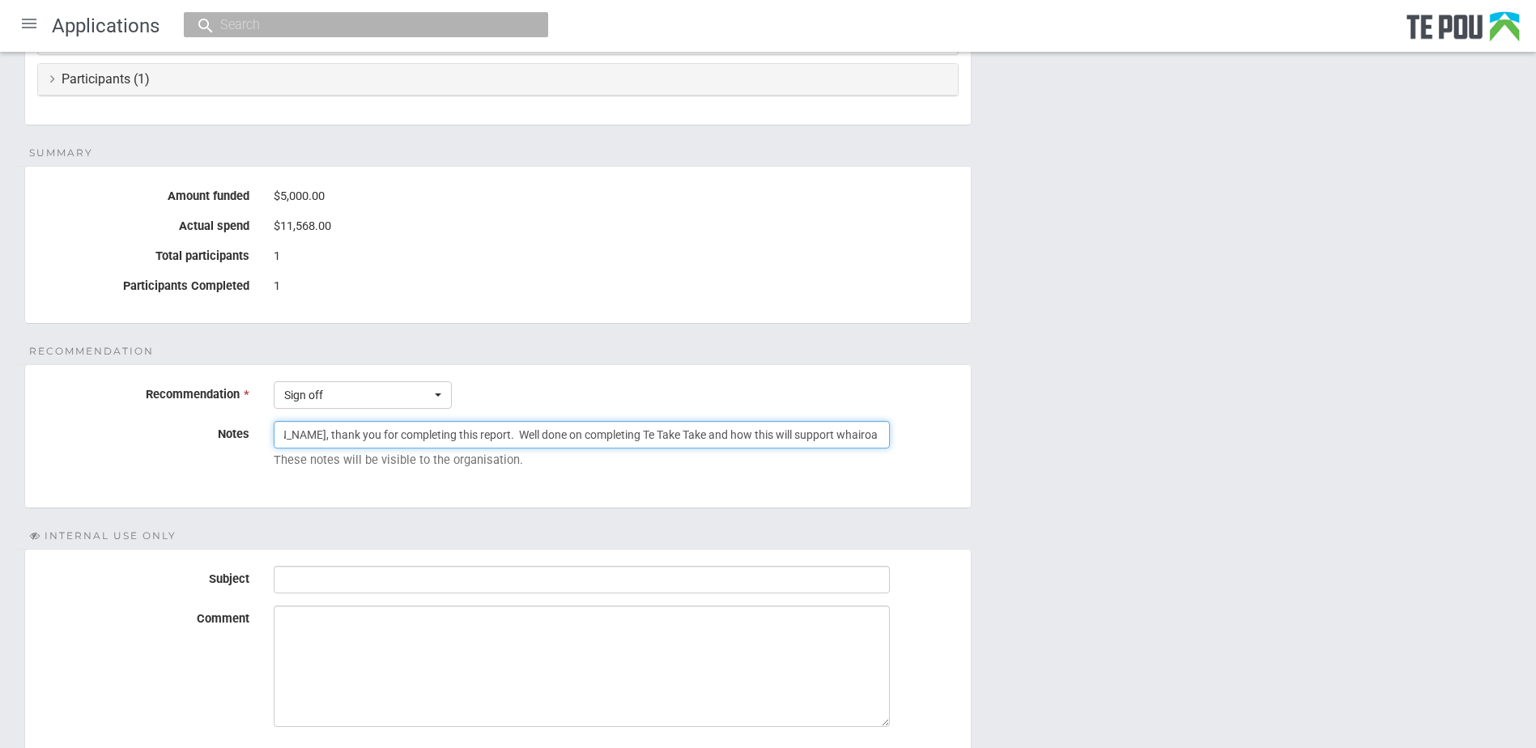
scroll to position [0, 92]
type input "Kia ora Nancy, thank you for completing this report. Well done on completing Te…"
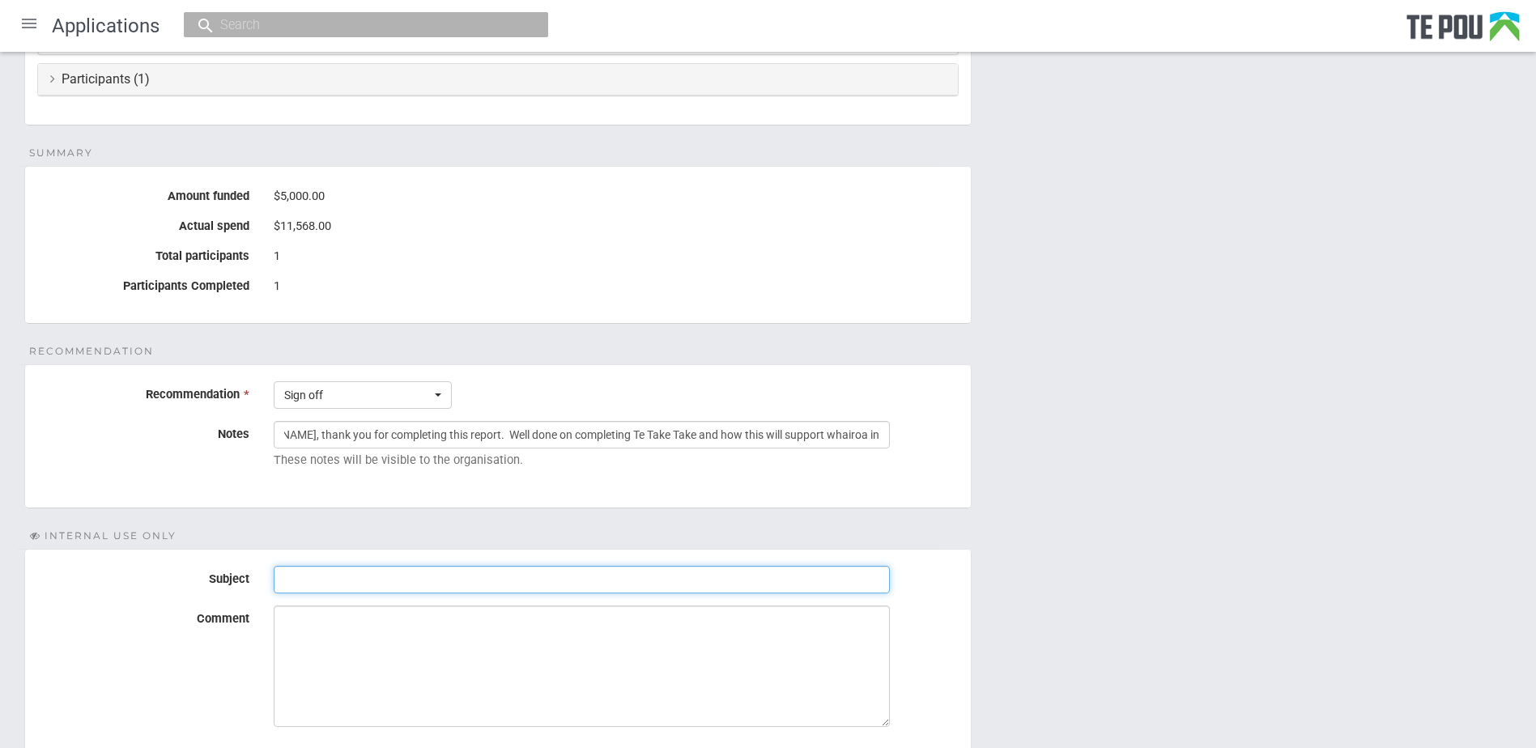
scroll to position [0, 0]
click at [393, 582] on input "Subject" at bounding box center [582, 580] width 616 height 28
type input "Sign off final report"
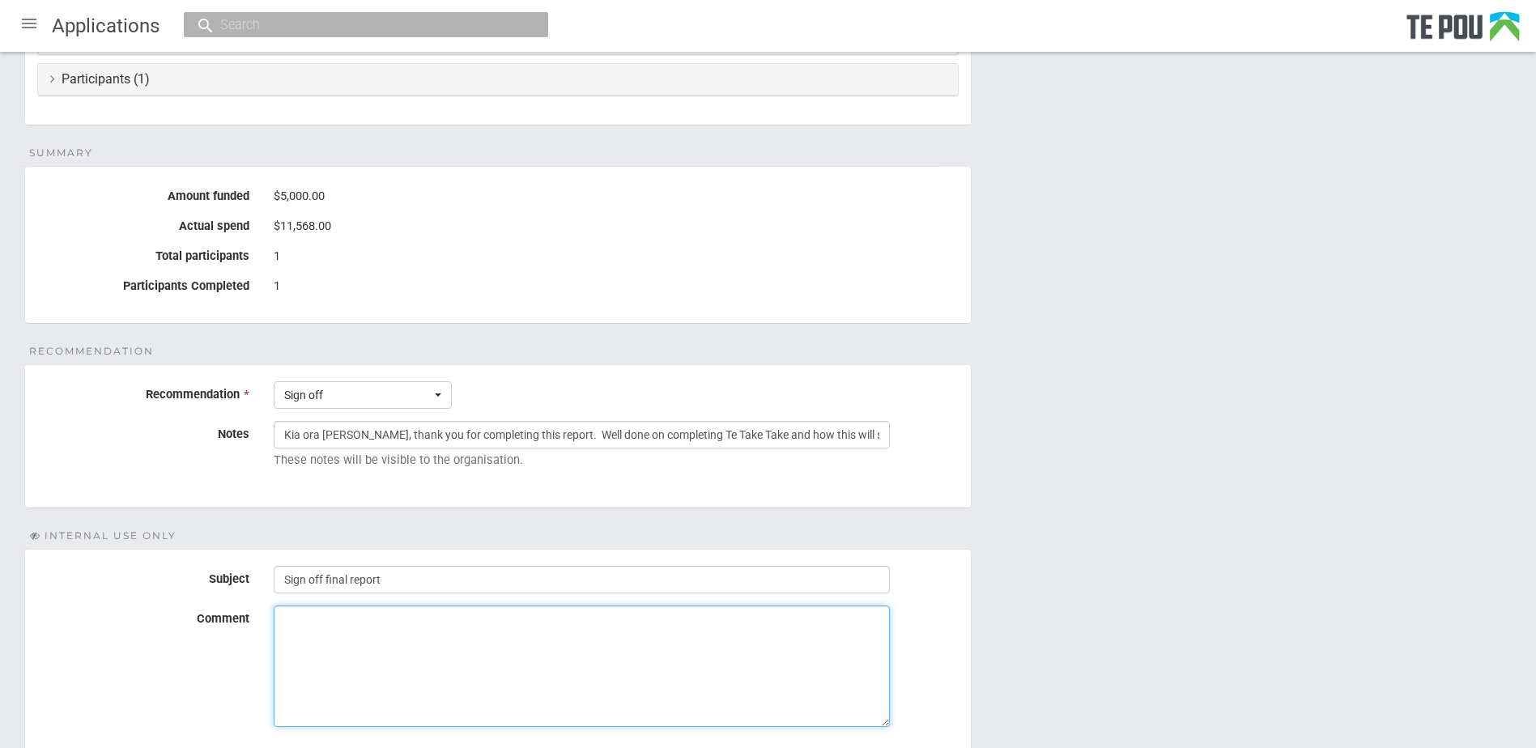
click at [316, 636] on textarea "Comment" at bounding box center [582, 666] width 616 height 121
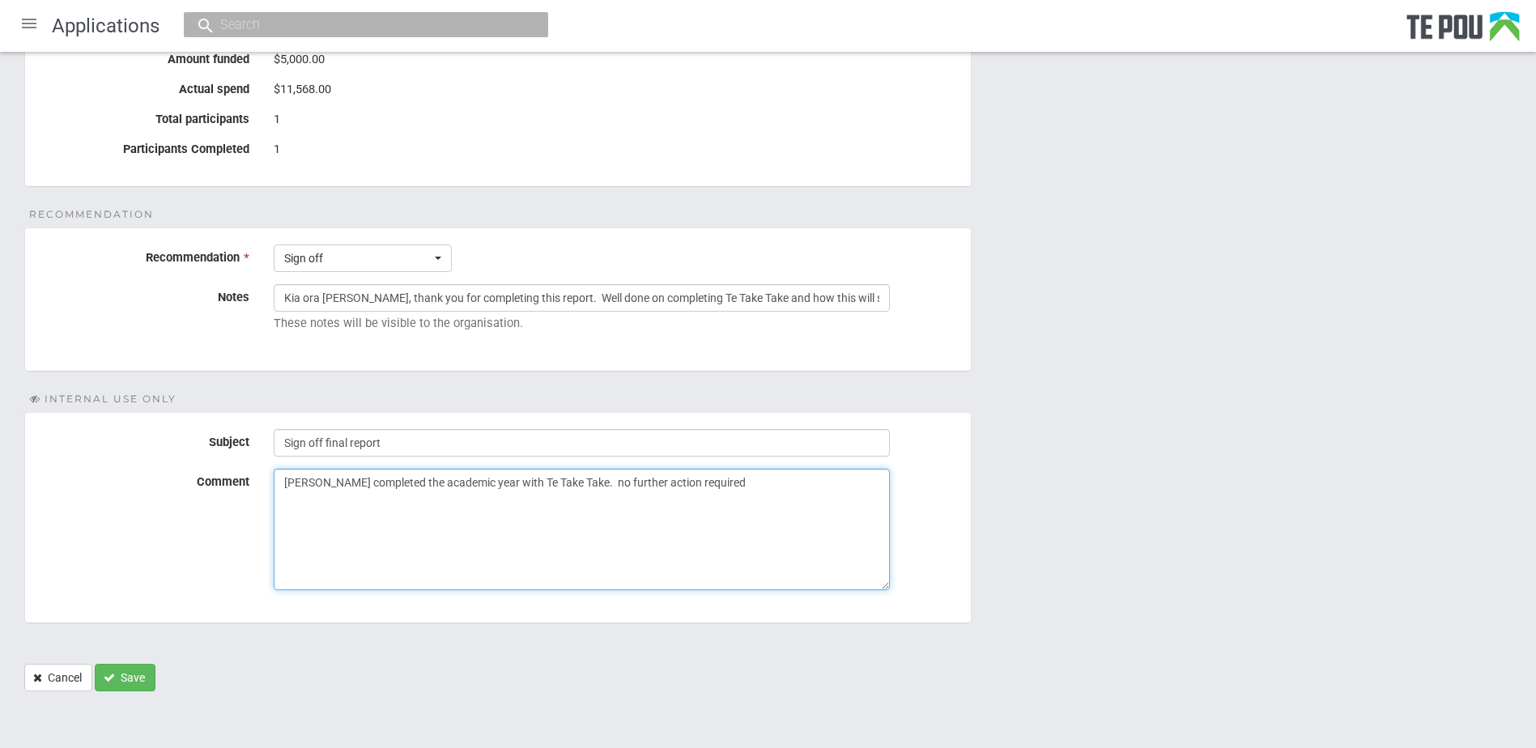
type textarea "Nancy completed the academic year with Te Take Take. no further action required"
click at [120, 669] on button "Save" at bounding box center [125, 678] width 61 height 28
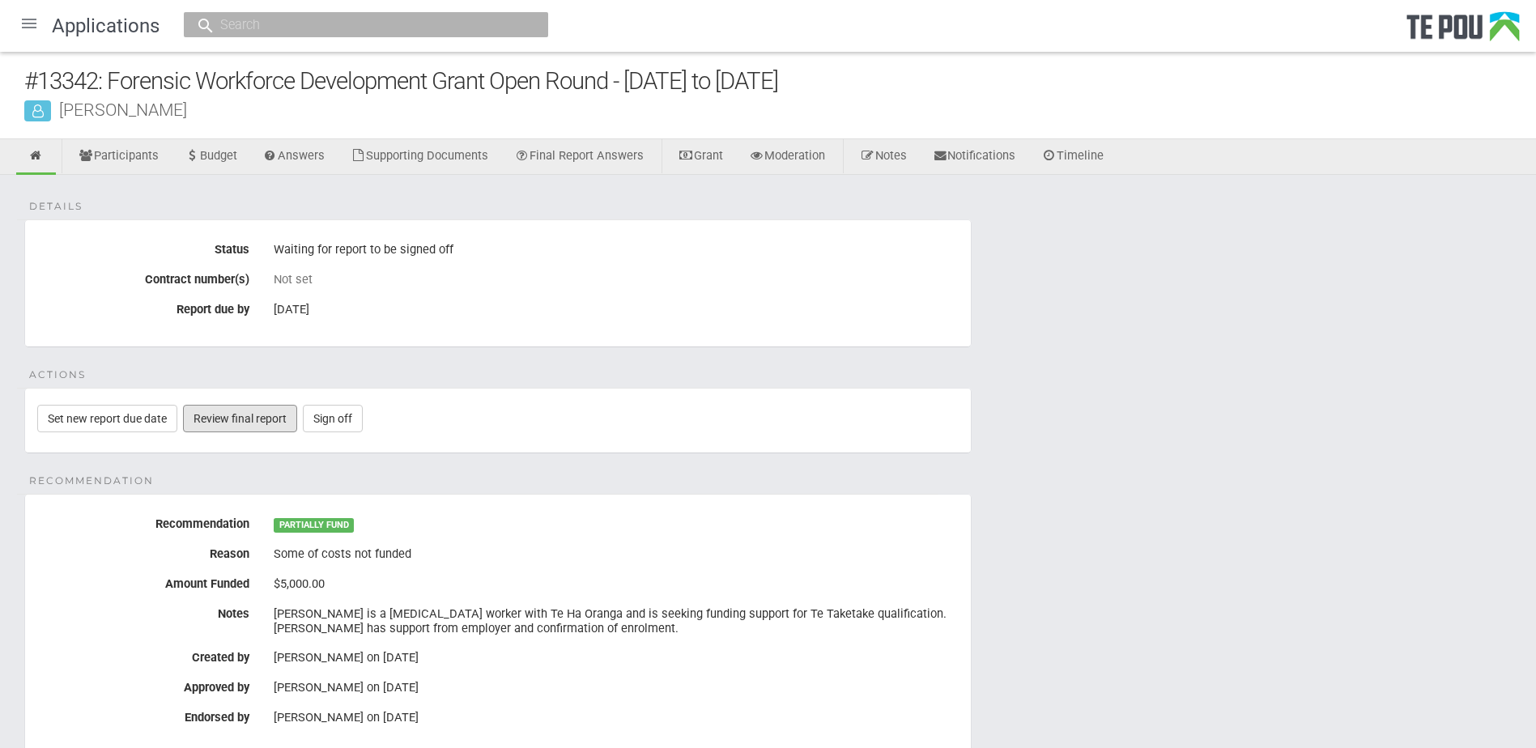
click at [264, 418] on link "Review final report" at bounding box center [240, 419] width 114 height 28
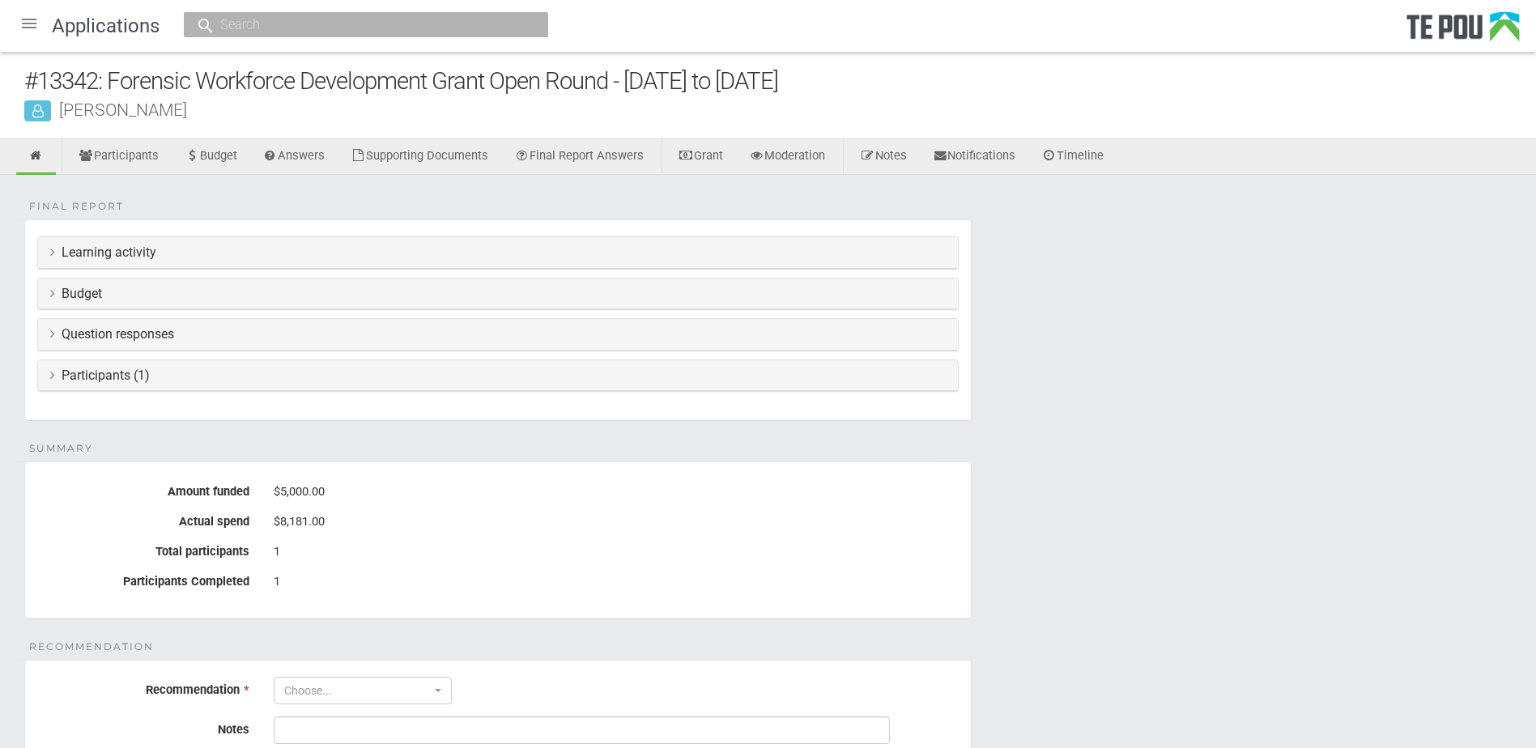
click at [57, 254] on h3 "Learning activity" at bounding box center [497, 252] width 895 height 15
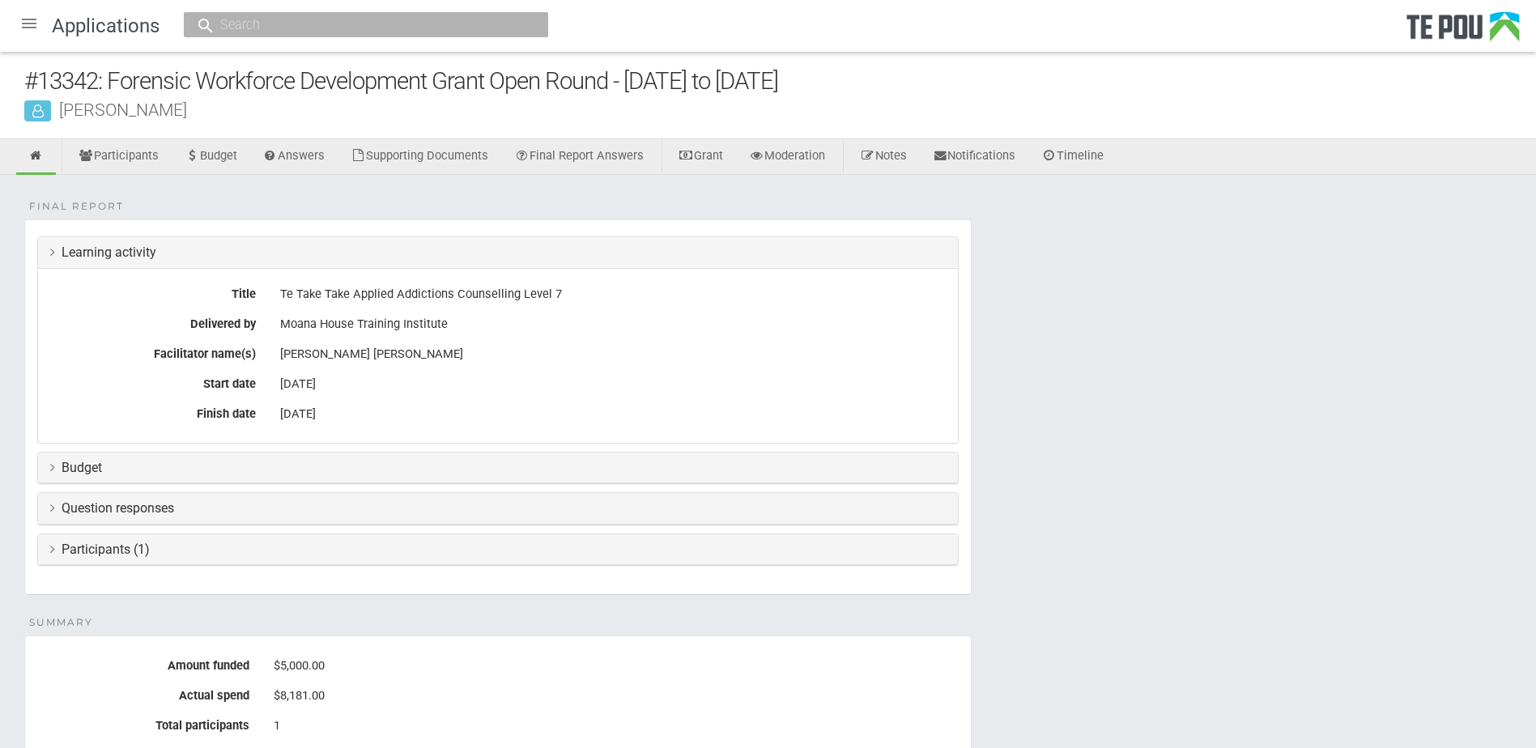
click at [51, 470] on icon at bounding box center [52, 467] width 5 height 13
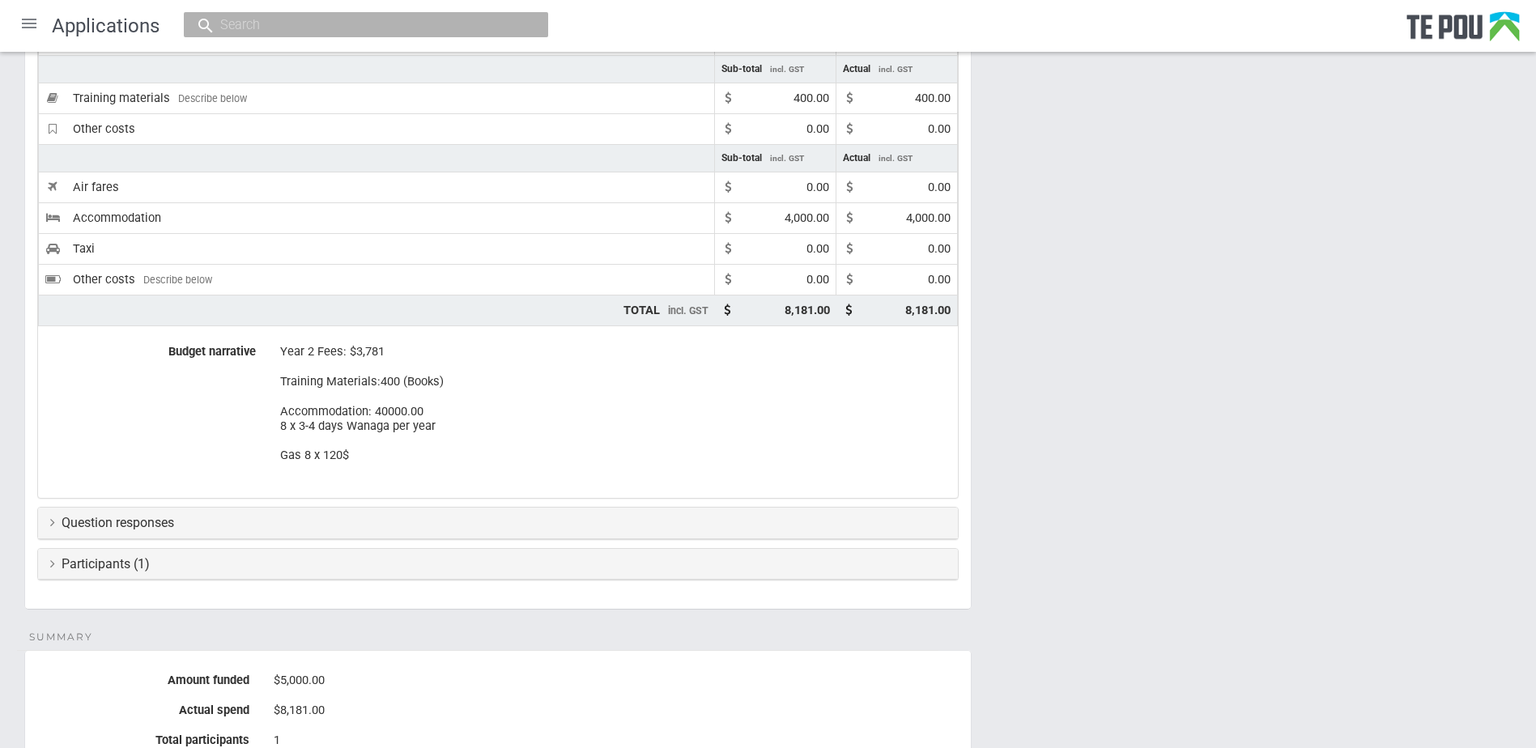
scroll to position [482, 0]
click at [54, 525] on icon at bounding box center [52, 526] width 5 height 13
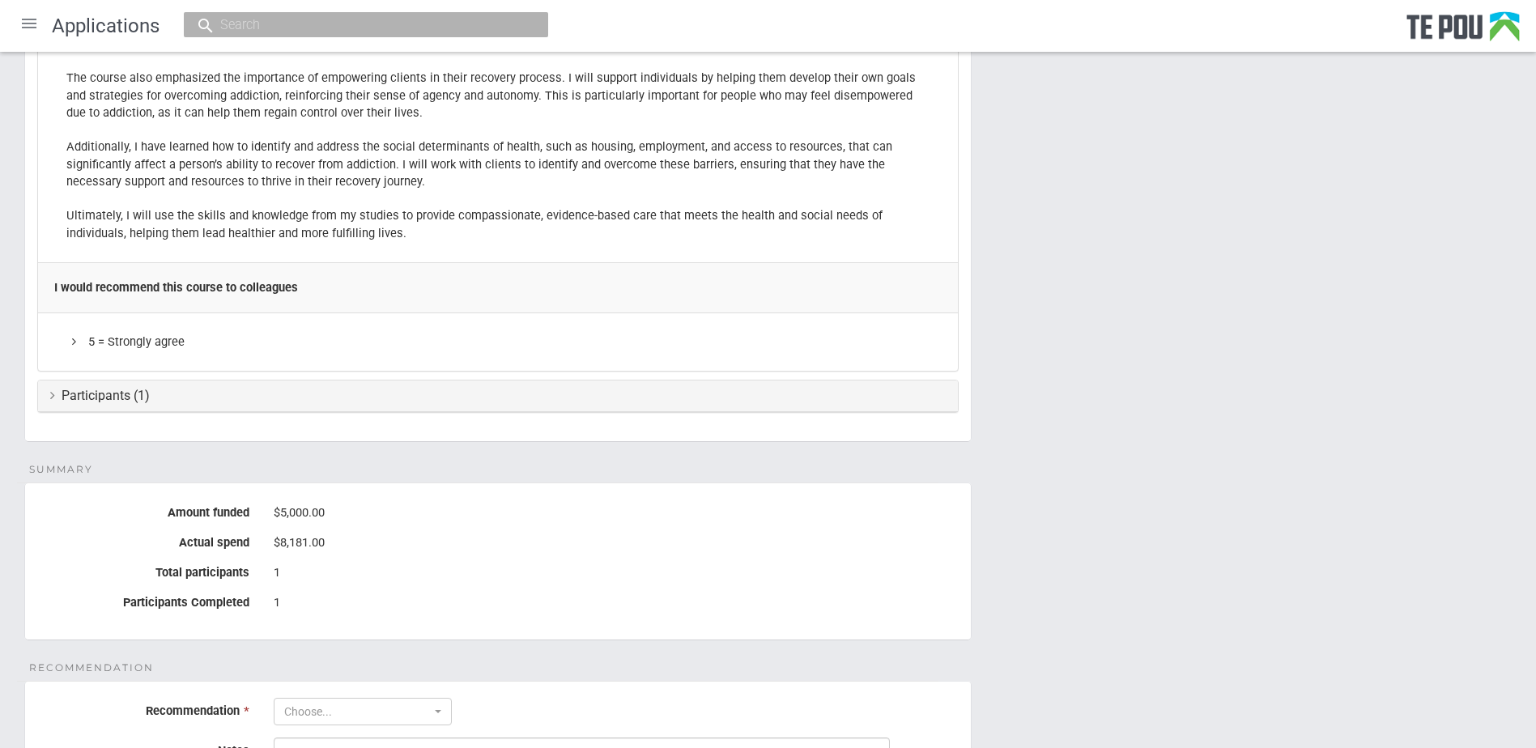
scroll to position [2136, 0]
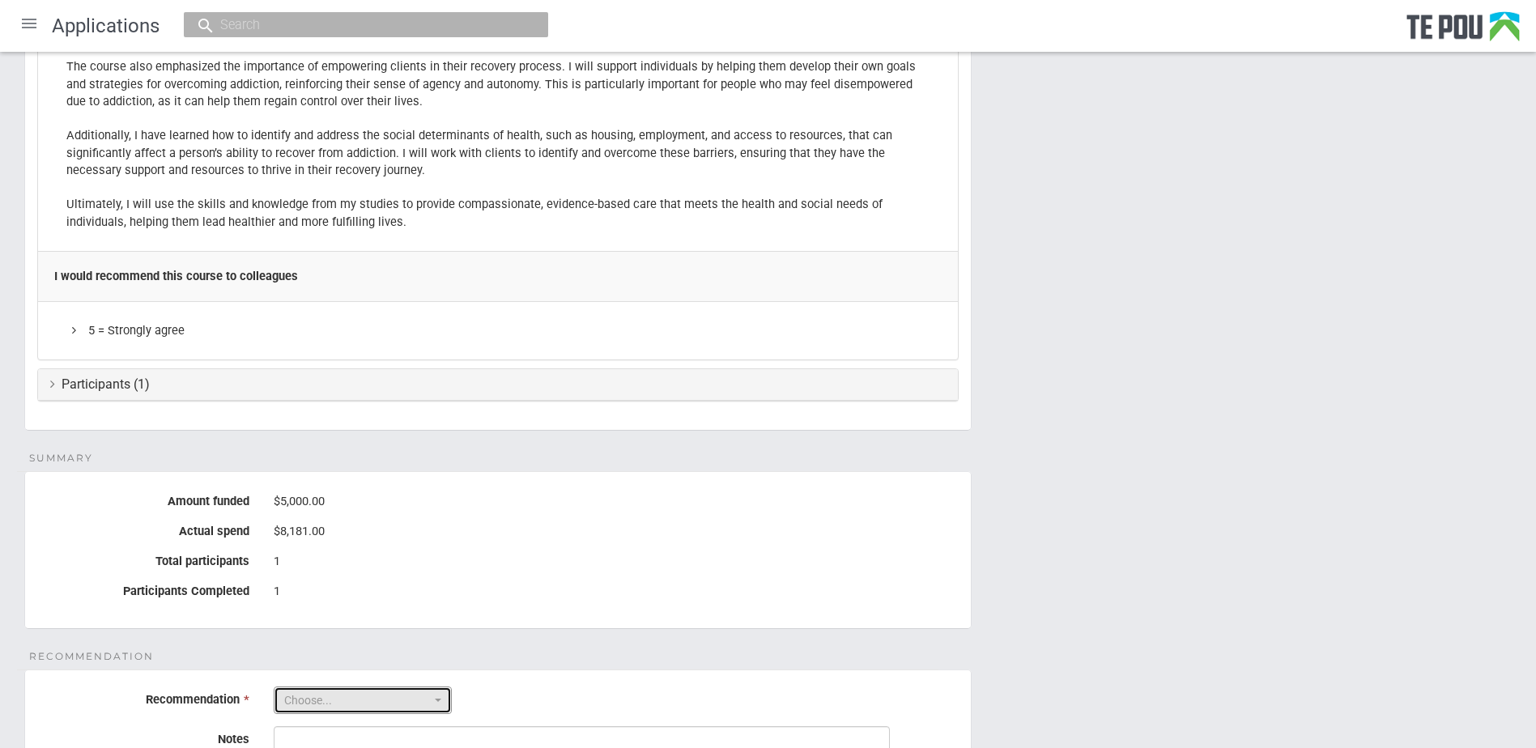
click at [445, 686] on button "Choose..." at bounding box center [363, 700] width 178 height 28
click at [376, 742] on link "Sign off" at bounding box center [362, 752] width 176 height 21
select select "1"
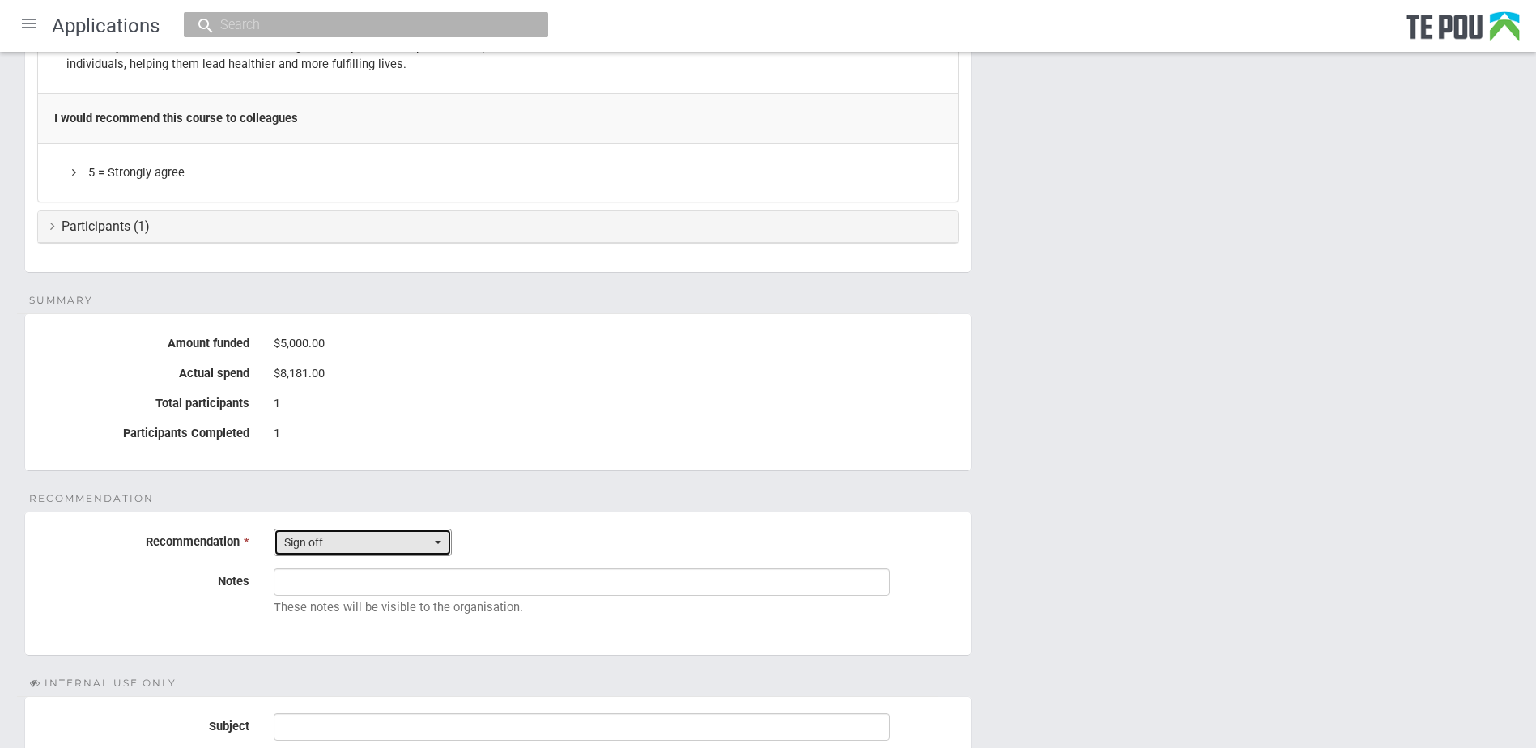
scroll to position [2317, 0]
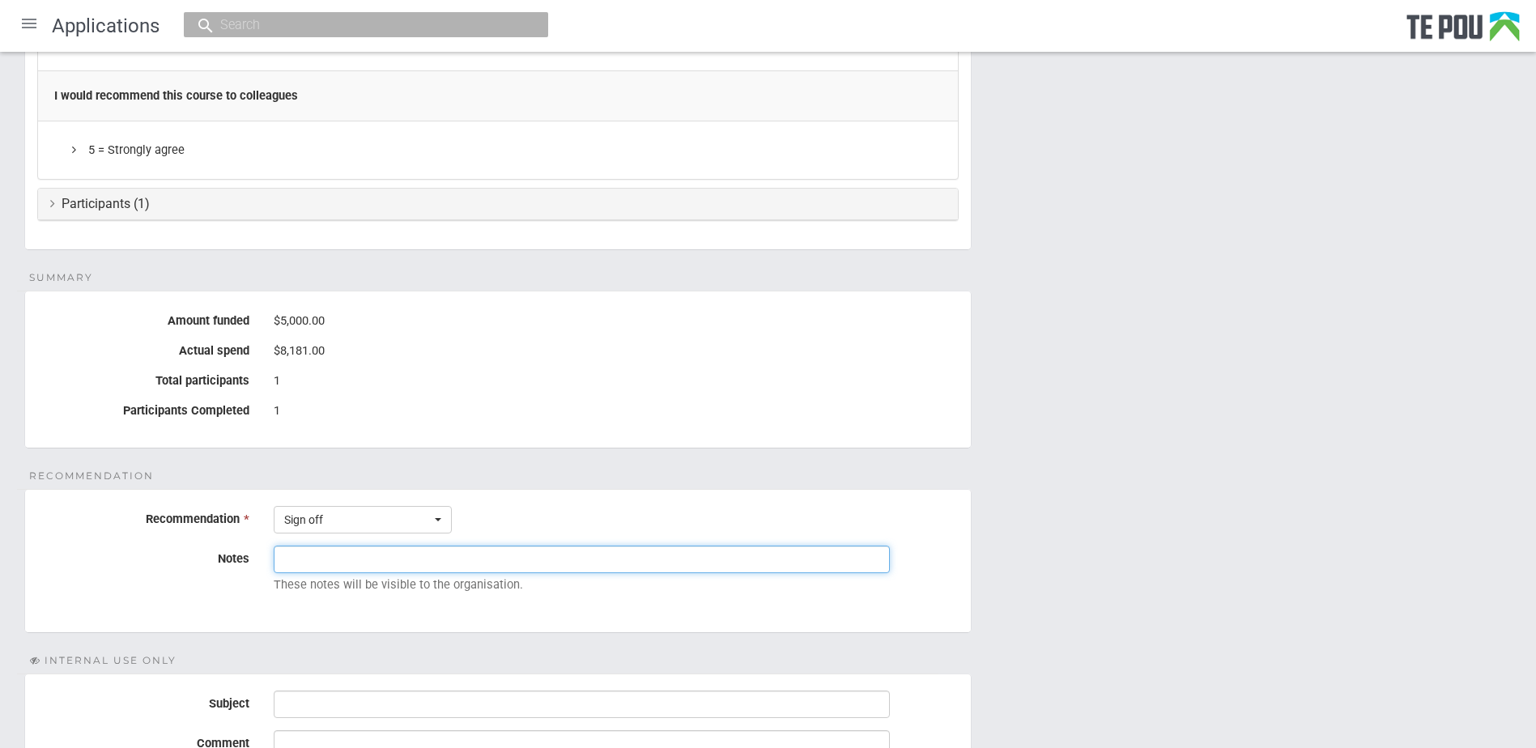
click at [309, 546] on input "Notes" at bounding box center [582, 560] width 616 height 28
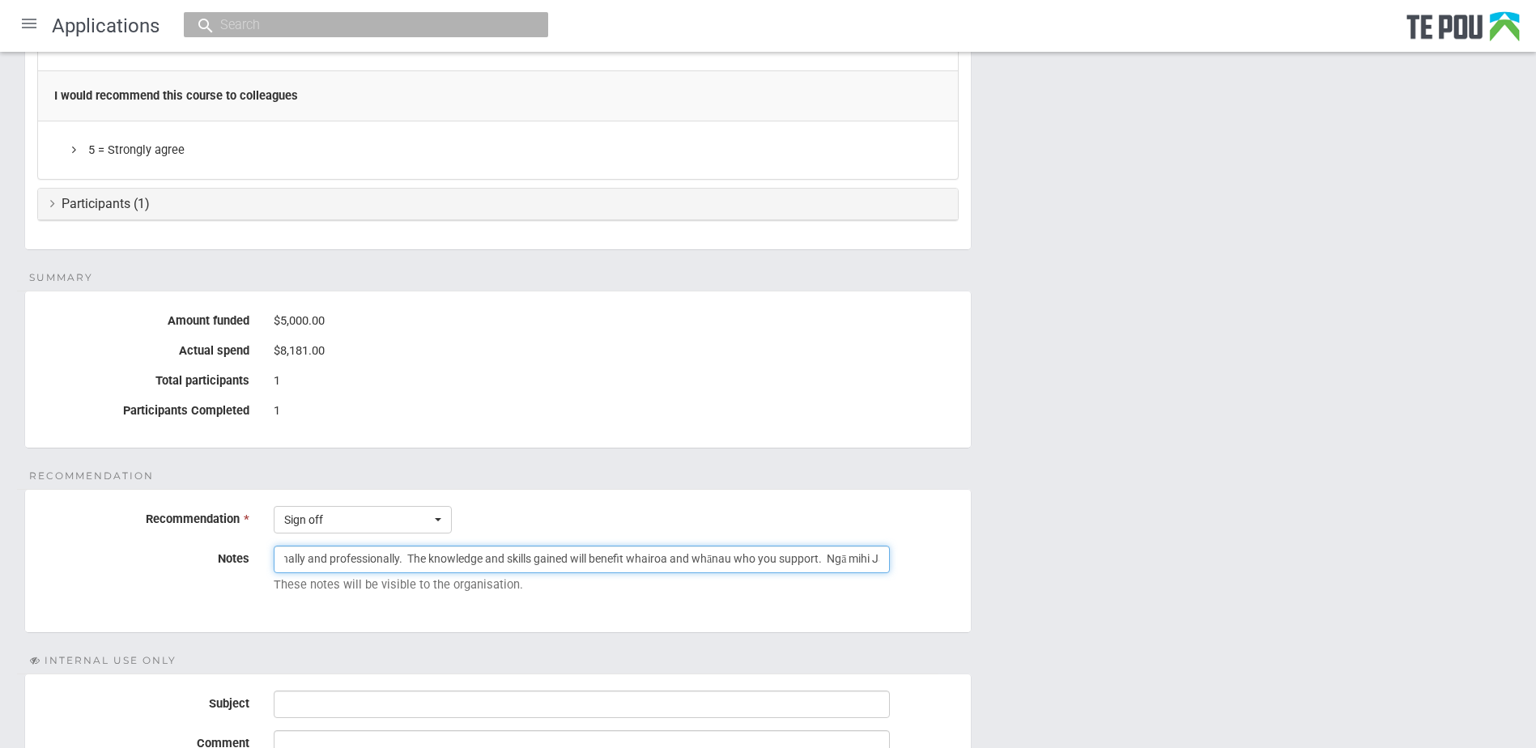
scroll to position [0, 589]
type input "Kia ora Demi, thanks so much for taking the time to tell us about the impact of…"
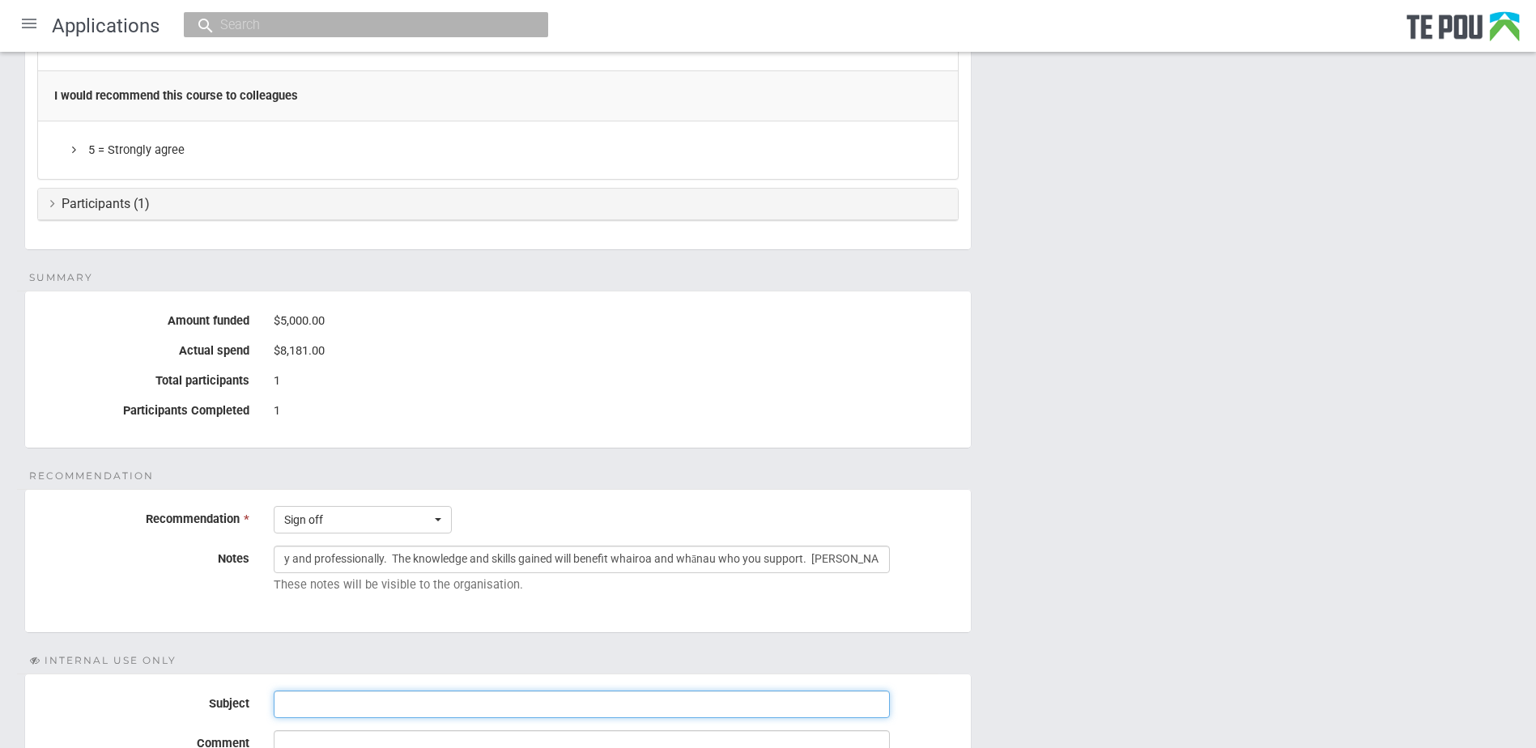
scroll to position [0, 0]
click at [286, 691] on input "Subject" at bounding box center [582, 705] width 616 height 28
type input "Sign off final report"
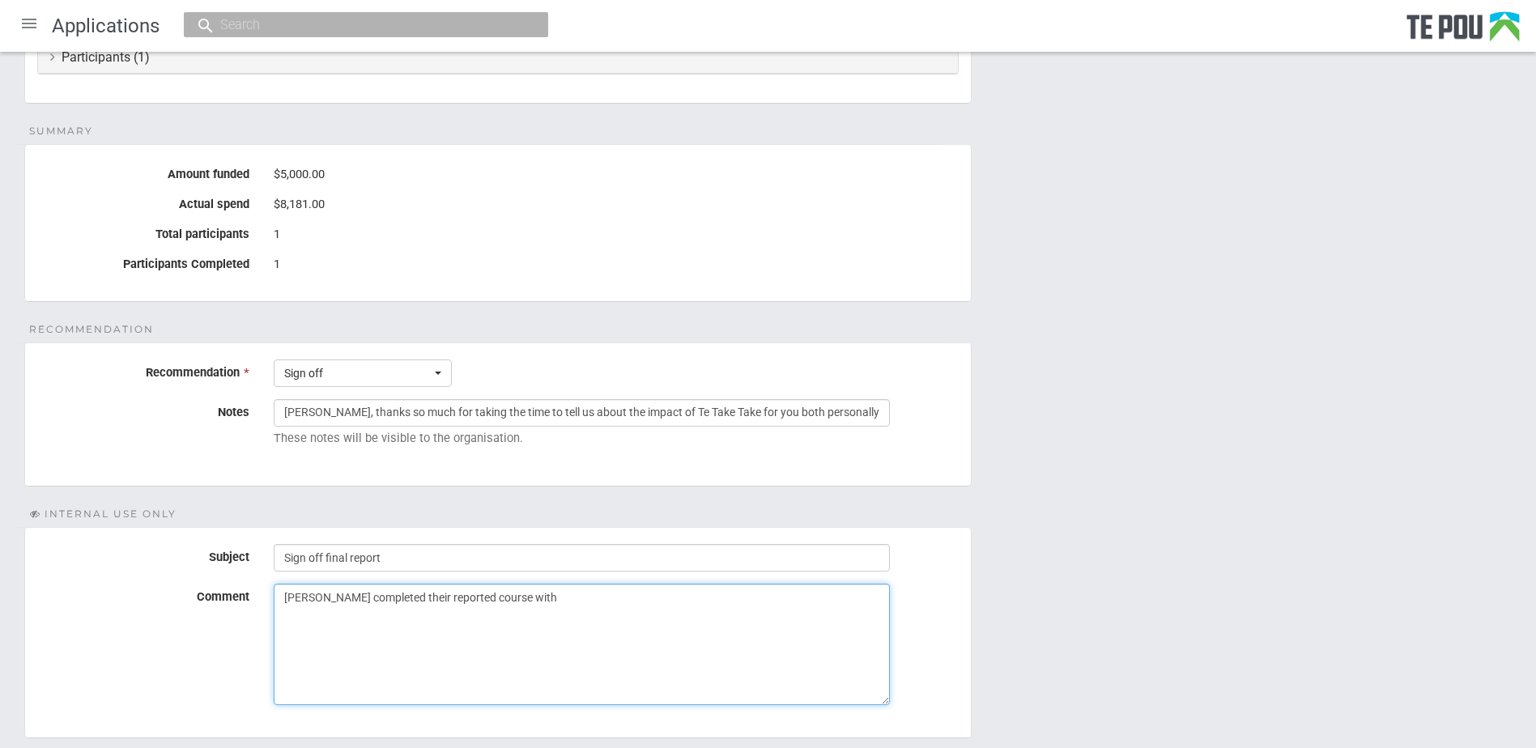
scroll to position [2459, 0]
type textarea "Demi completed their reported course with Te Take Take, no further action requi…"
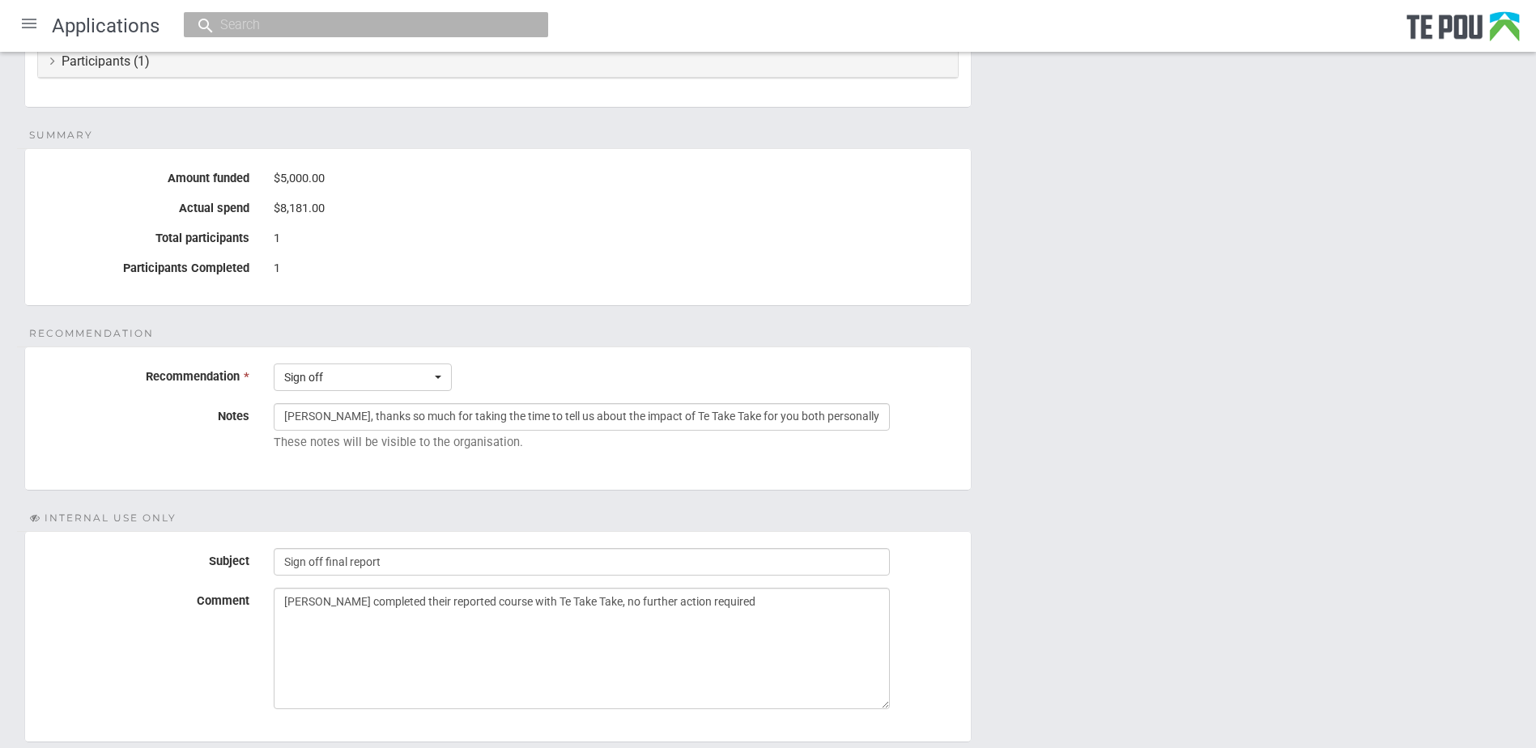
click at [1284, 678] on form "Recommendation Recommendation * Sign off Choose... Sign off Recommend clawback …" at bounding box center [767, 578] width 1487 height 464
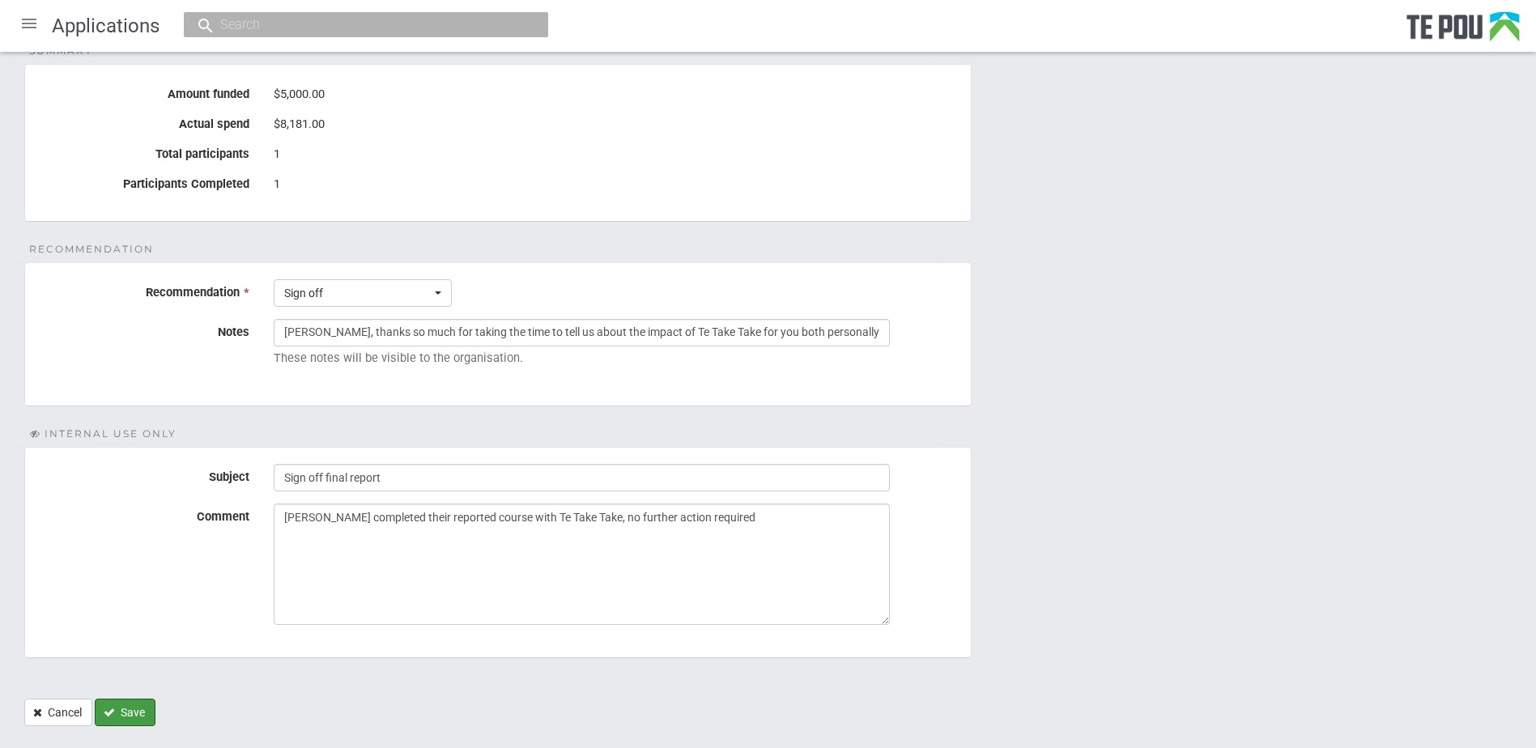
click at [130, 699] on button "Save" at bounding box center [125, 713] width 61 height 28
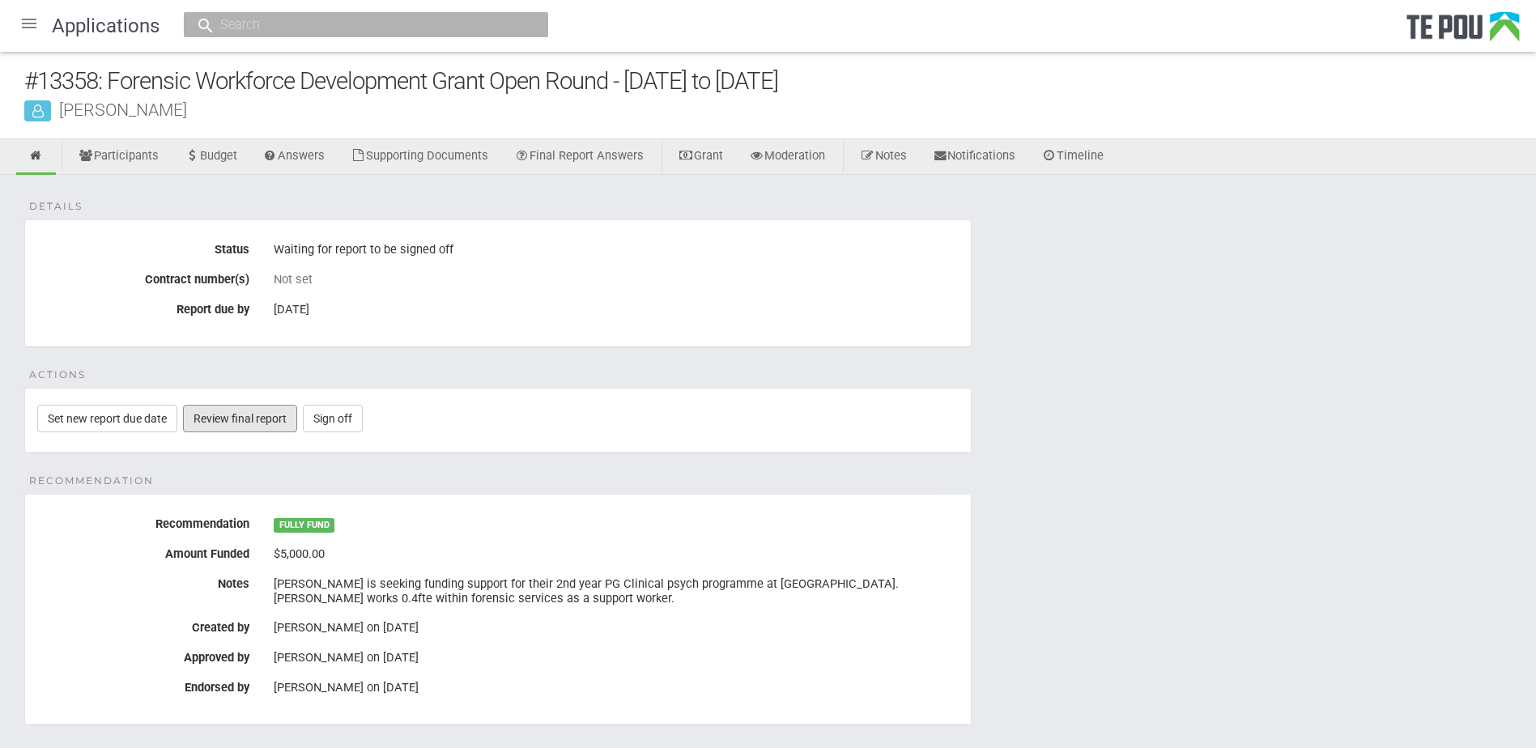
click at [248, 410] on link "Review final report" at bounding box center [240, 419] width 114 height 28
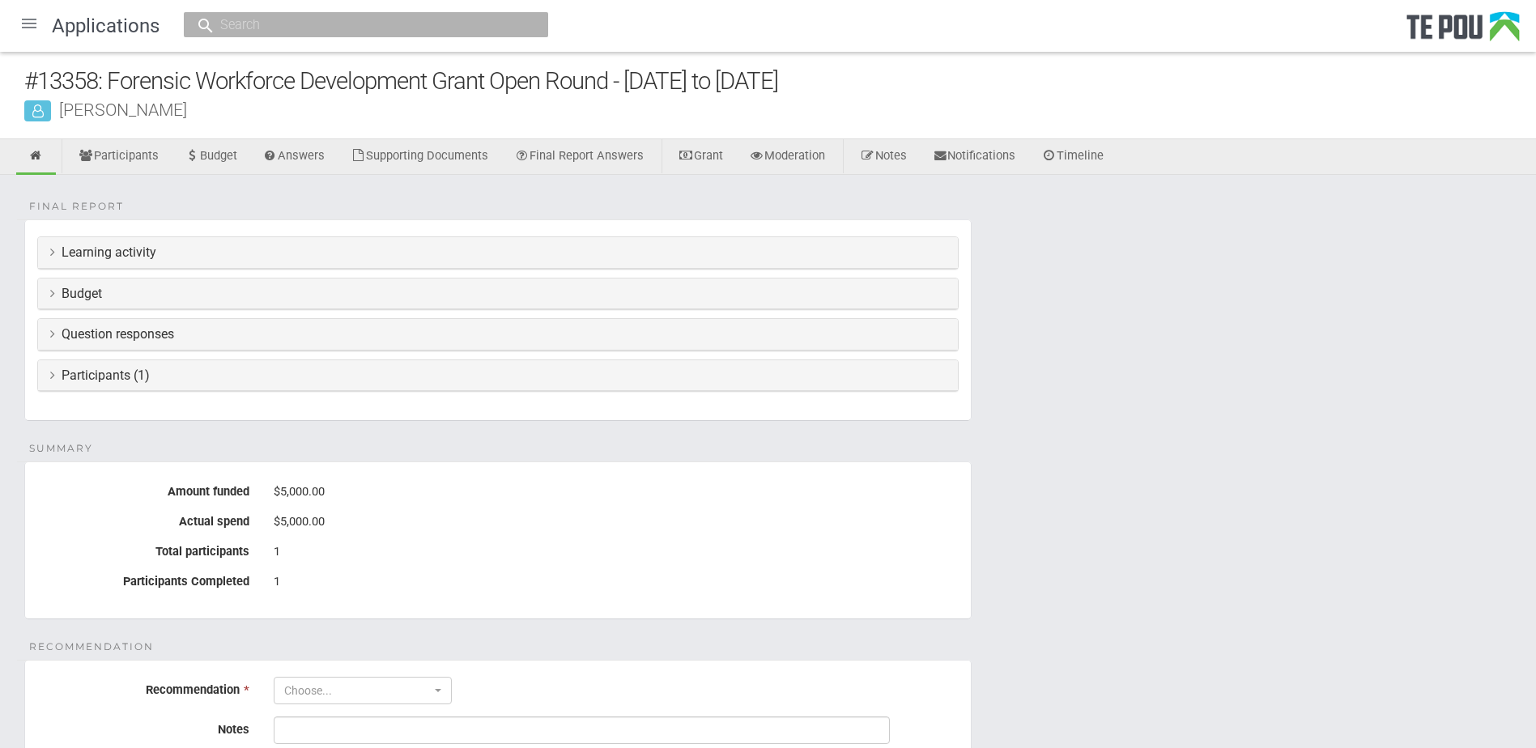
click at [106, 253] on h3 "Learning activity" at bounding box center [497, 252] width 895 height 15
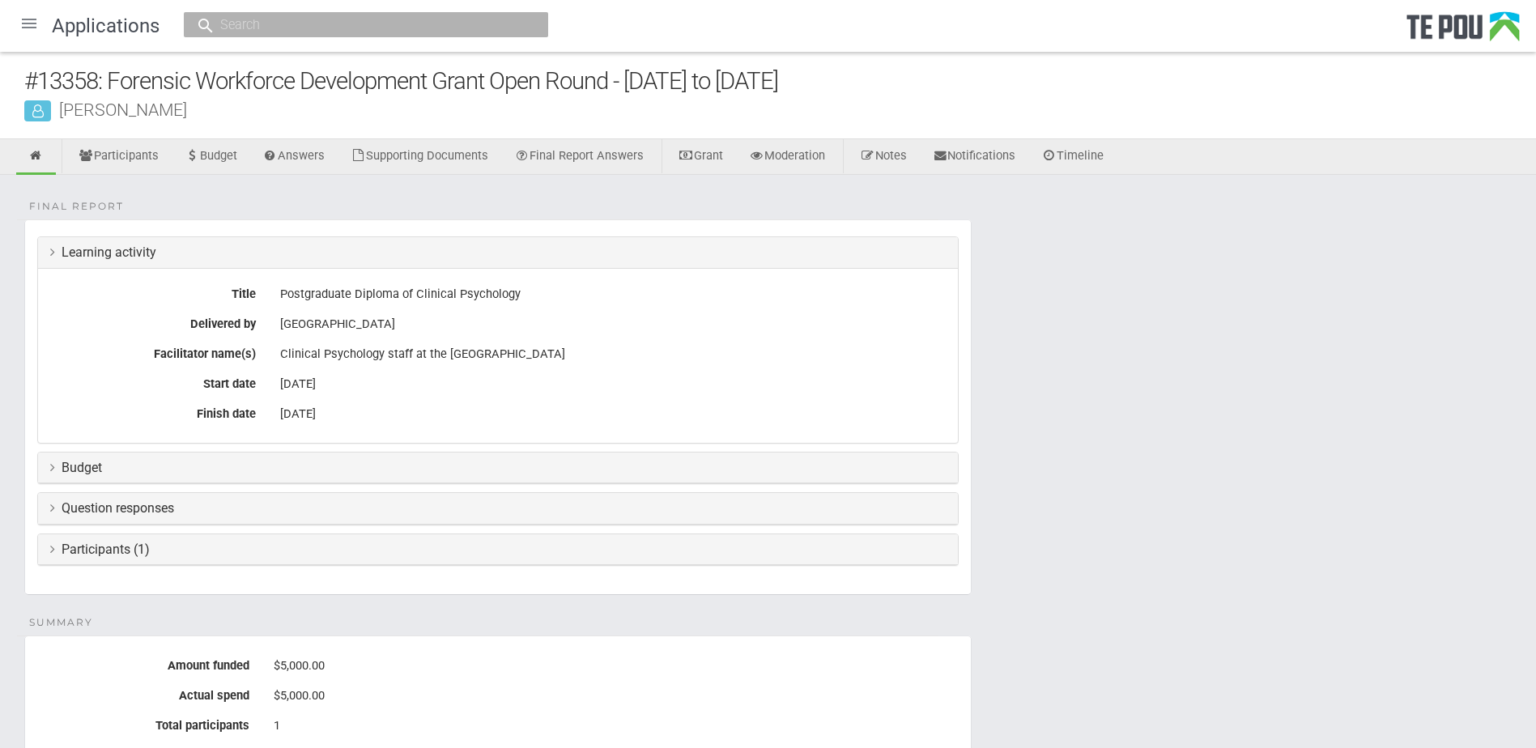
click at [76, 469] on h3 "Budget" at bounding box center [497, 468] width 895 height 15
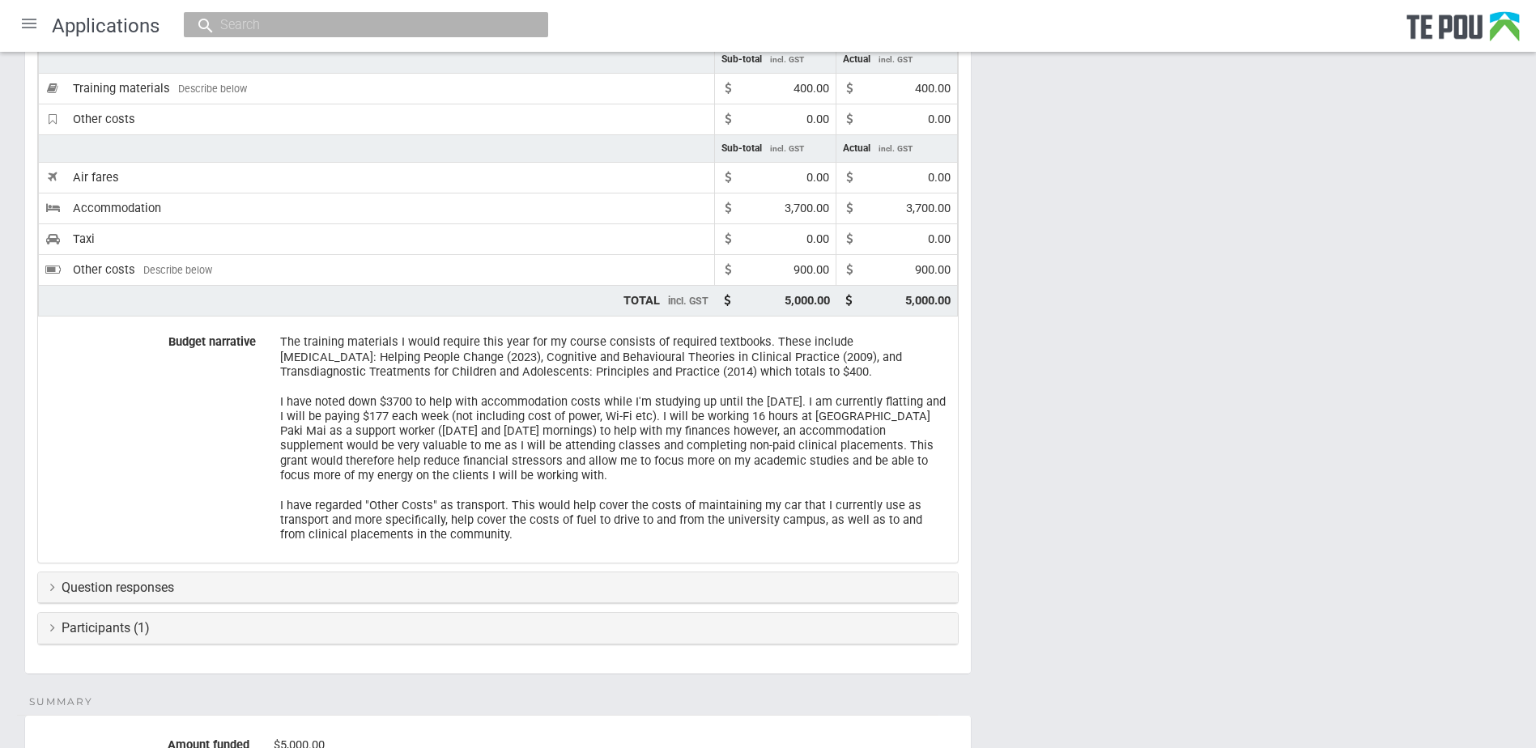
scroll to position [501, 0]
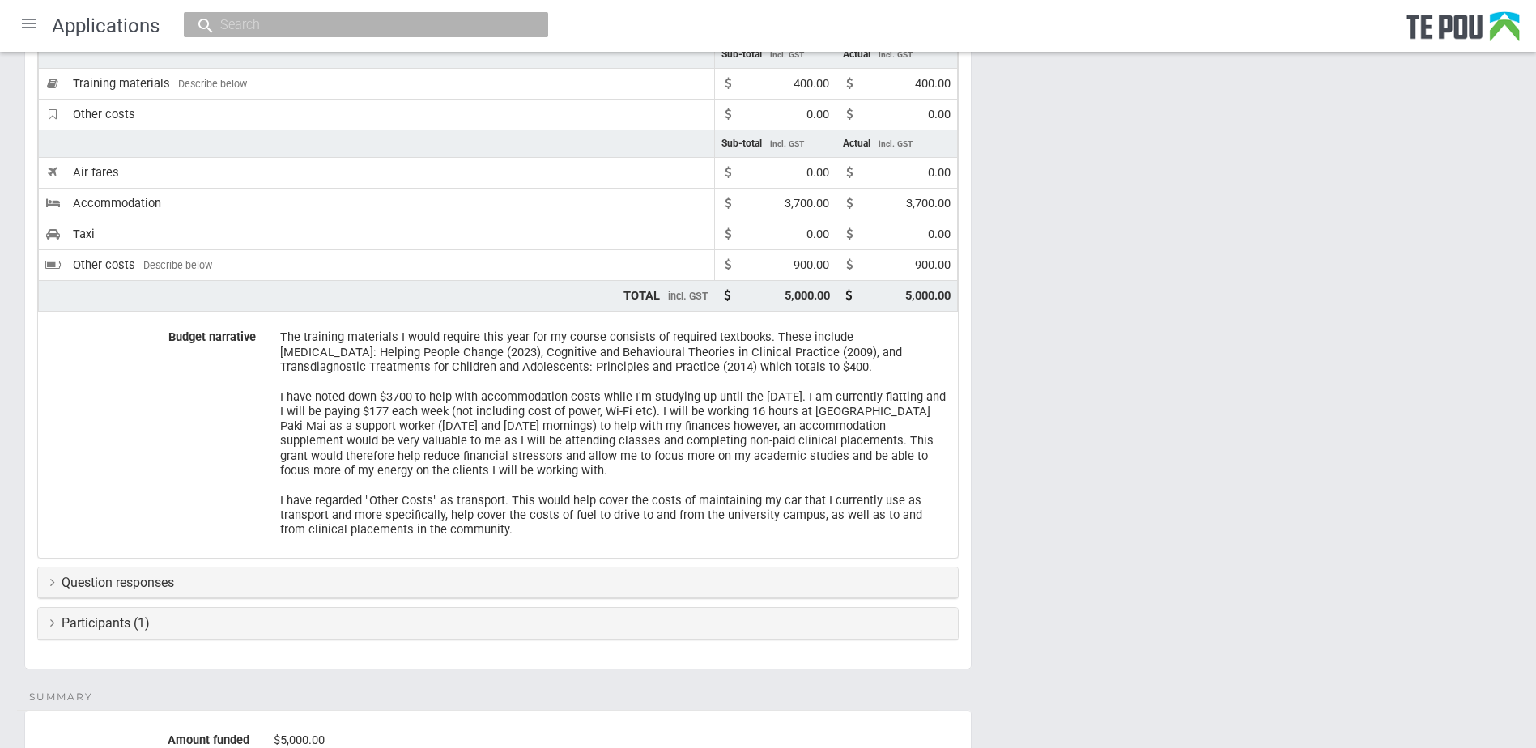
click at [53, 584] on icon at bounding box center [52, 582] width 5 height 13
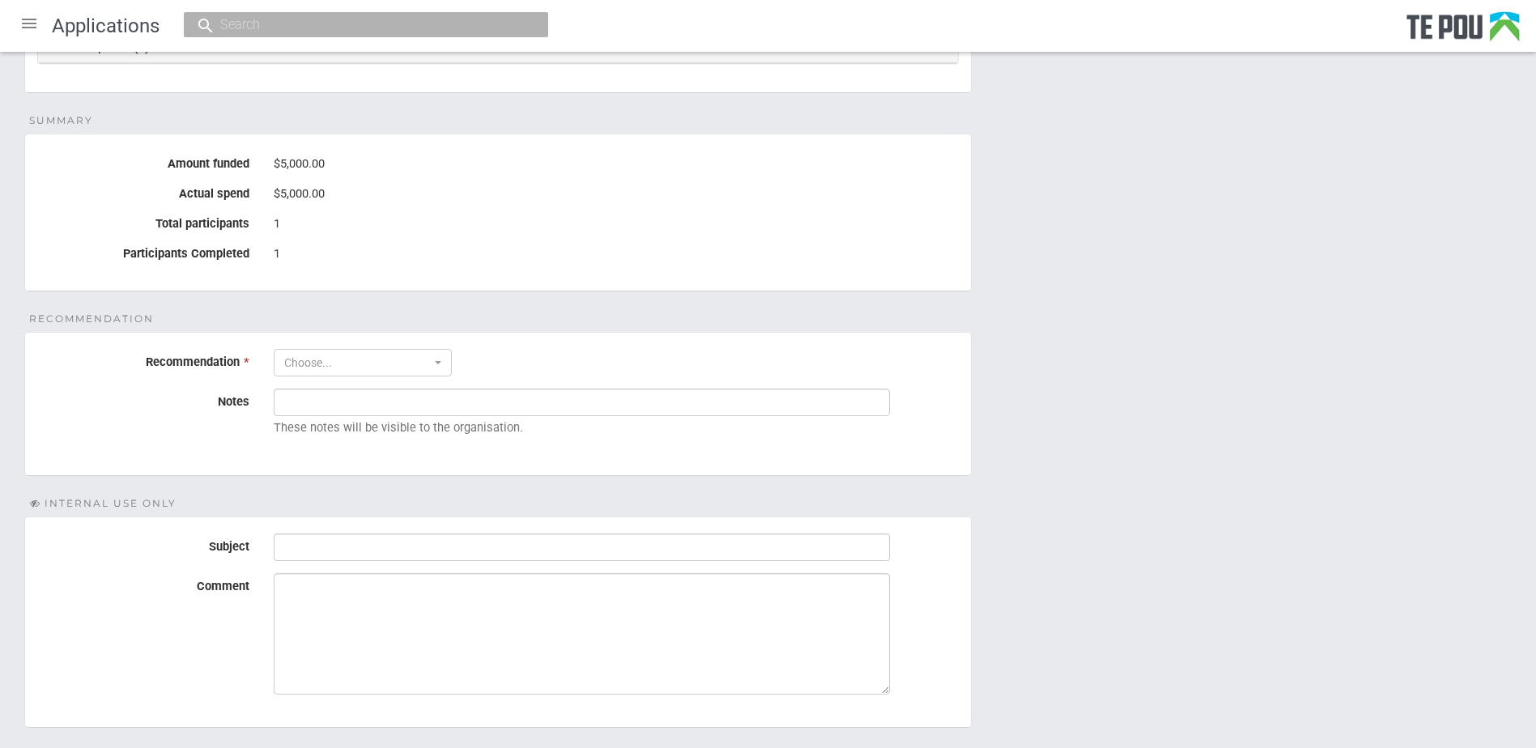
scroll to position [2165, 0]
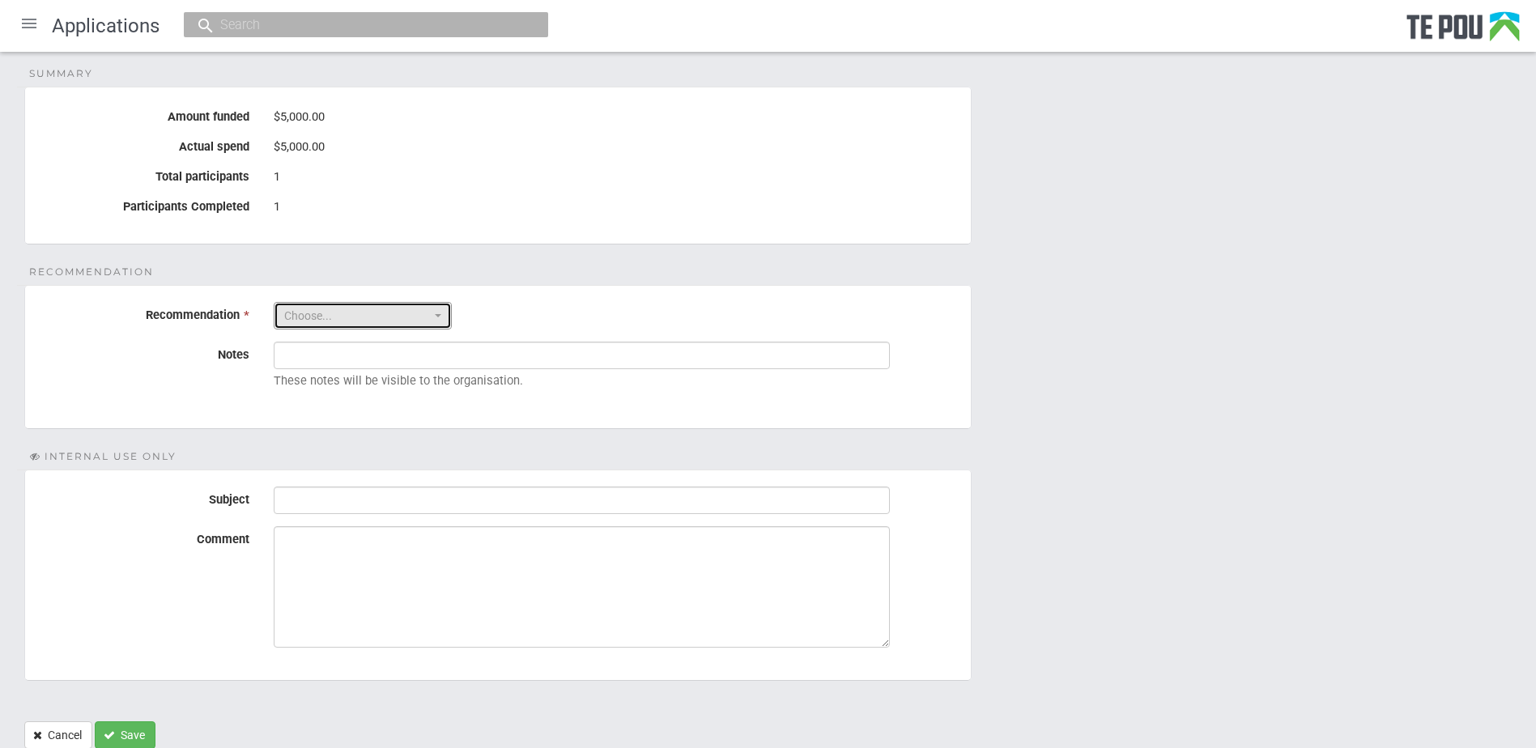
click at [440, 314] on span "button" at bounding box center [438, 315] width 6 height 3
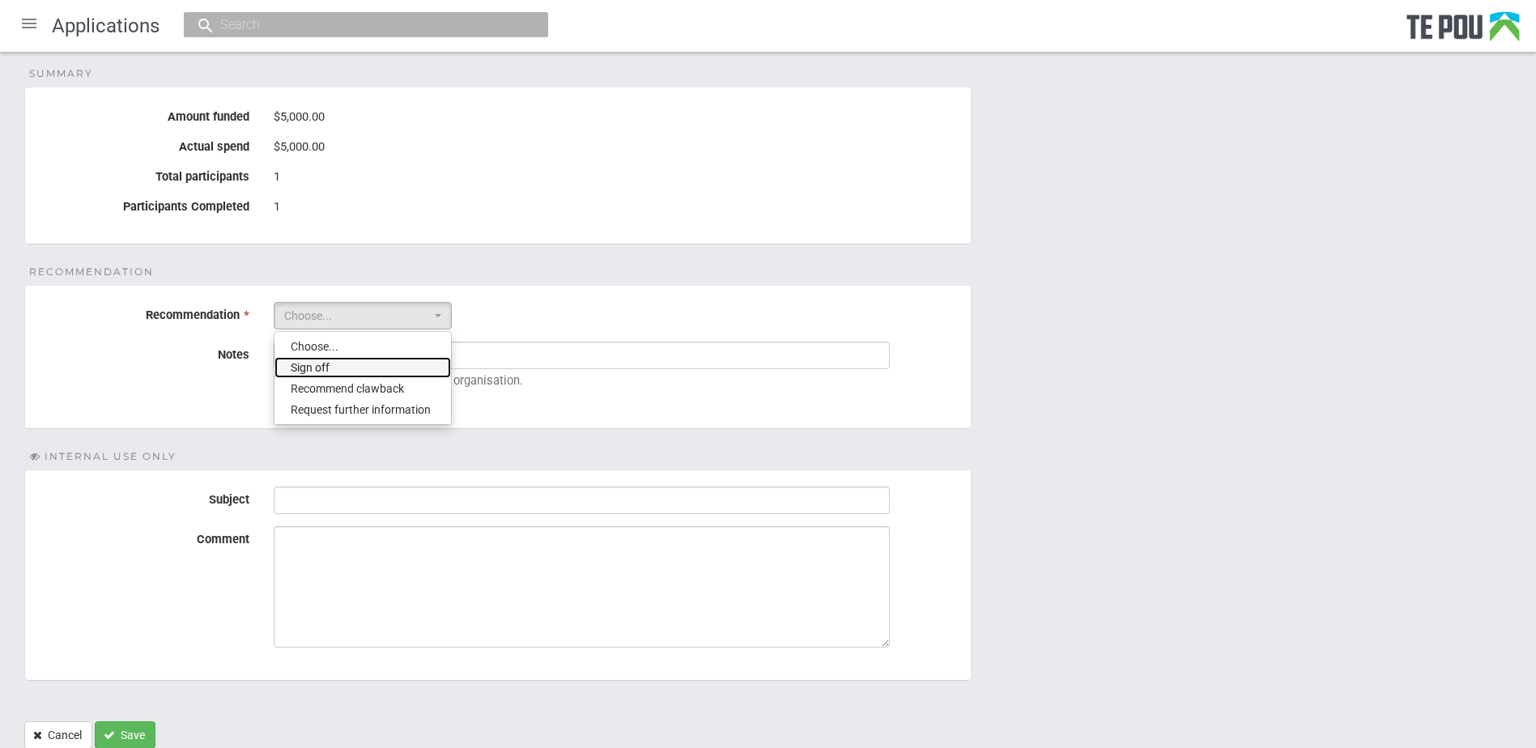
click at [369, 357] on link "Sign off" at bounding box center [362, 367] width 176 height 21
select select "1"
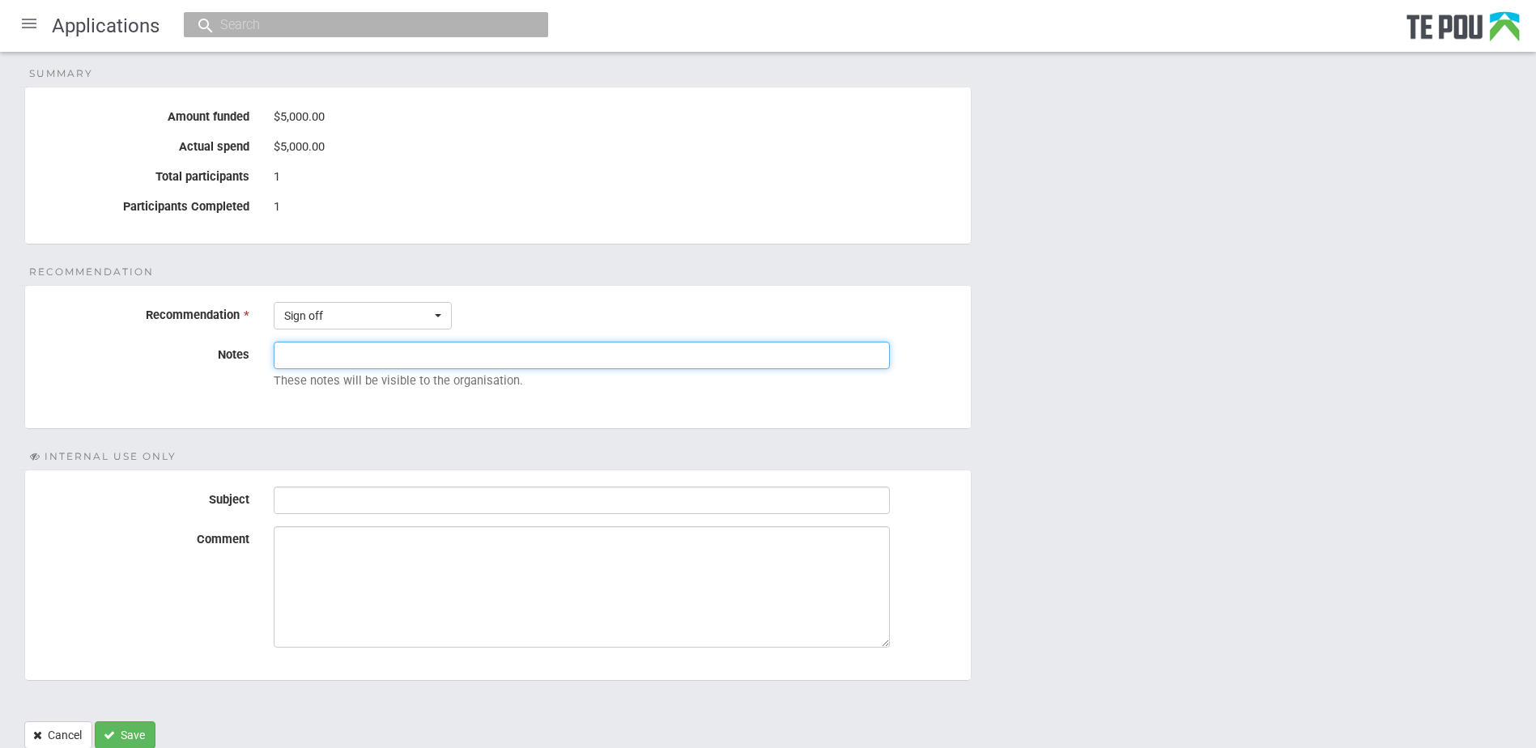
click at [322, 343] on input "Notes" at bounding box center [582, 356] width 616 height 28
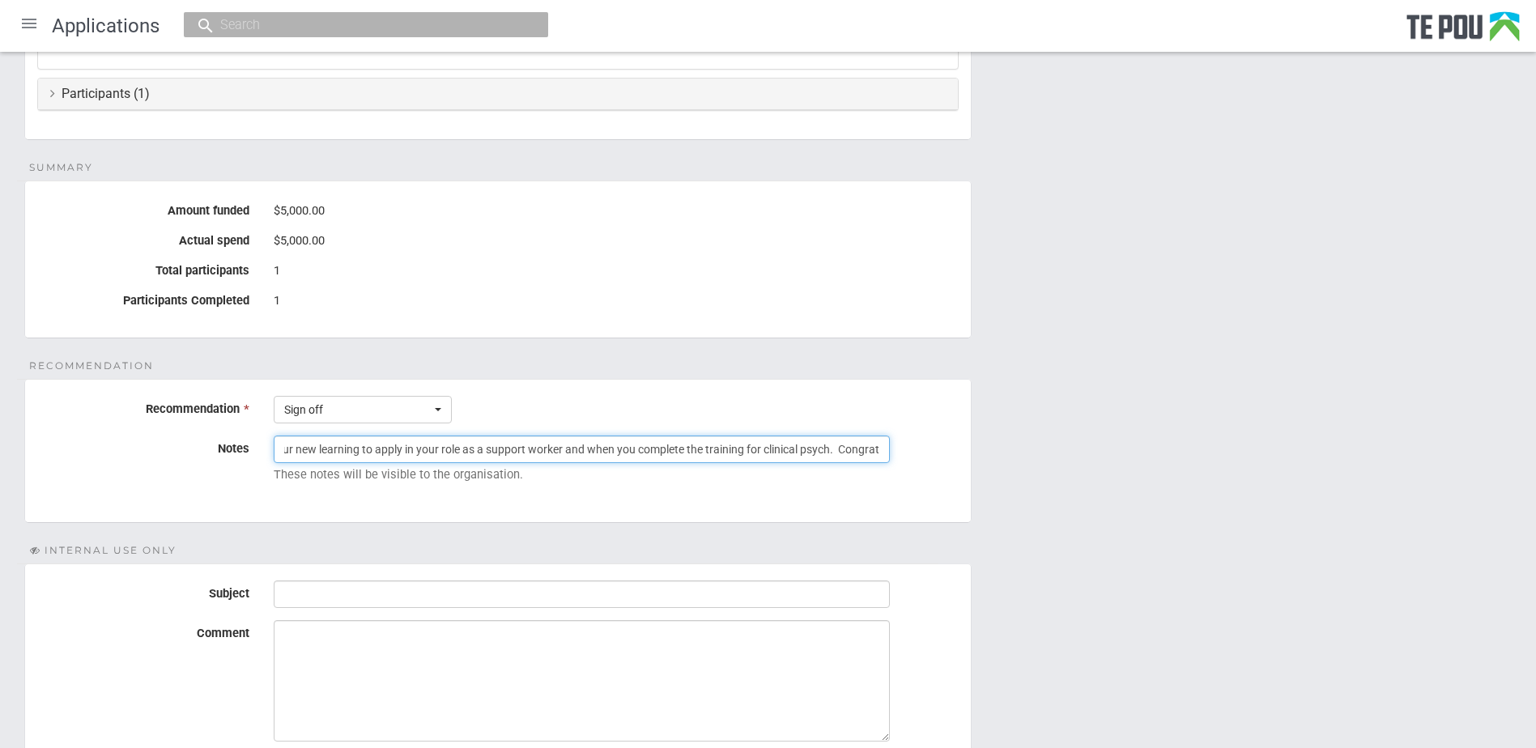
scroll to position [0, 392]
type input "Kia ora Renaye, thank you for completing the report and describing your new lea…"
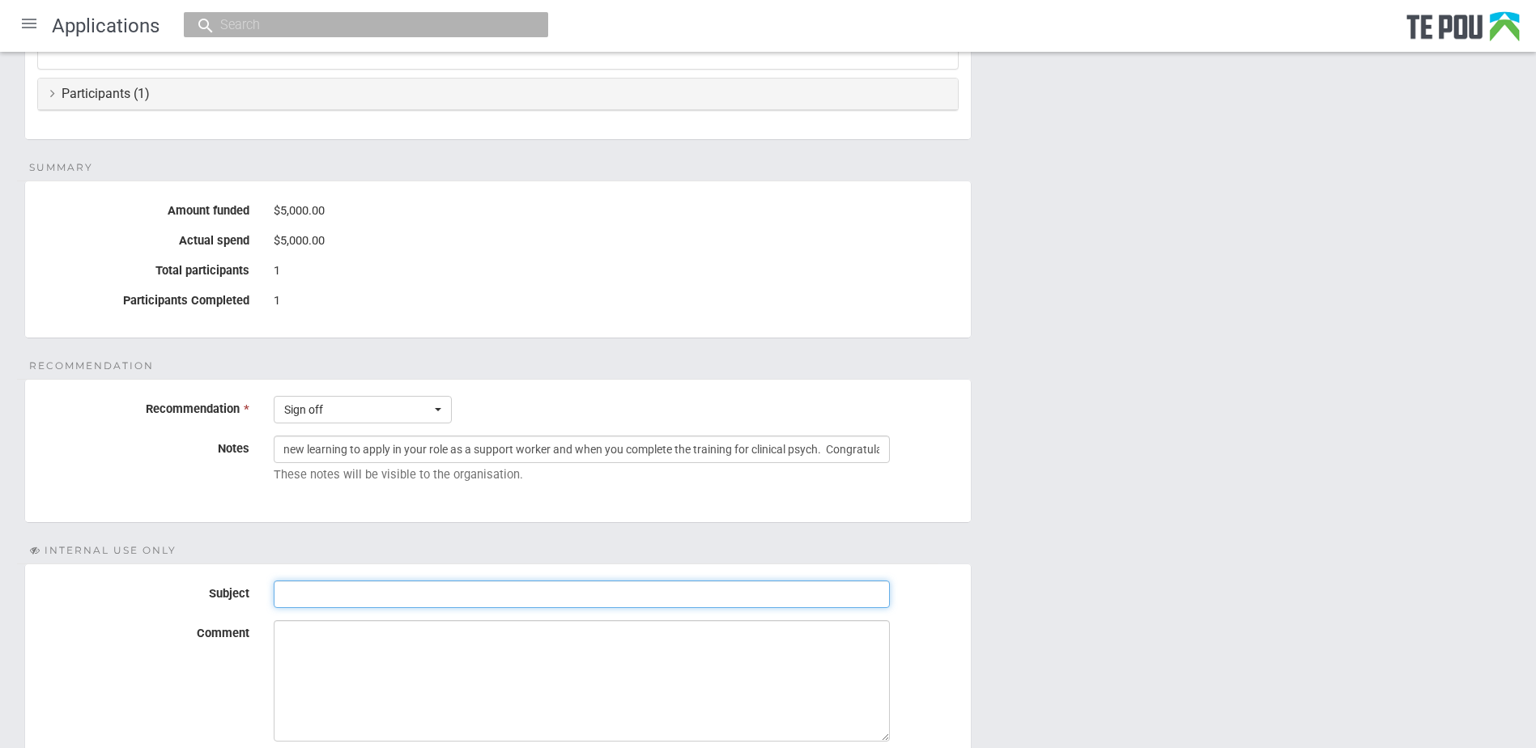
scroll to position [0, 0]
click at [296, 580] on input "Subject" at bounding box center [582, 594] width 616 height 28
type input "Sign off final report"
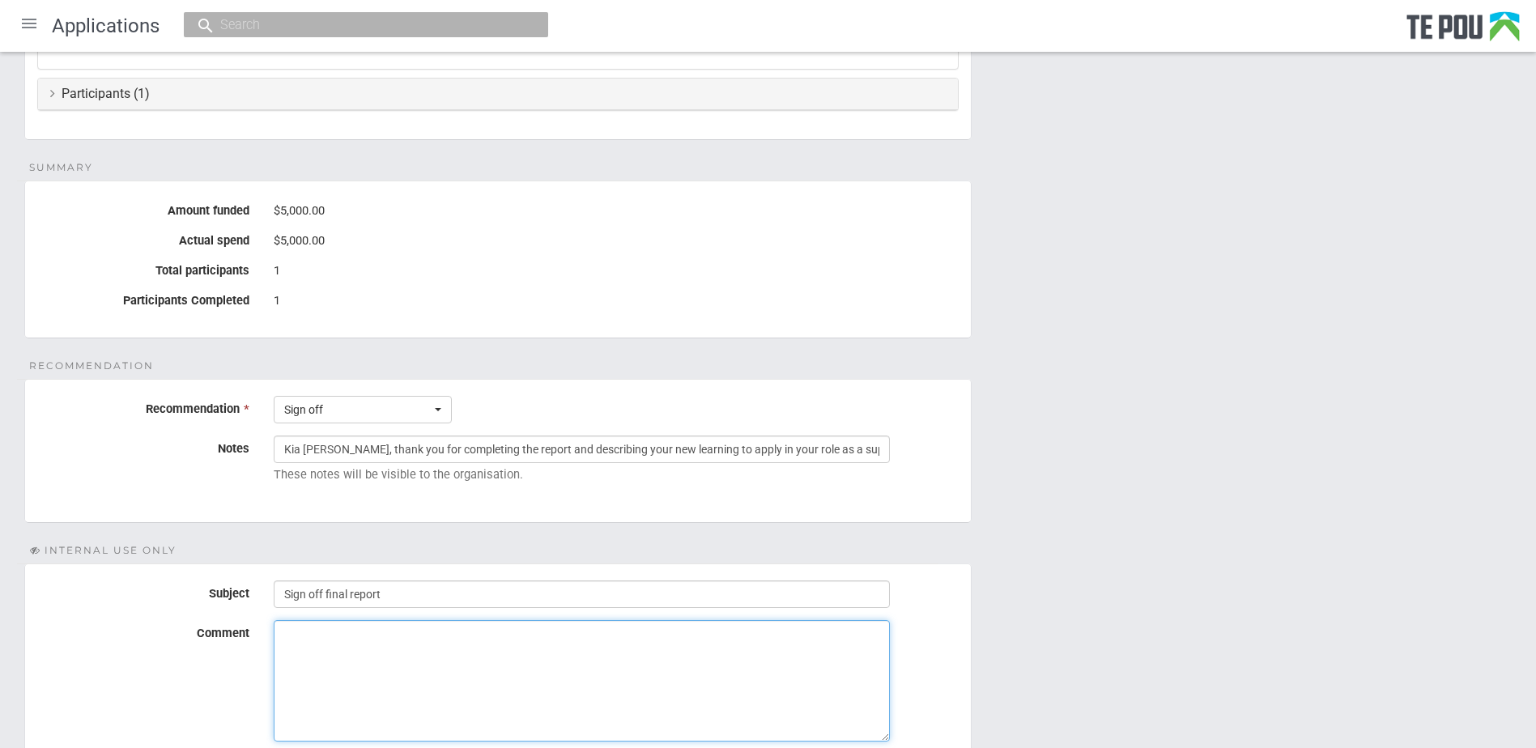
click at [295, 622] on textarea "Comment" at bounding box center [582, 680] width 616 height 121
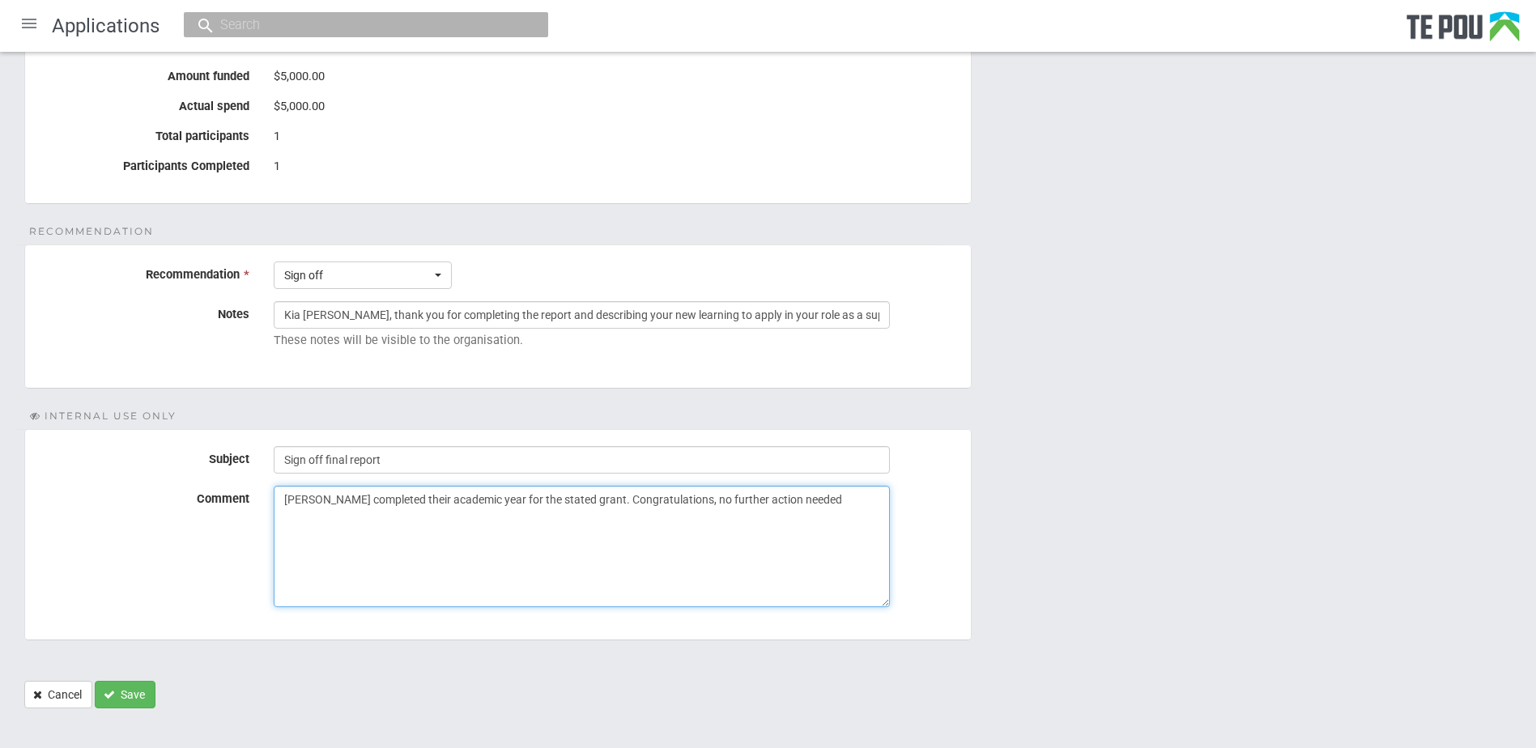
type textarea "Renaye completed their academic year for the stated grant. Congratulations, no …"
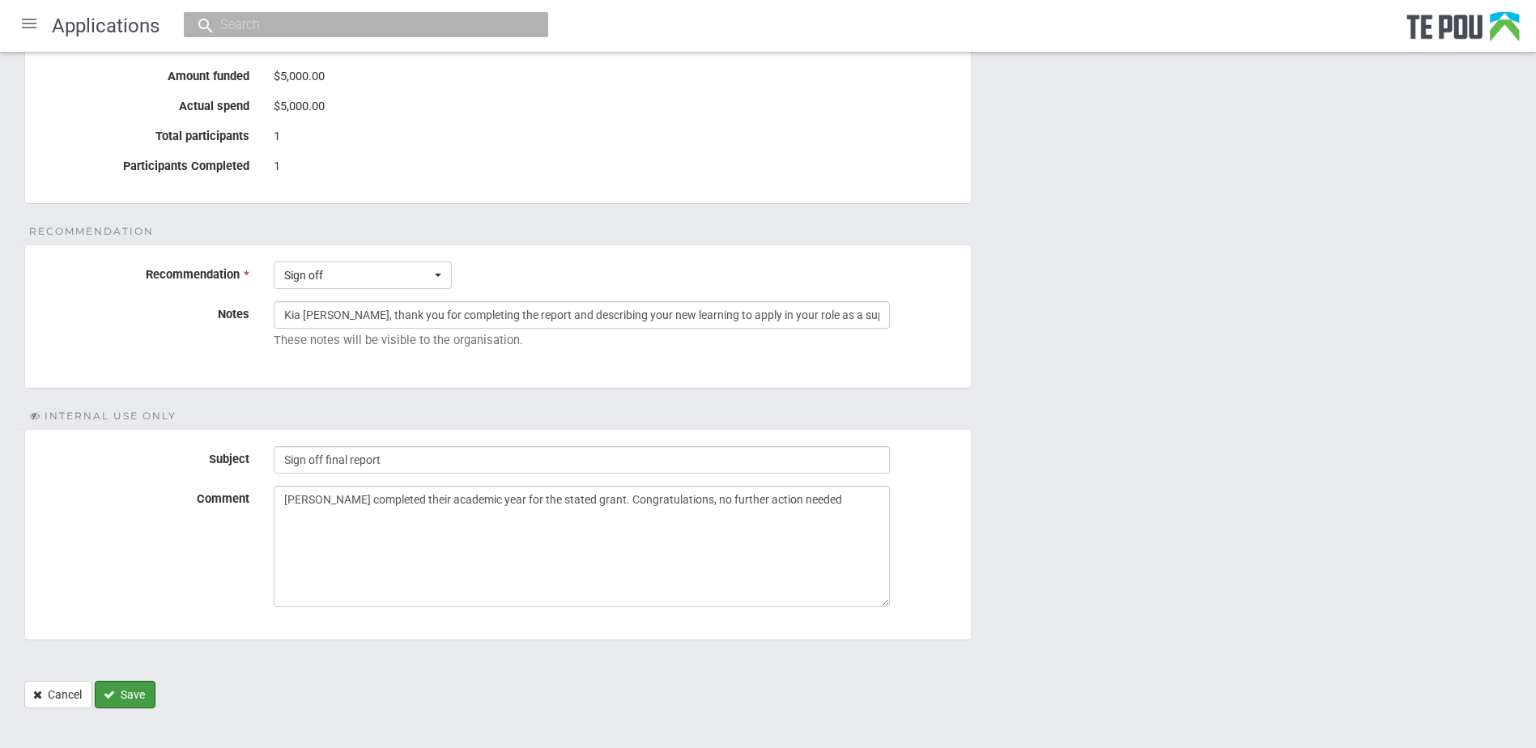
click at [129, 681] on button "Save" at bounding box center [125, 695] width 61 height 28
